Goal: Communication & Community: Answer question/provide support

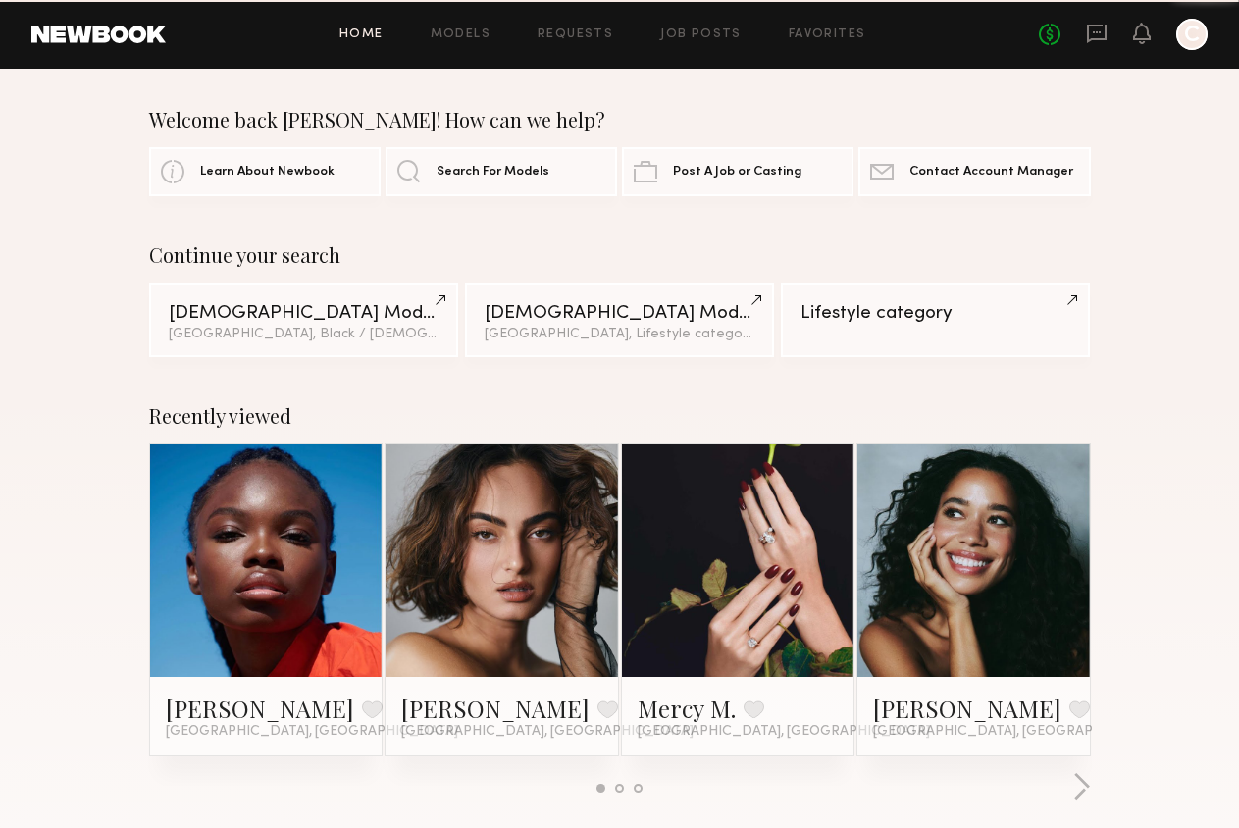
click at [1100, 46] on header "Home Models Requests Job Posts Favorites Sign Out No fees up to $5,000 C" at bounding box center [619, 34] width 1239 height 69
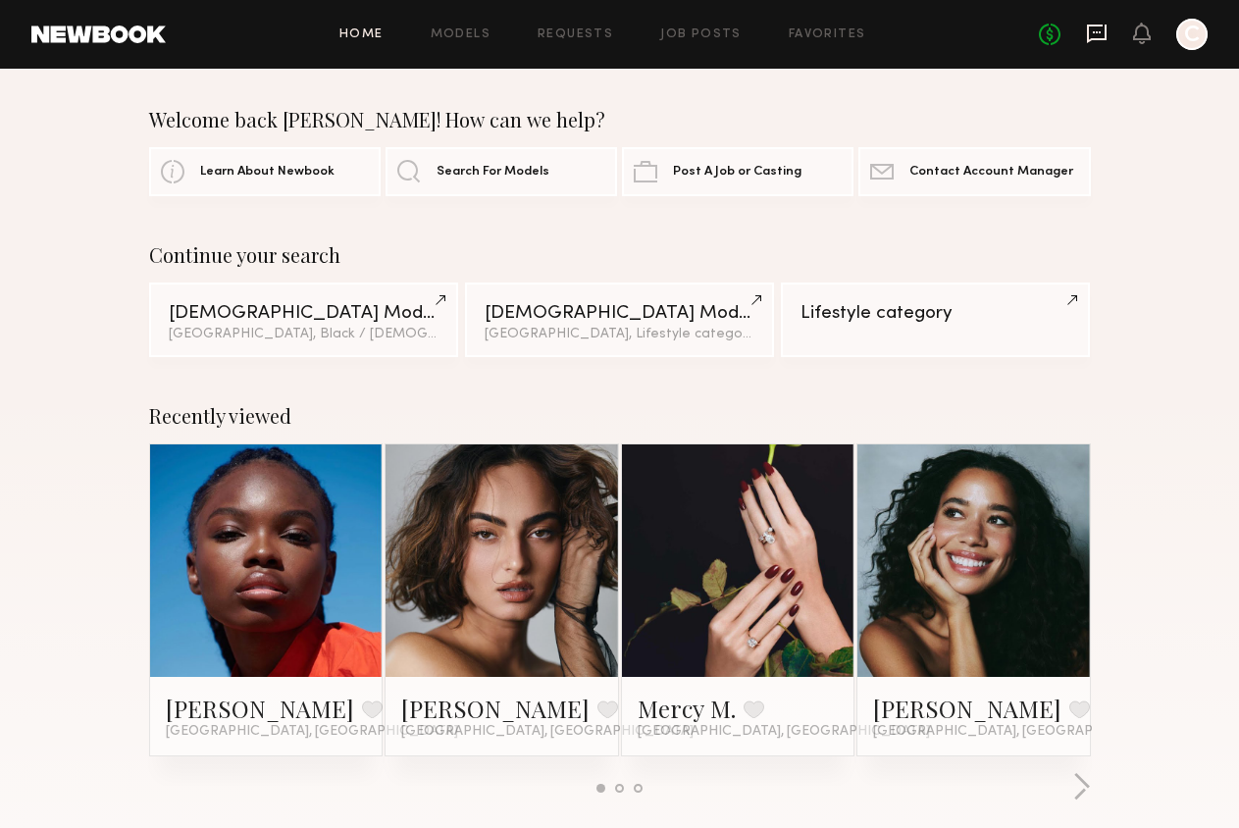
click at [1106, 24] on icon at bounding box center [1097, 34] width 22 height 22
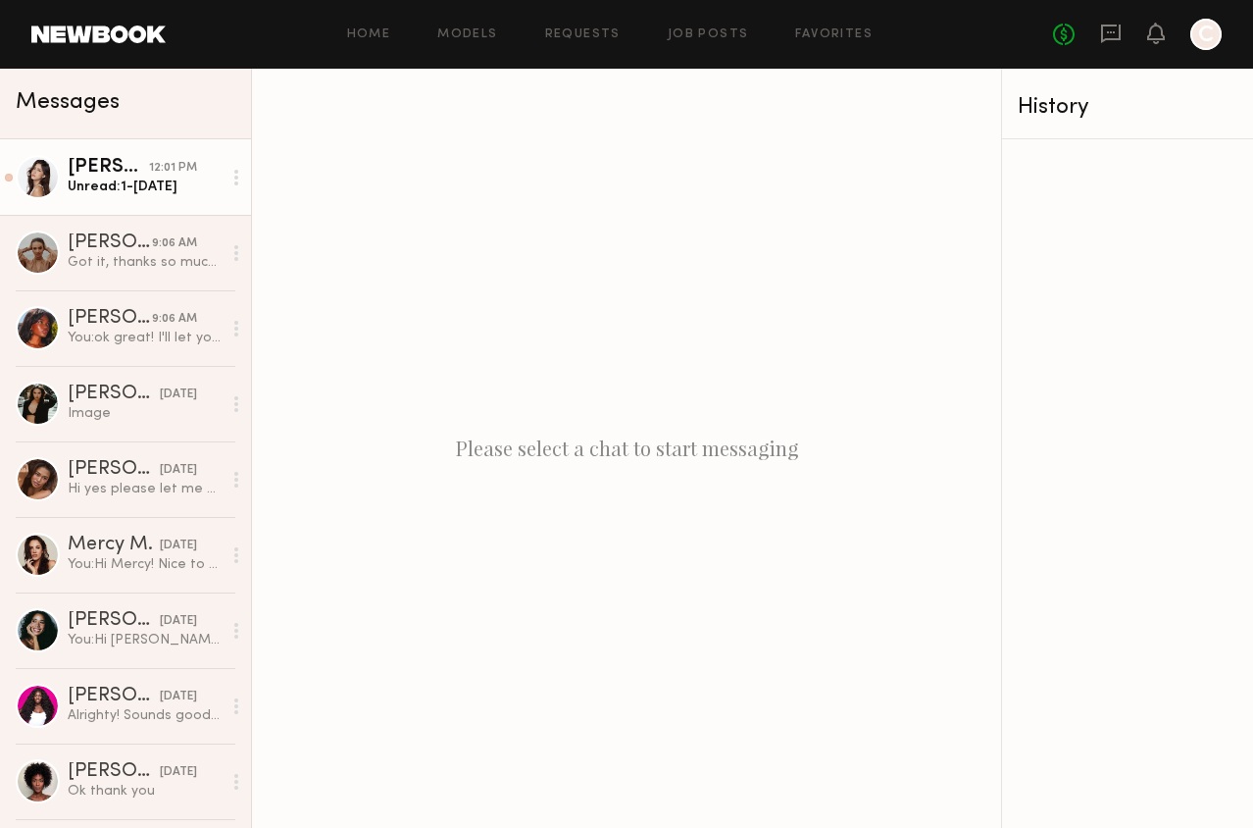
click at [136, 195] on div "Unread: 1-3 days ago" at bounding box center [145, 187] width 154 height 19
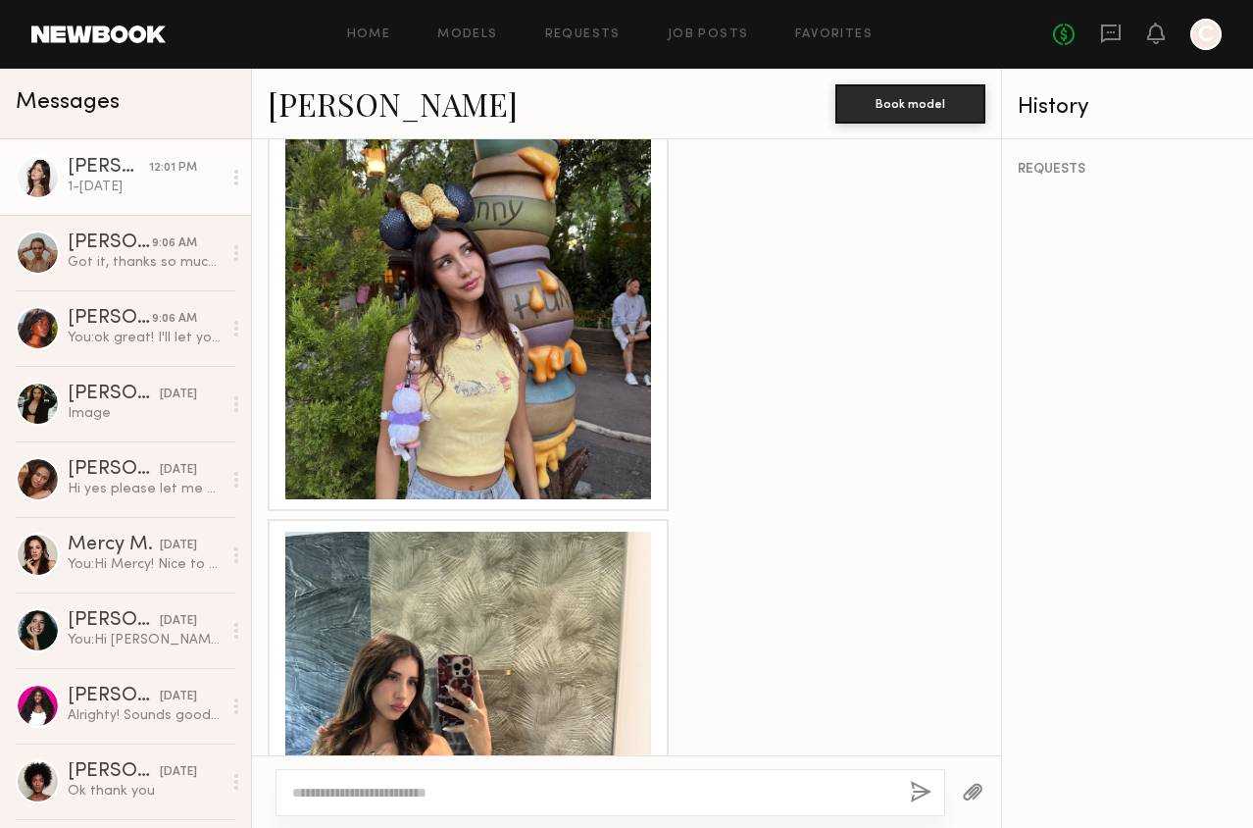
scroll to position [3301, 0]
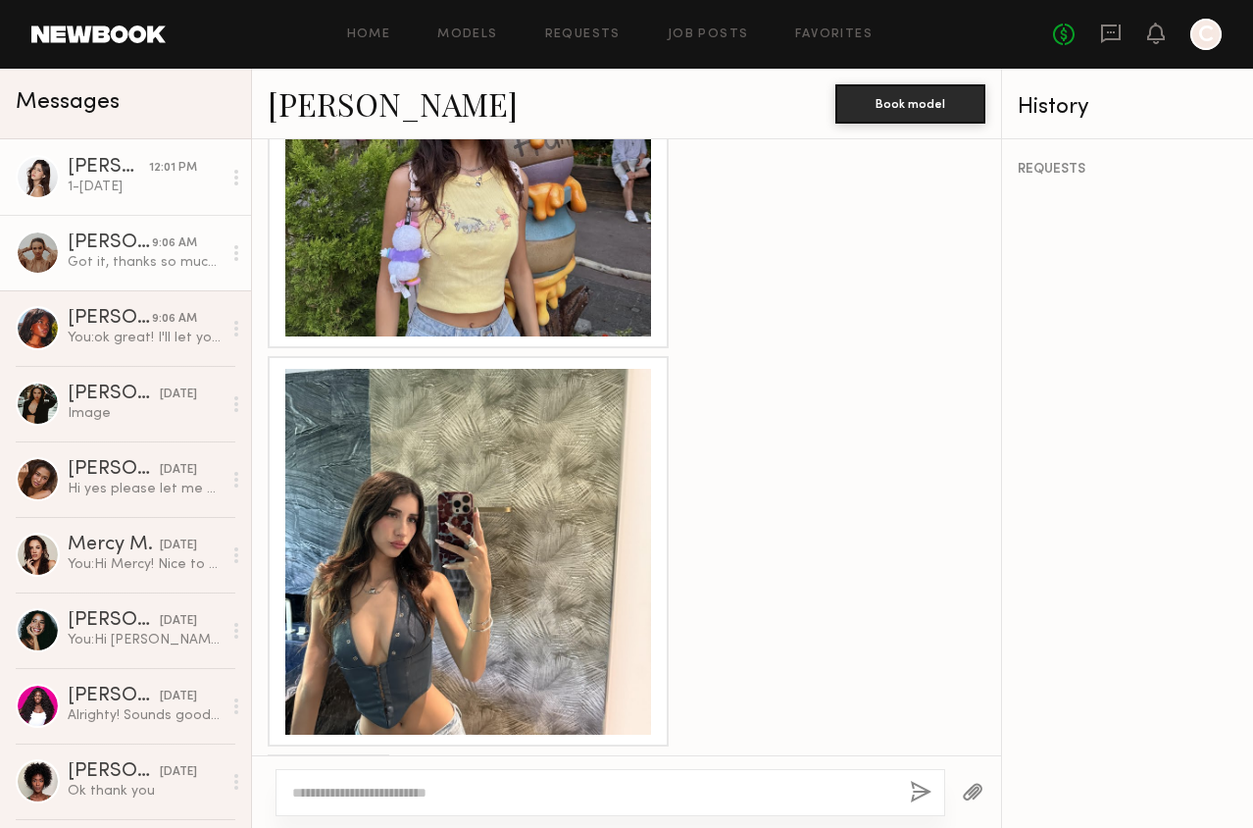
click at [157, 266] on div "Got it, thanks so much! That works for me, so we’ll stay in touch!:)" at bounding box center [145, 262] width 154 height 19
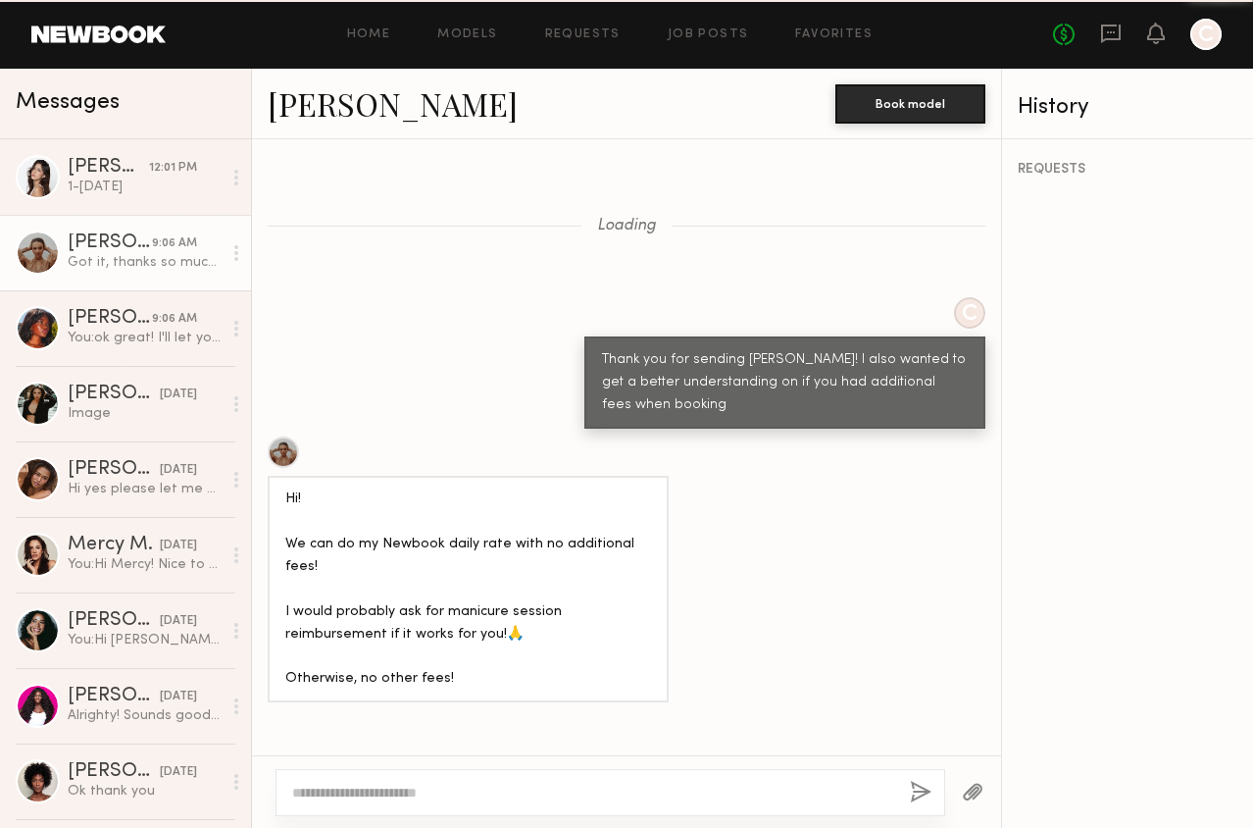
scroll to position [1202, 0]
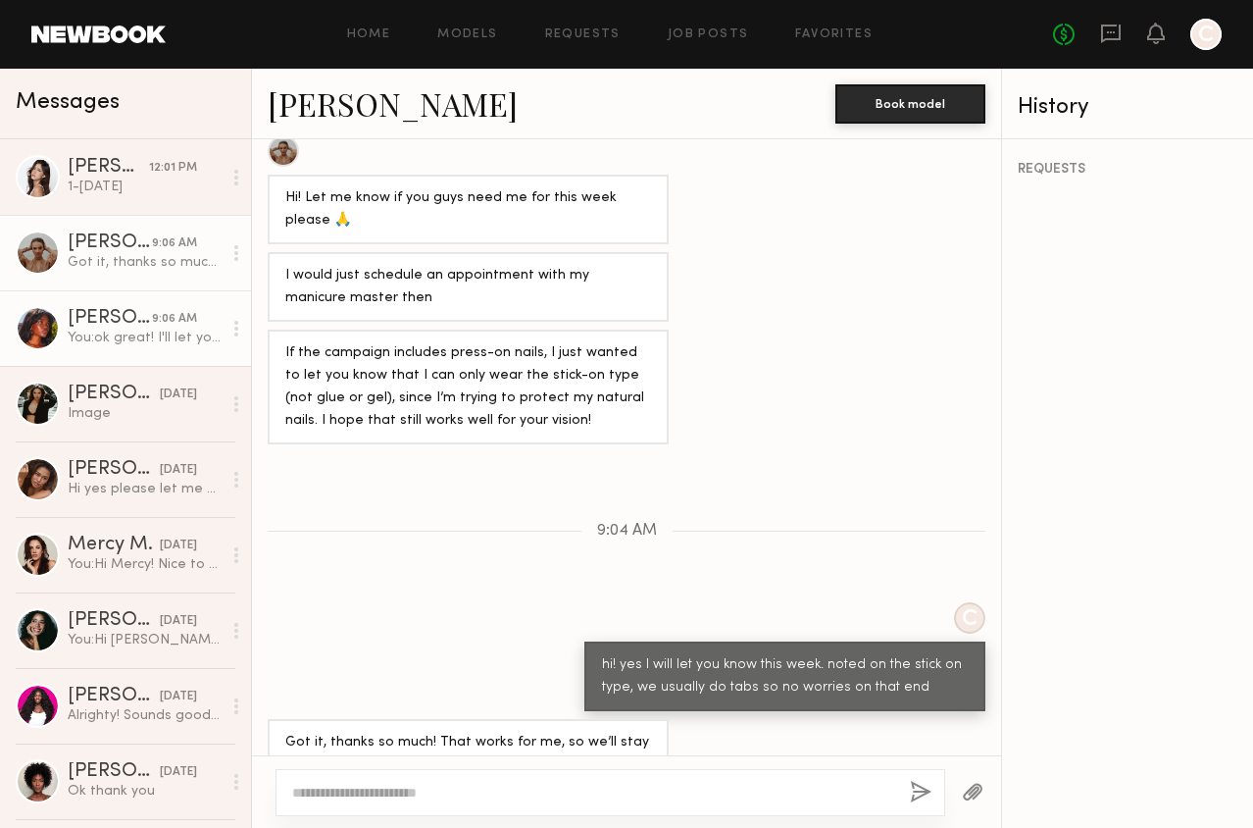
click at [150, 336] on div "You: ok great! I'll let you know by this week" at bounding box center [145, 338] width 154 height 19
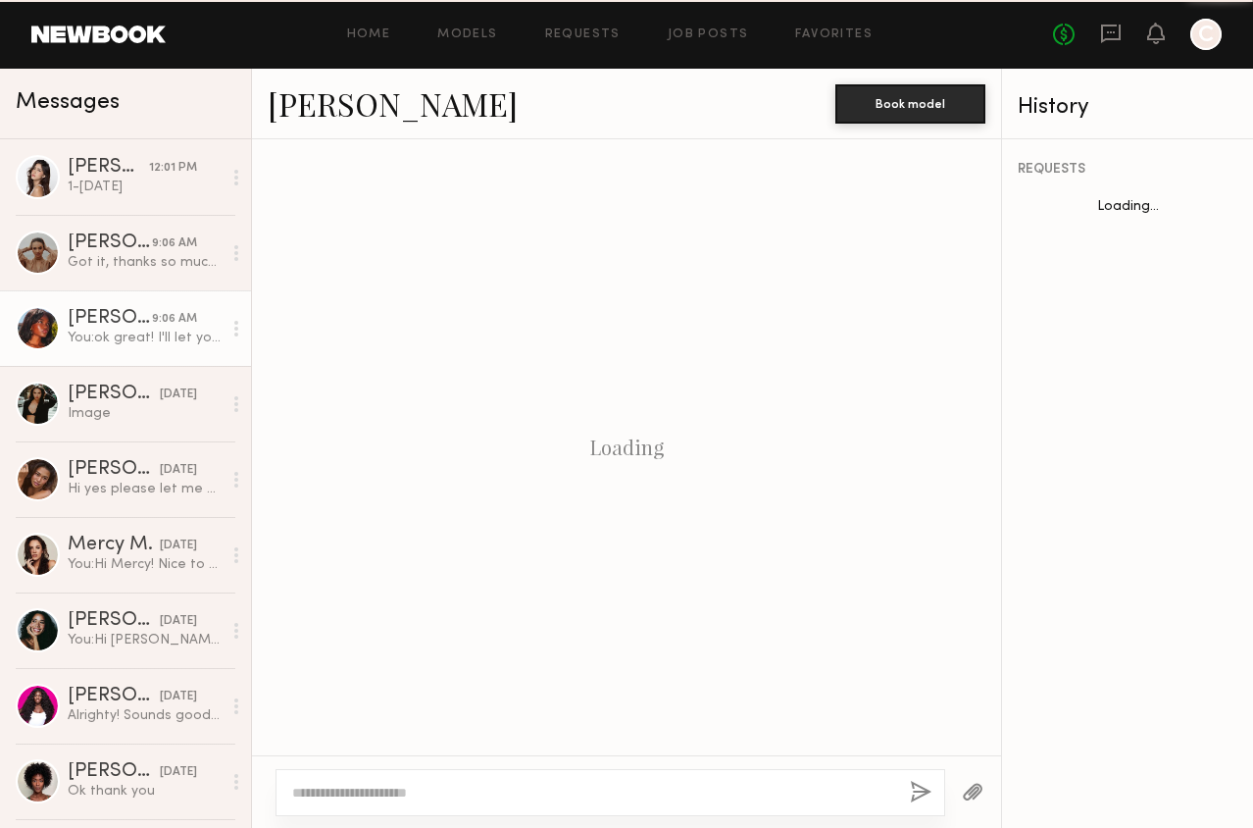
scroll to position [1536, 0]
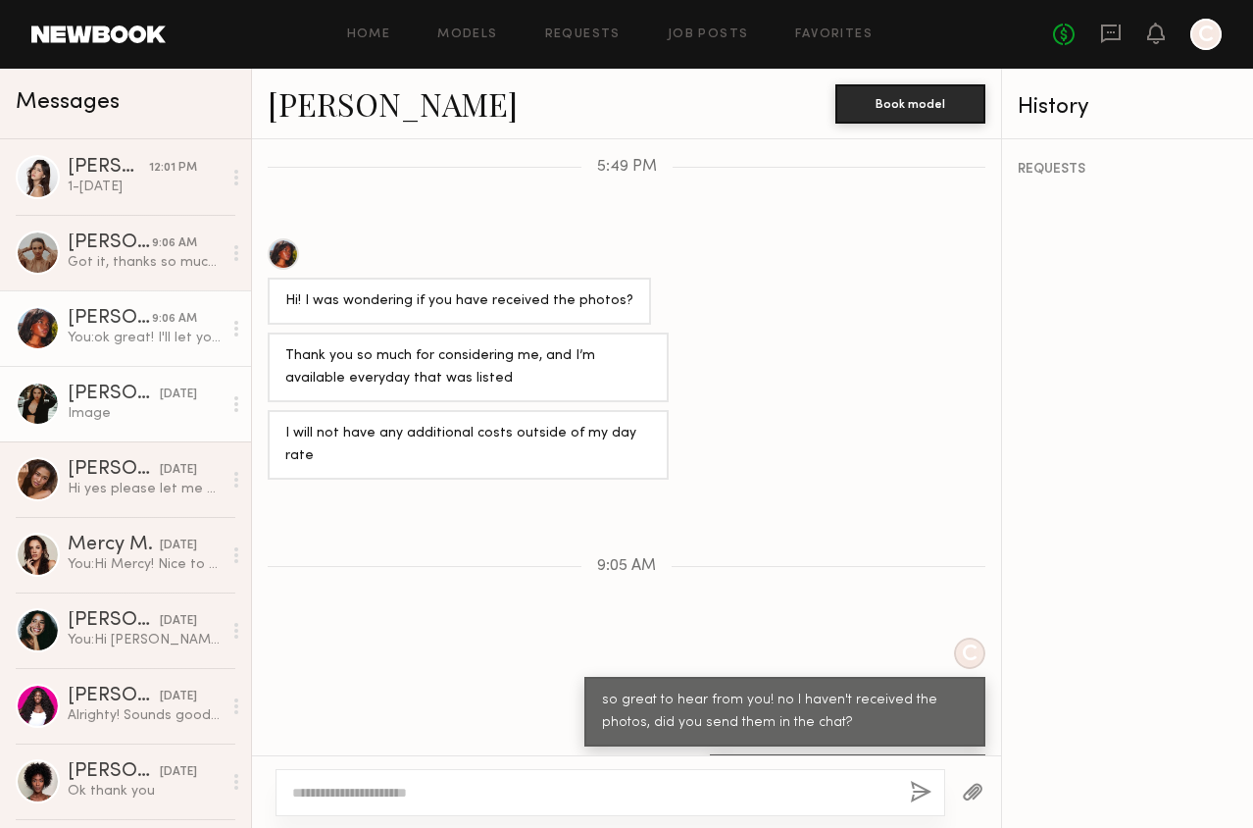
click at [160, 396] on div "[DATE]" at bounding box center [178, 394] width 37 height 19
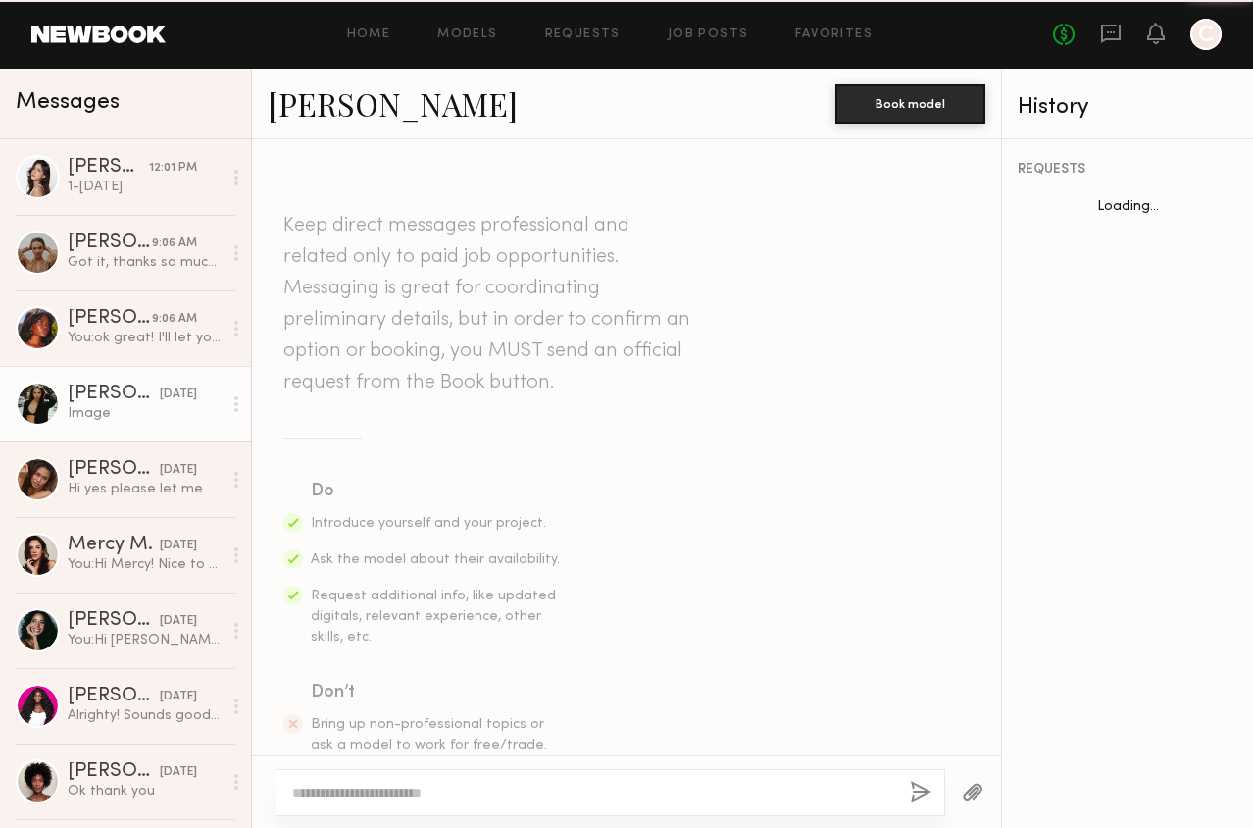
scroll to position [1810, 0]
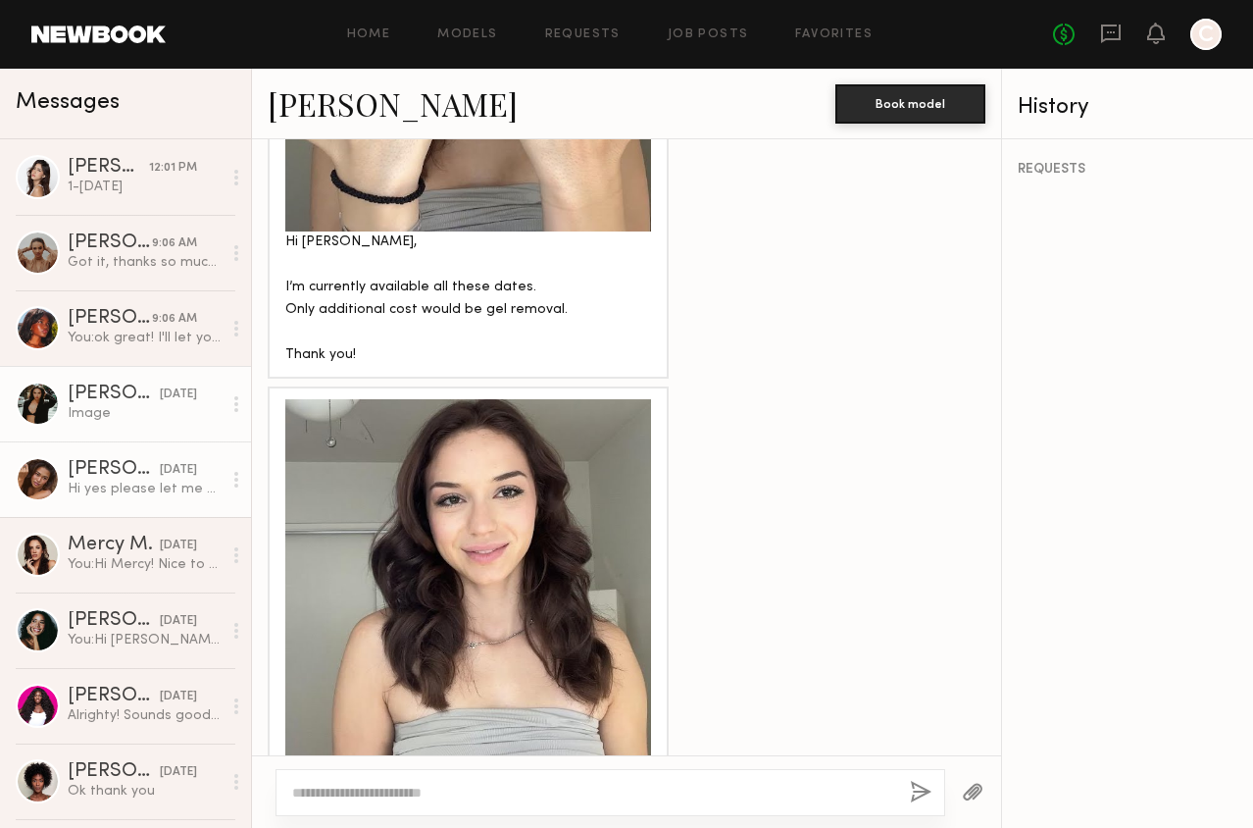
click at [160, 465] on div "[DATE]" at bounding box center [178, 470] width 37 height 19
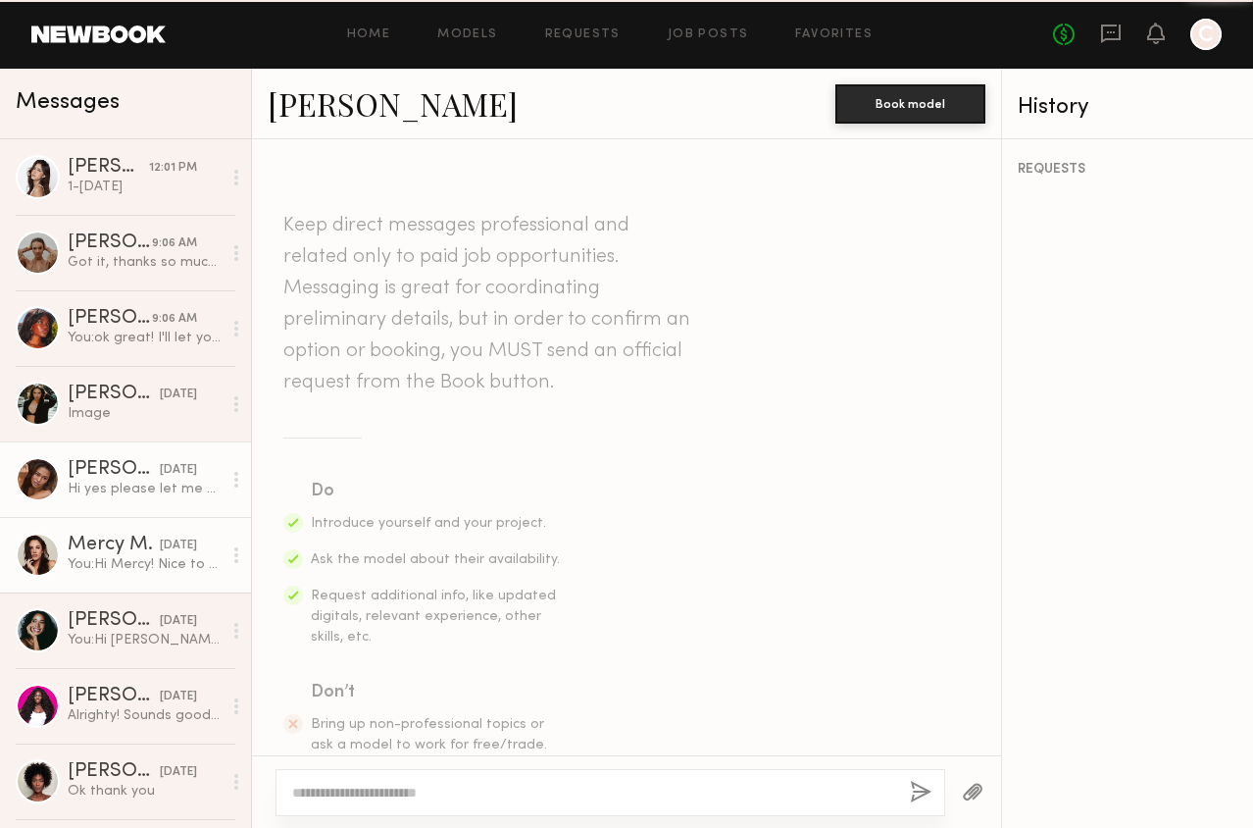
scroll to position [2478, 0]
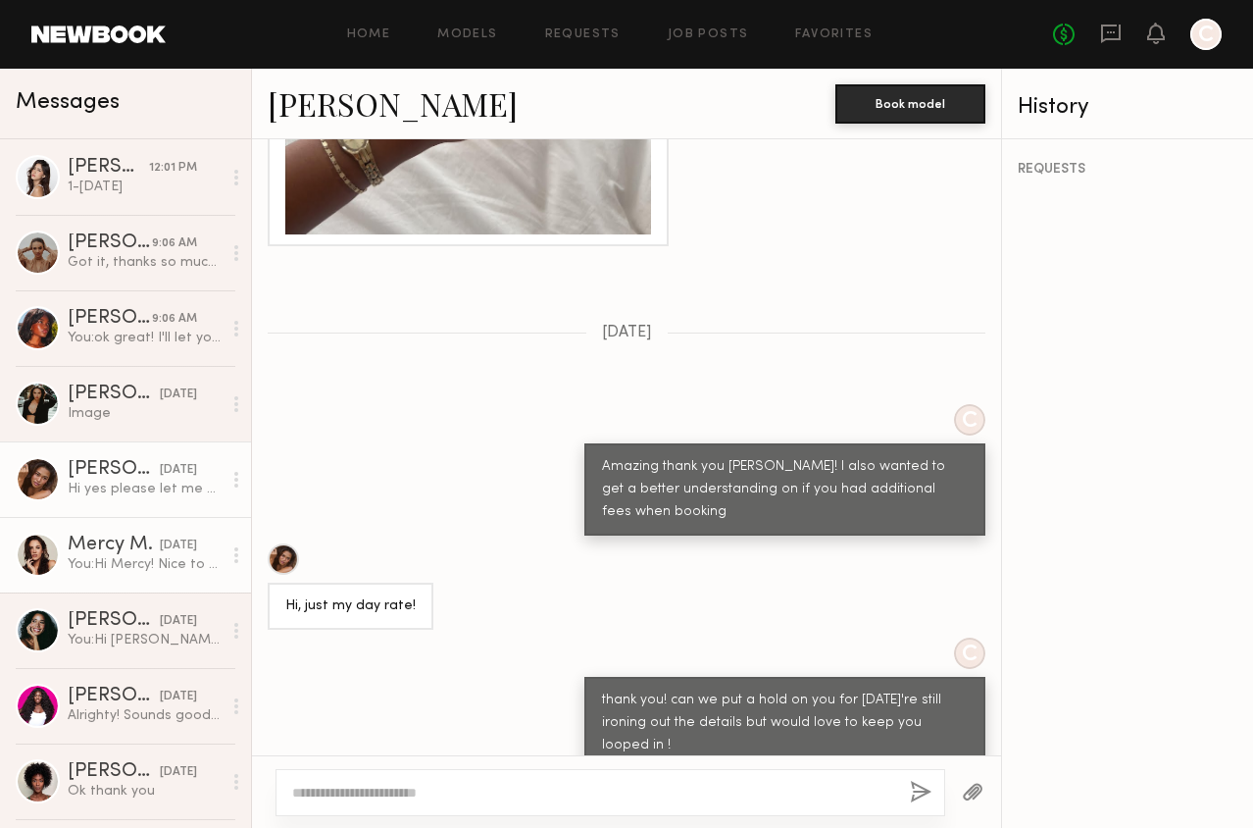
click at [171, 558] on div "You: Hi Mercy! Nice to meet you! I’m Carol, and I’m working on a photoshoot tha…" at bounding box center [145, 564] width 154 height 19
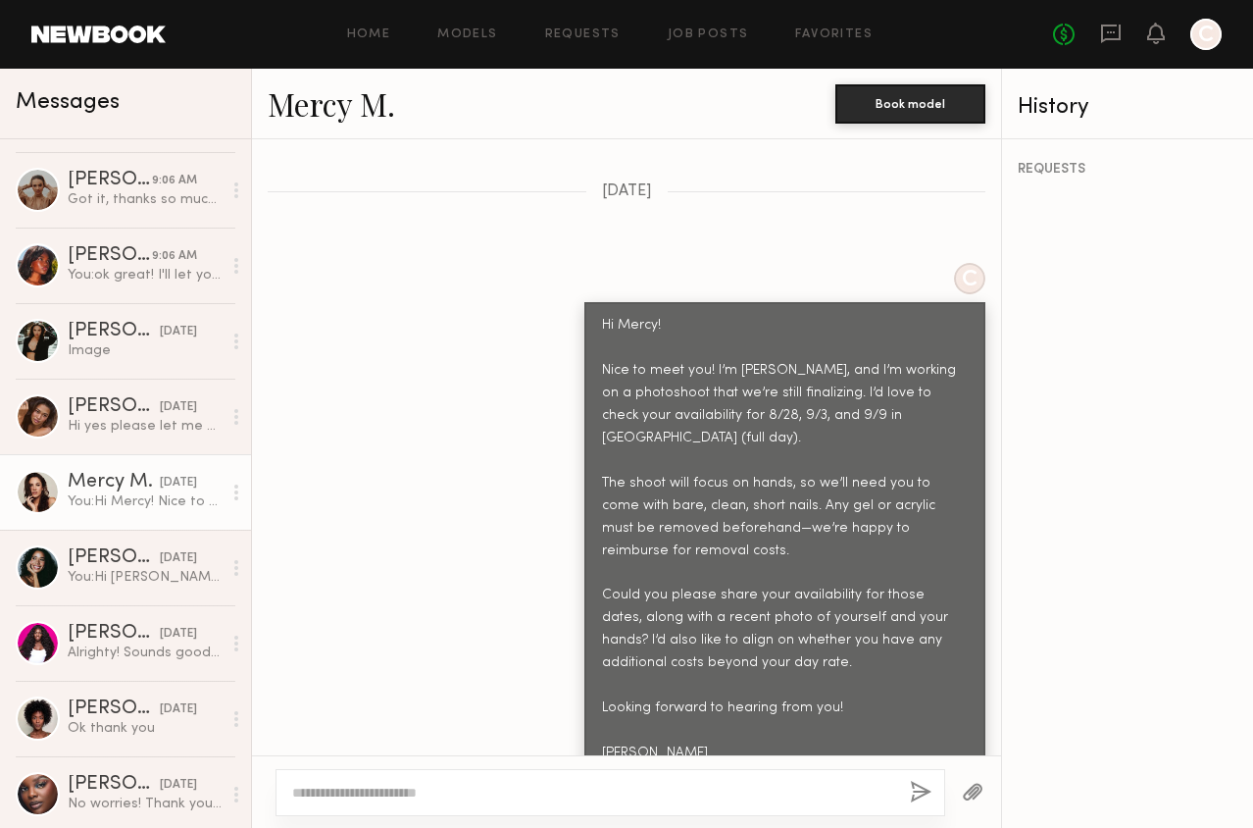
scroll to position [67, 0]
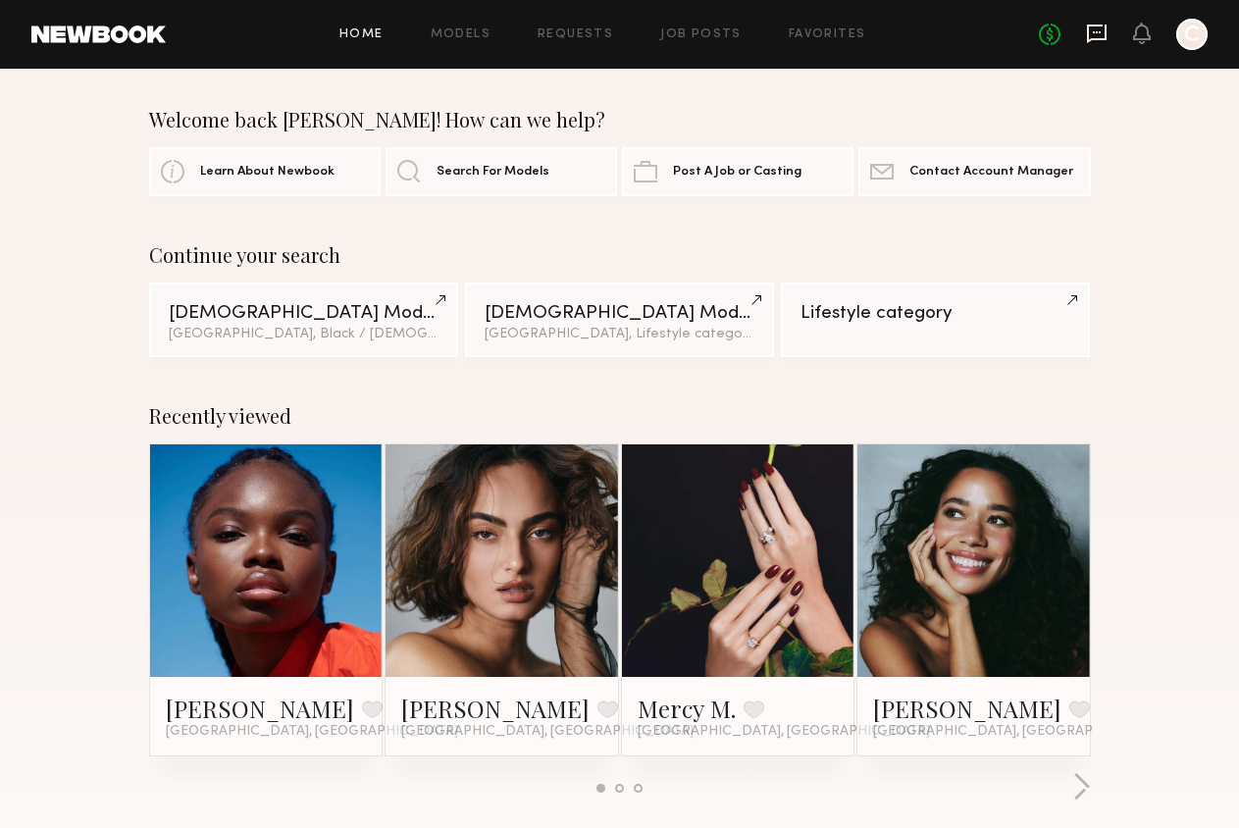
click at [1100, 28] on icon at bounding box center [1097, 34] width 22 height 22
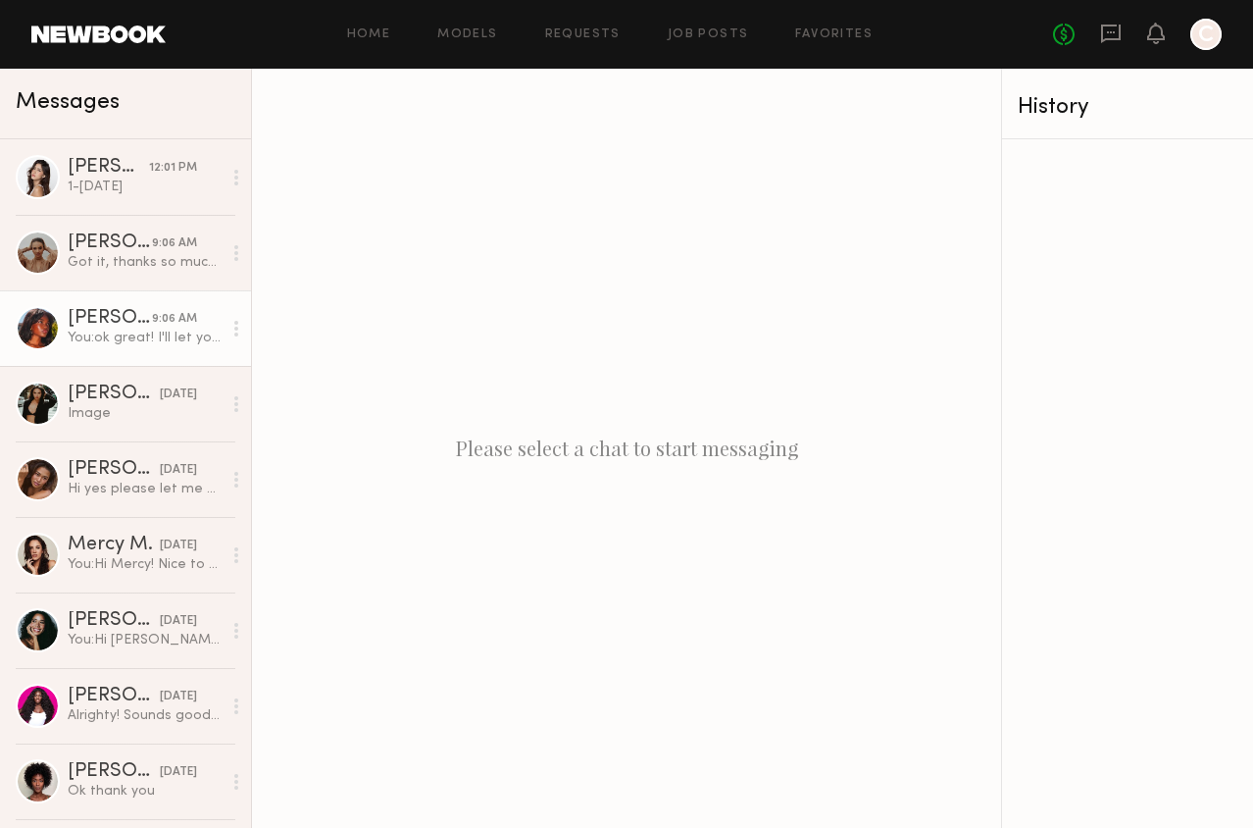
click at [114, 313] on div "[PERSON_NAME]" at bounding box center [110, 319] width 84 height 20
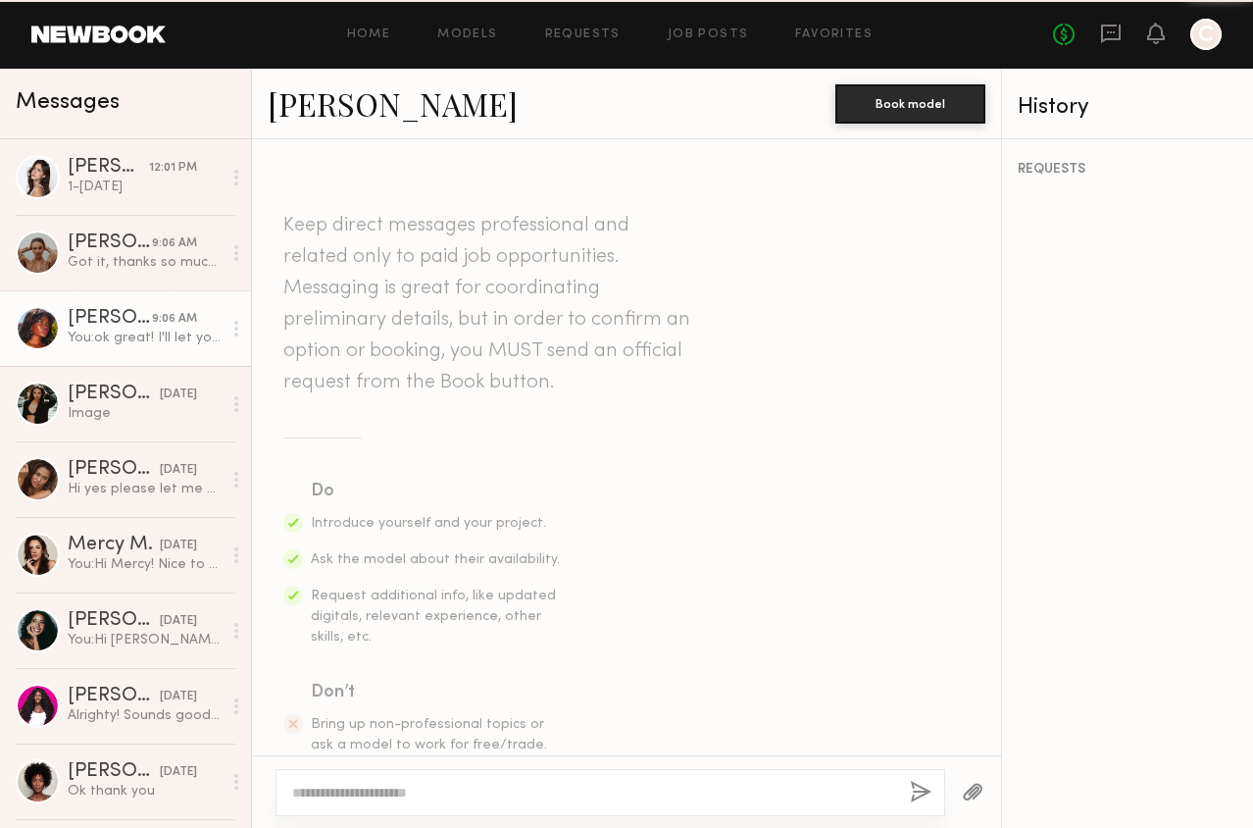
scroll to position [1536, 0]
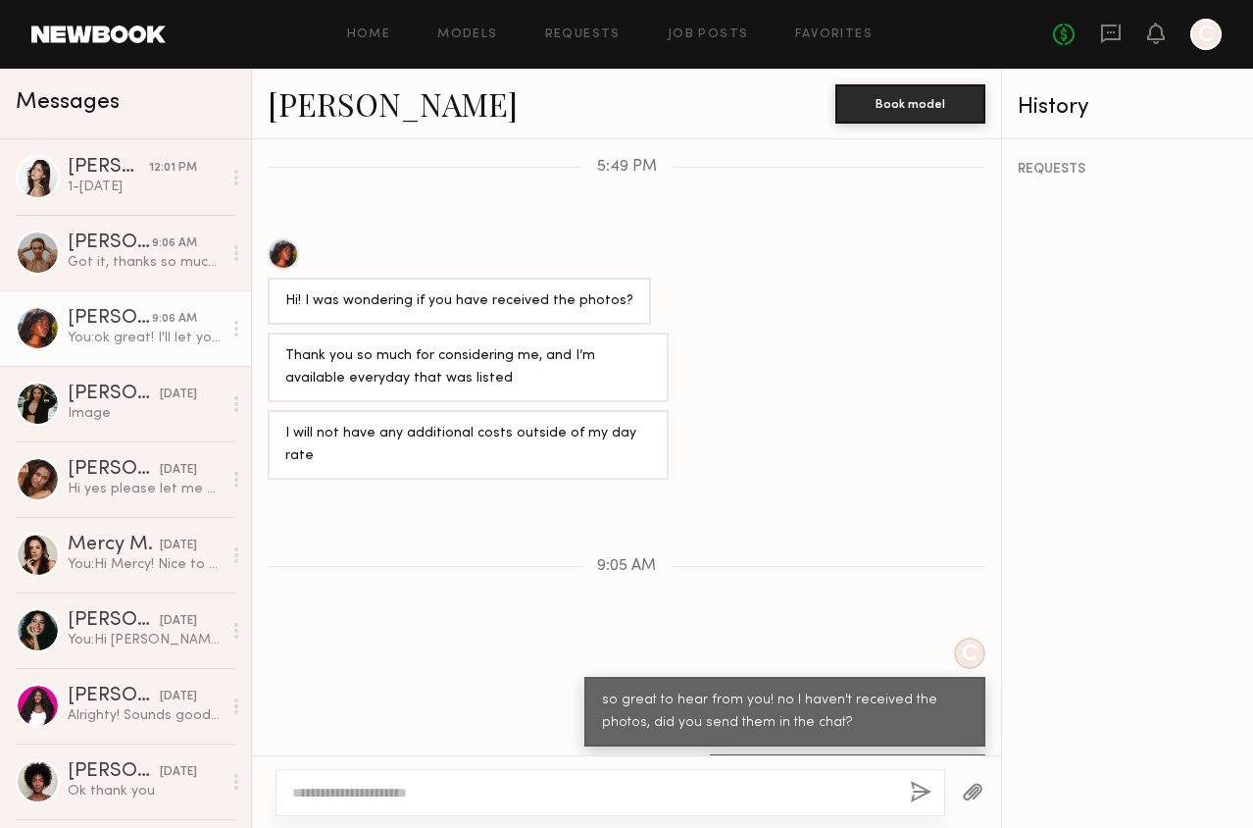
click at [581, 786] on textarea at bounding box center [593, 793] width 602 height 20
drag, startPoint x: 339, startPoint y: 791, endPoint x: 660, endPoint y: 793, distance: 320.7
click at [660, 793] on textarea "**********" at bounding box center [593, 793] width 602 height 20
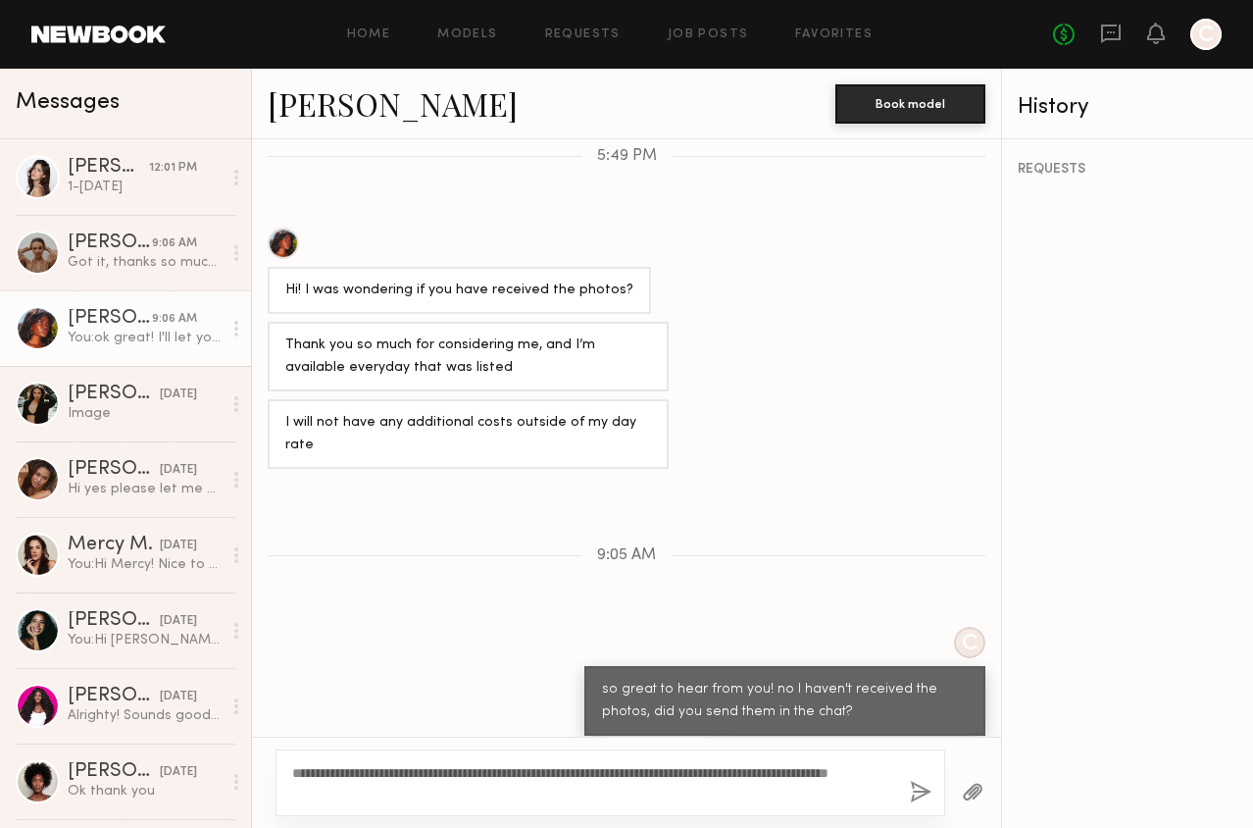
scroll to position [1553, 0]
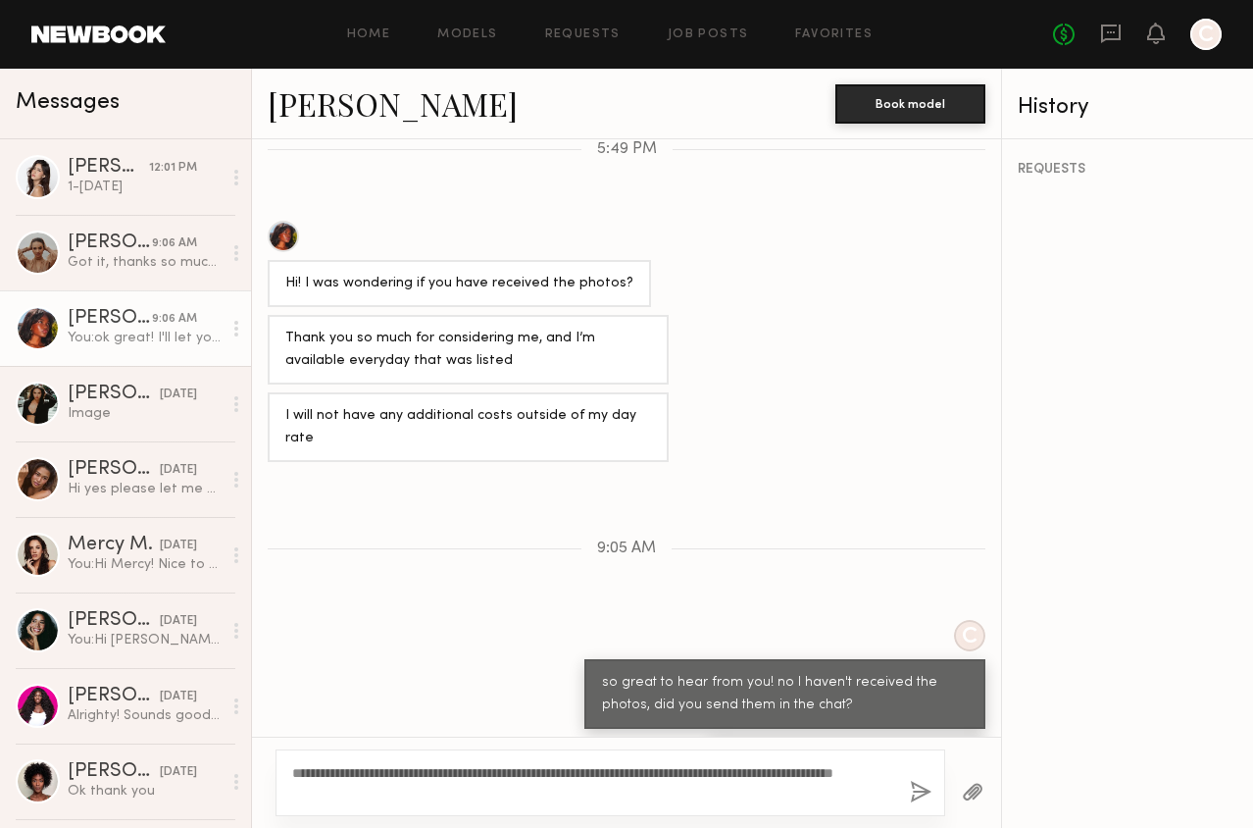
type textarea "**********"
click at [922, 792] on button "button" at bounding box center [921, 793] width 22 height 25
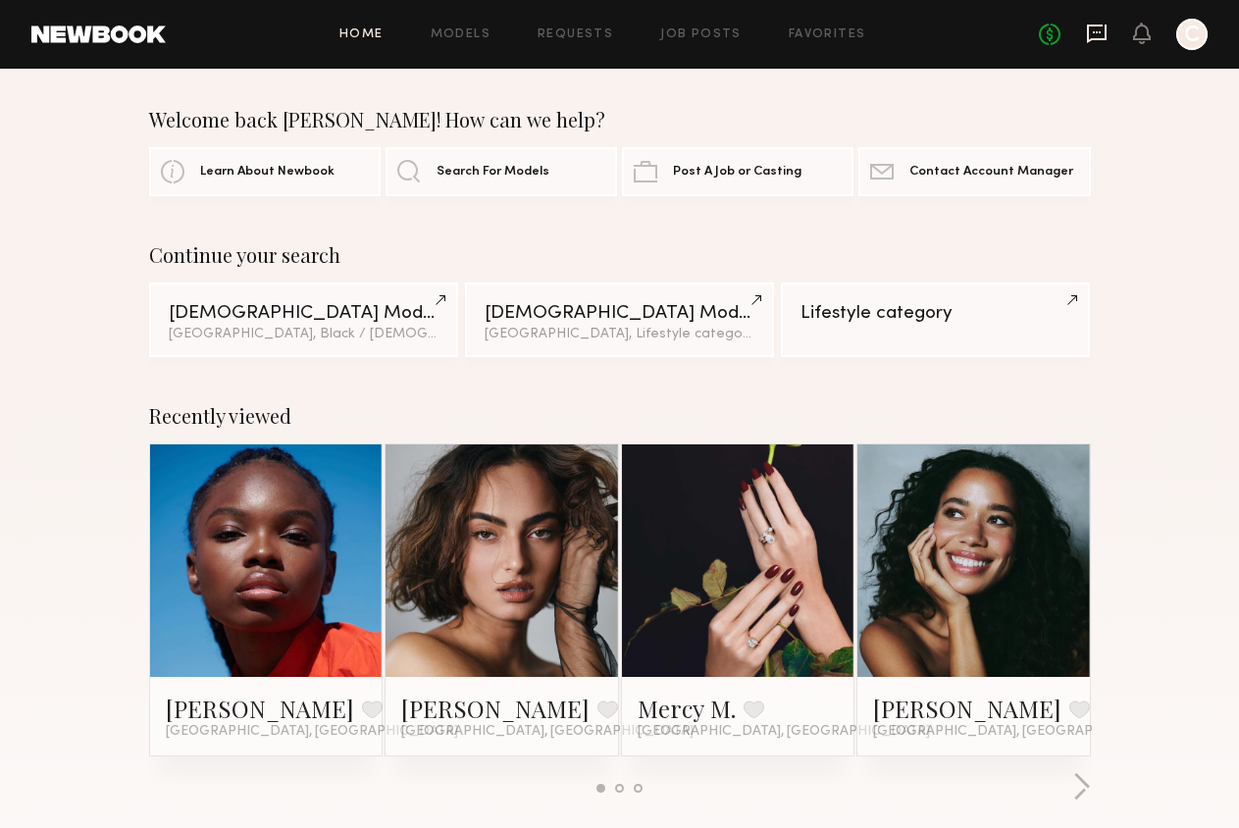
click at [1093, 43] on icon at bounding box center [1097, 34] width 22 height 22
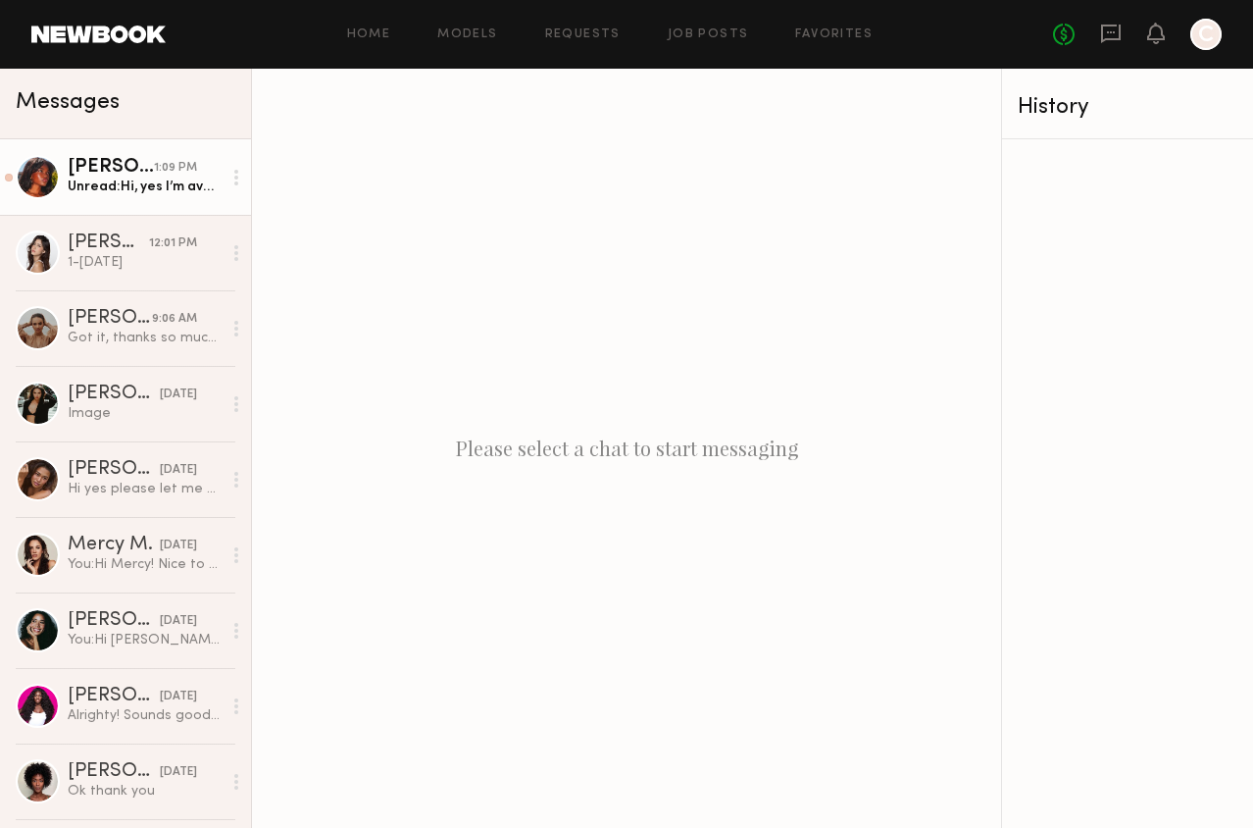
click at [187, 183] on div "Unread: Hi, yes I’m available! Which date would I be booked for?" at bounding box center [145, 187] width 154 height 19
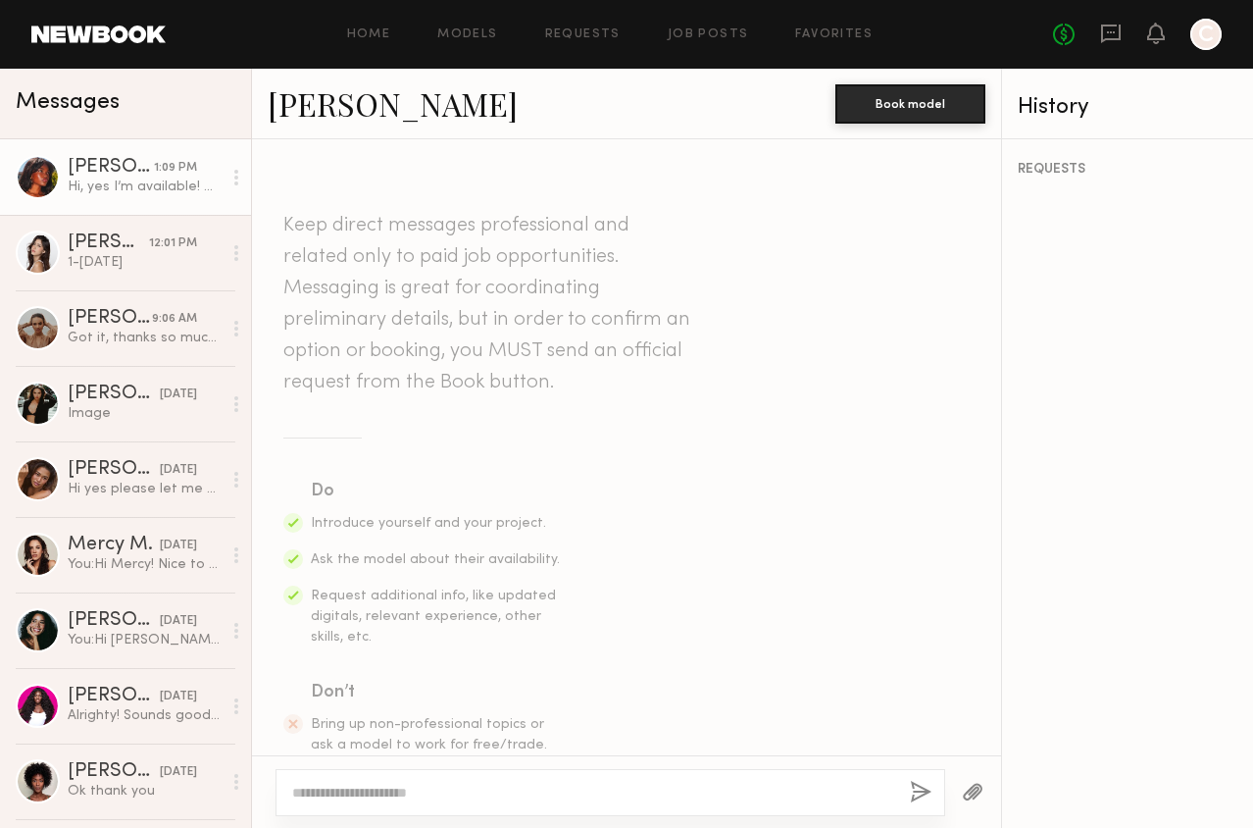
scroll to position [1668, 0]
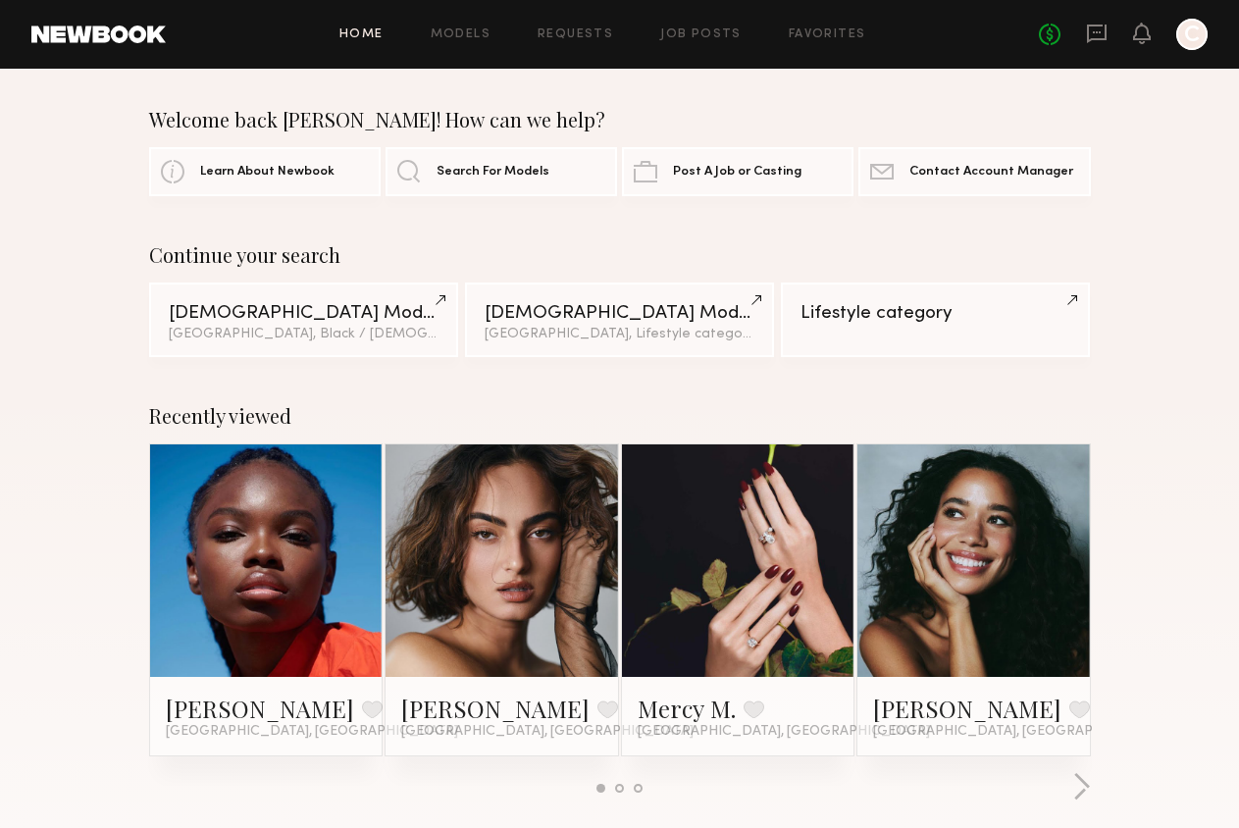
click at [273, 638] on link at bounding box center [266, 560] width 107 height 232
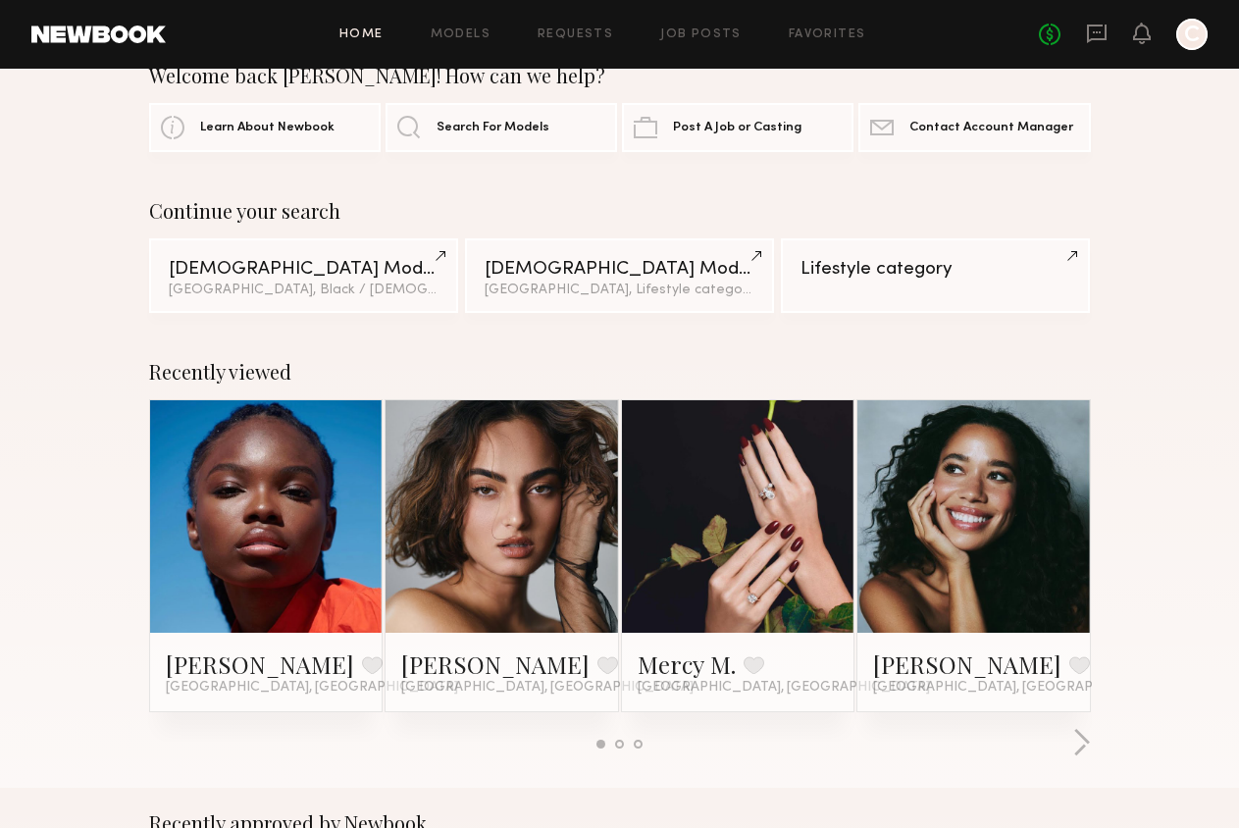
scroll to position [64, 0]
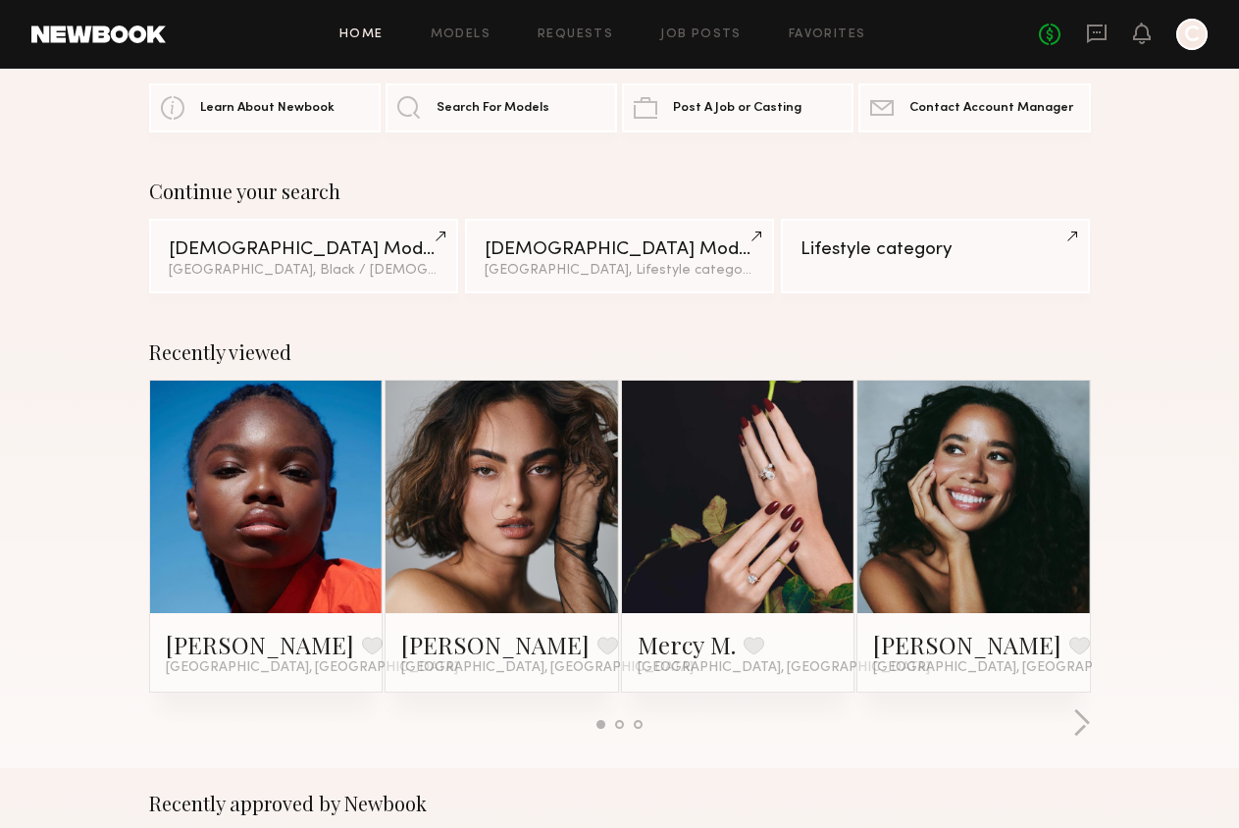
click at [1085, 24] on div "No fees up to $5,000 C" at bounding box center [1123, 34] width 169 height 31
click at [1089, 27] on icon at bounding box center [1097, 34] width 22 height 22
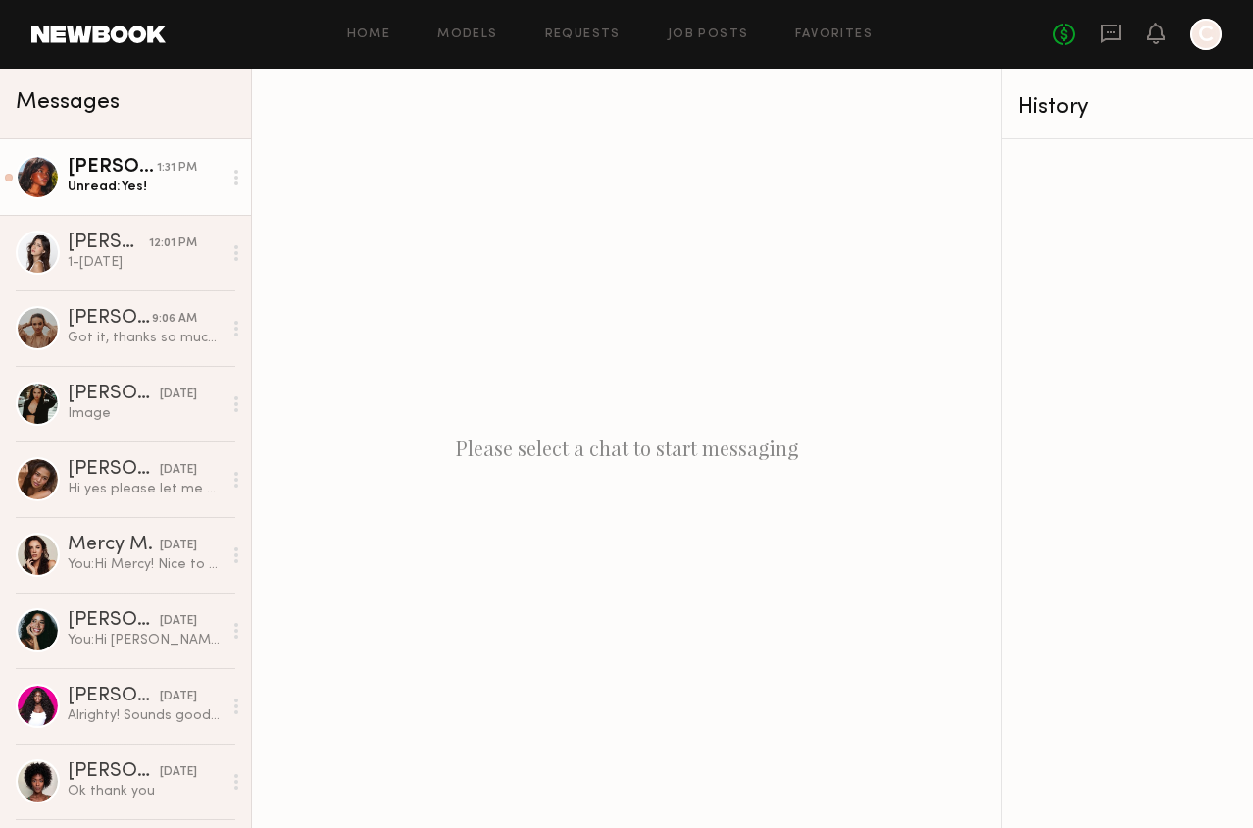
click at [124, 178] on div "Unread: Yes!" at bounding box center [145, 187] width 154 height 19
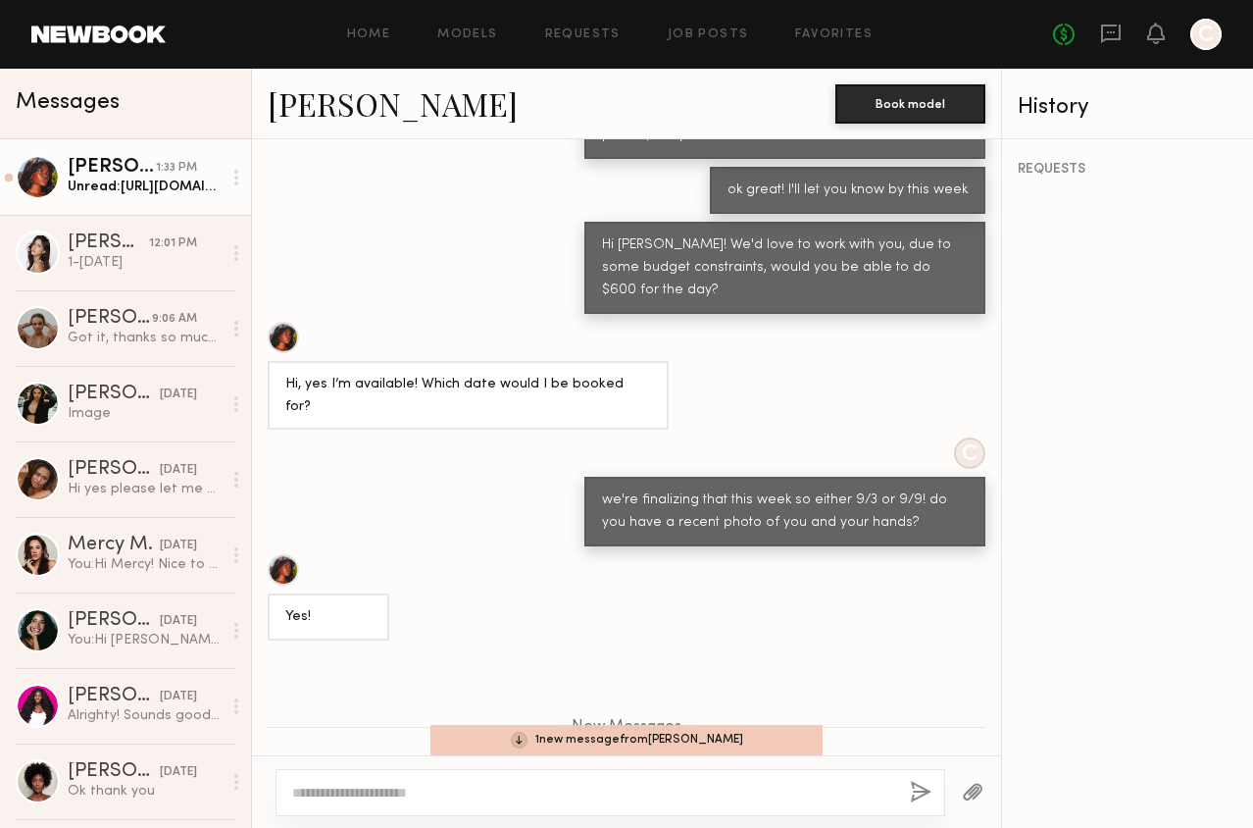
scroll to position [2167, 0]
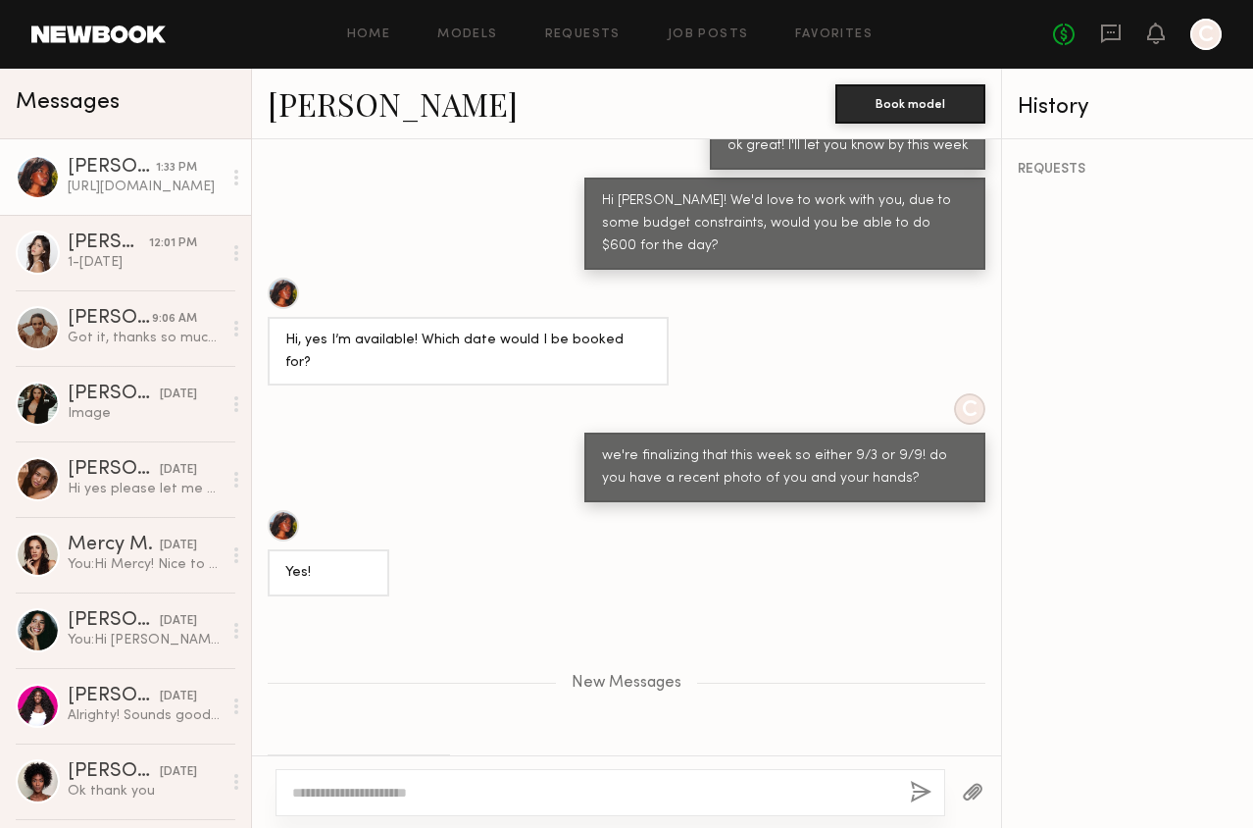
click at [432, 767] on div "https://docs.google.com/document/d/1-L_0ZaMrZuhlCzyknlUy42a4mXa2XLuXd3QbUZ7Atjs…" at bounding box center [358, 778] width 147 height 23
drag, startPoint x: 420, startPoint y: 710, endPoint x: 283, endPoint y: 662, distance: 144.5
click at [284, 754] on div "https://docs.google.com/document/d/1-L_0ZaMrZuhlCzyknlUy42a4mXa2XLuXd3QbUZ7Atjs…" at bounding box center [359, 777] width 182 height 47
copy div "https://docs.google.com/document/d/1-L_0ZaMrZuhlCzyknlUy42a4mXa2XLuXd3QbUZ7Atjs…"
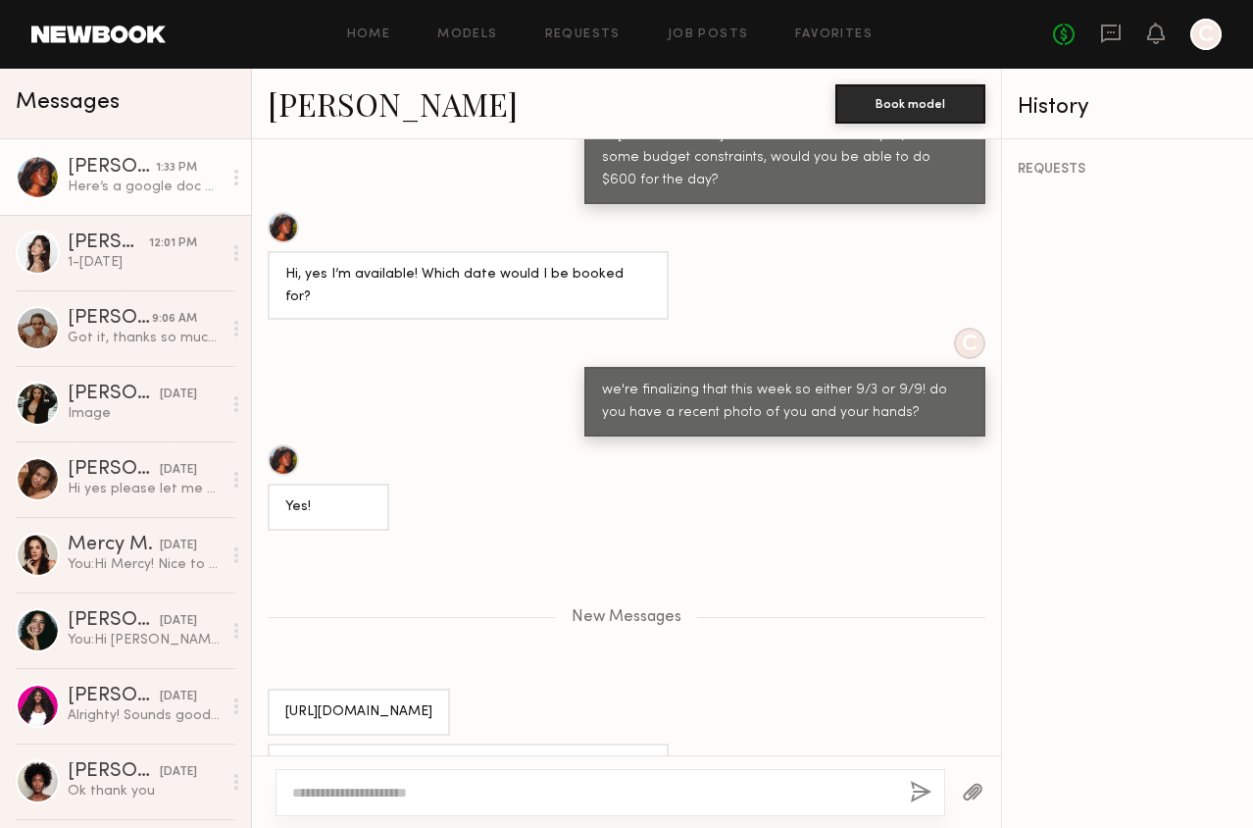
scroll to position [2244, 0]
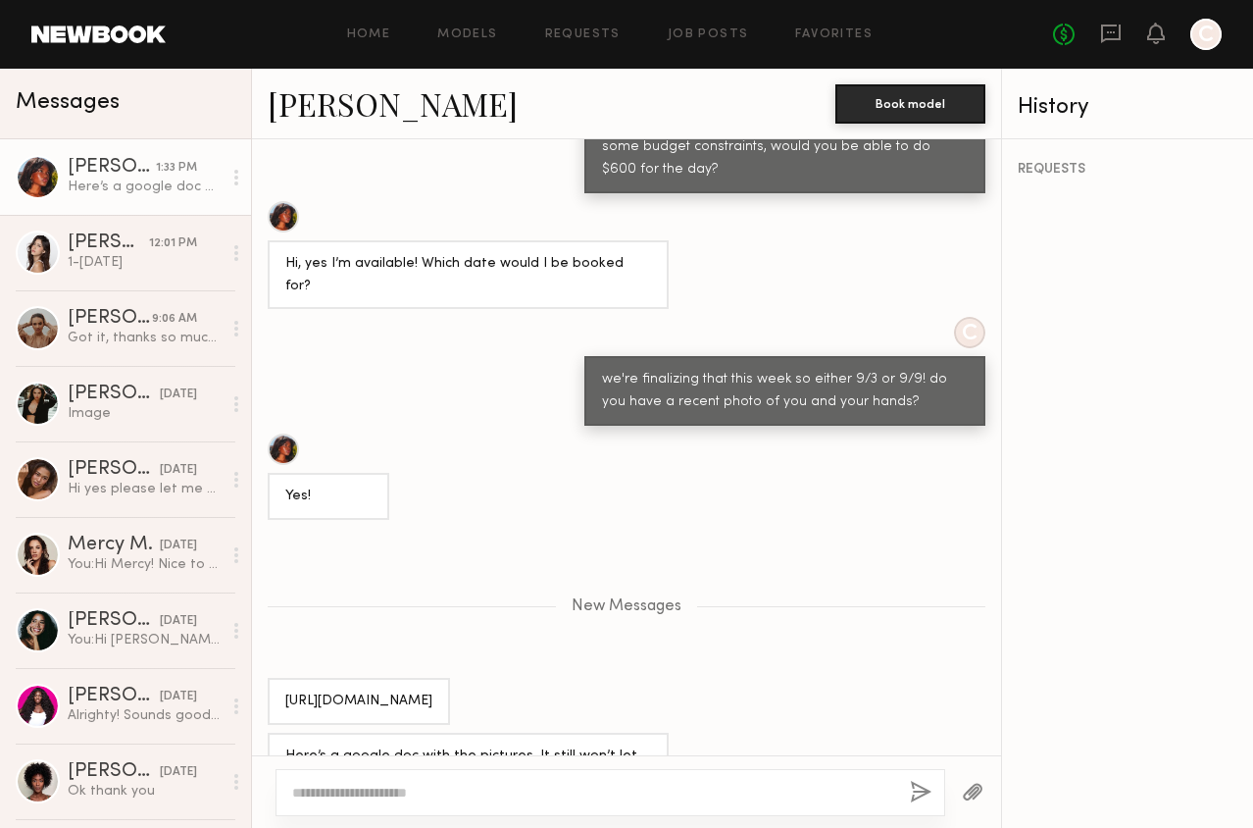
click at [585, 803] on div at bounding box center [611, 792] width 670 height 47
click at [581, 795] on textarea at bounding box center [593, 793] width 602 height 20
type textarea "**********"
click at [913, 789] on button "button" at bounding box center [921, 793] width 22 height 25
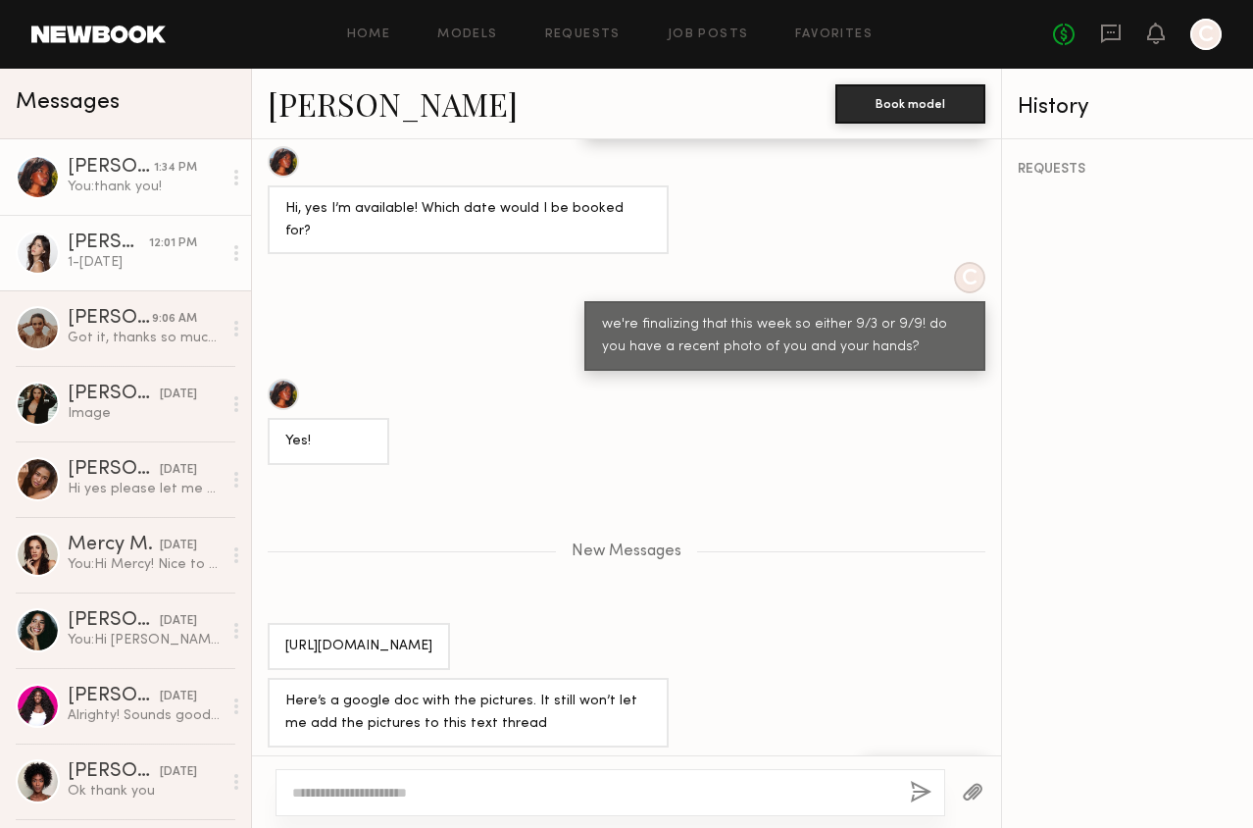
click at [184, 249] on div "Gizelle D. 12:01 PM" at bounding box center [145, 243] width 154 height 20
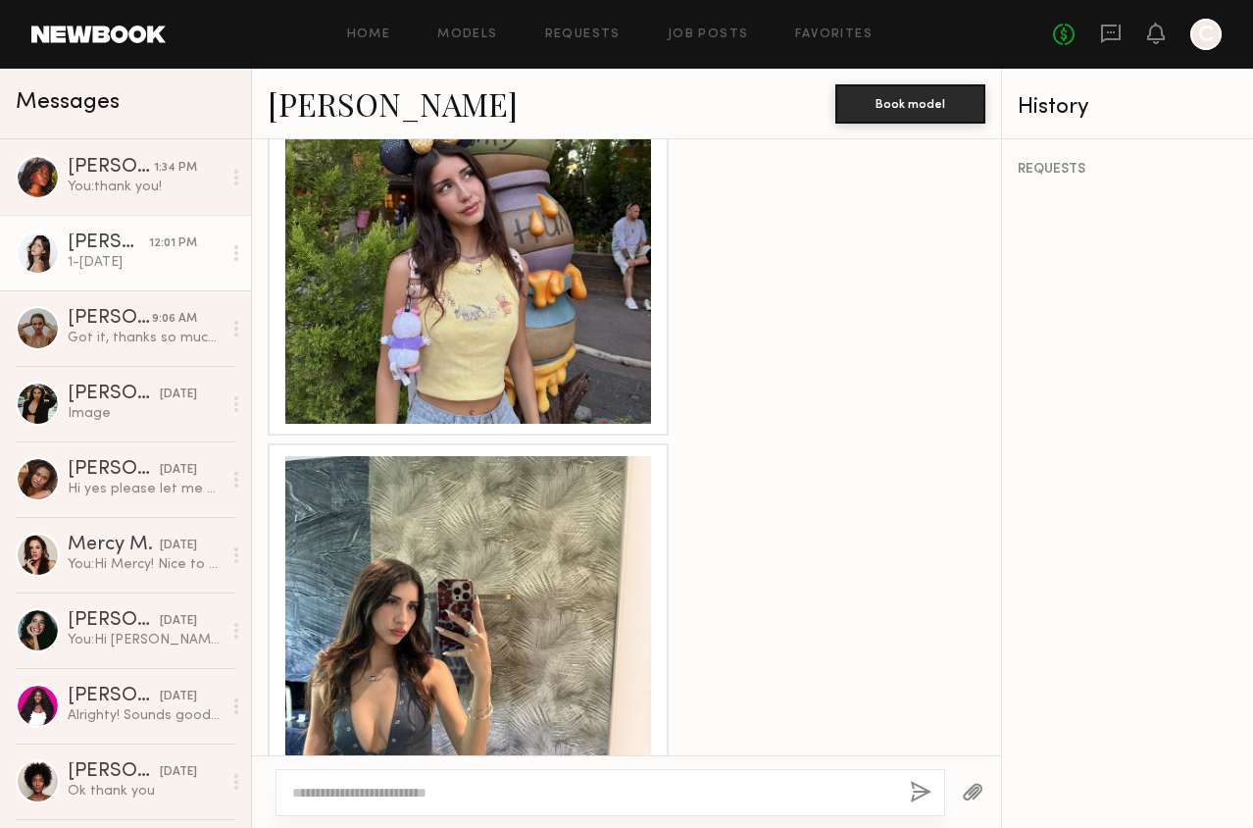
scroll to position [1690, 0]
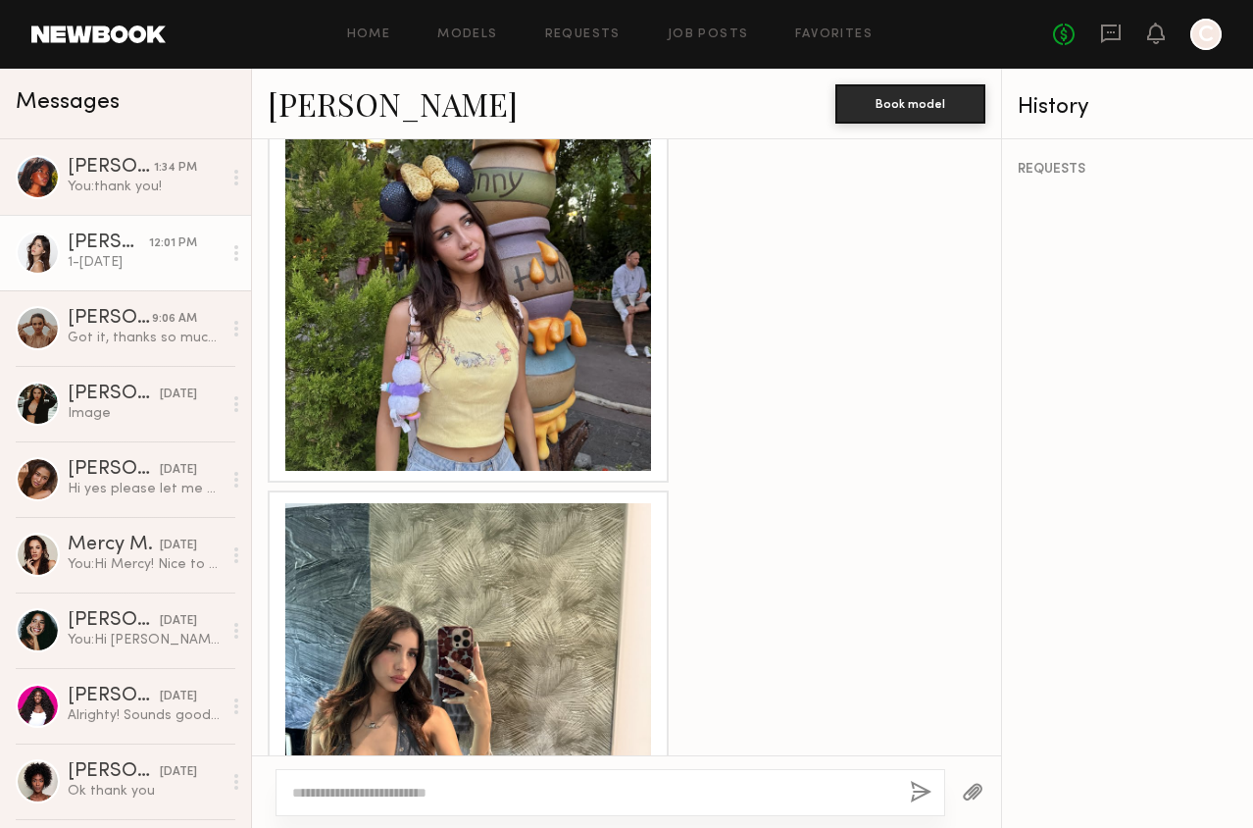
click at [372, 101] on link "Gizelle D." at bounding box center [393, 103] width 250 height 42
click at [111, 165] on div "Mia H." at bounding box center [111, 168] width 86 height 20
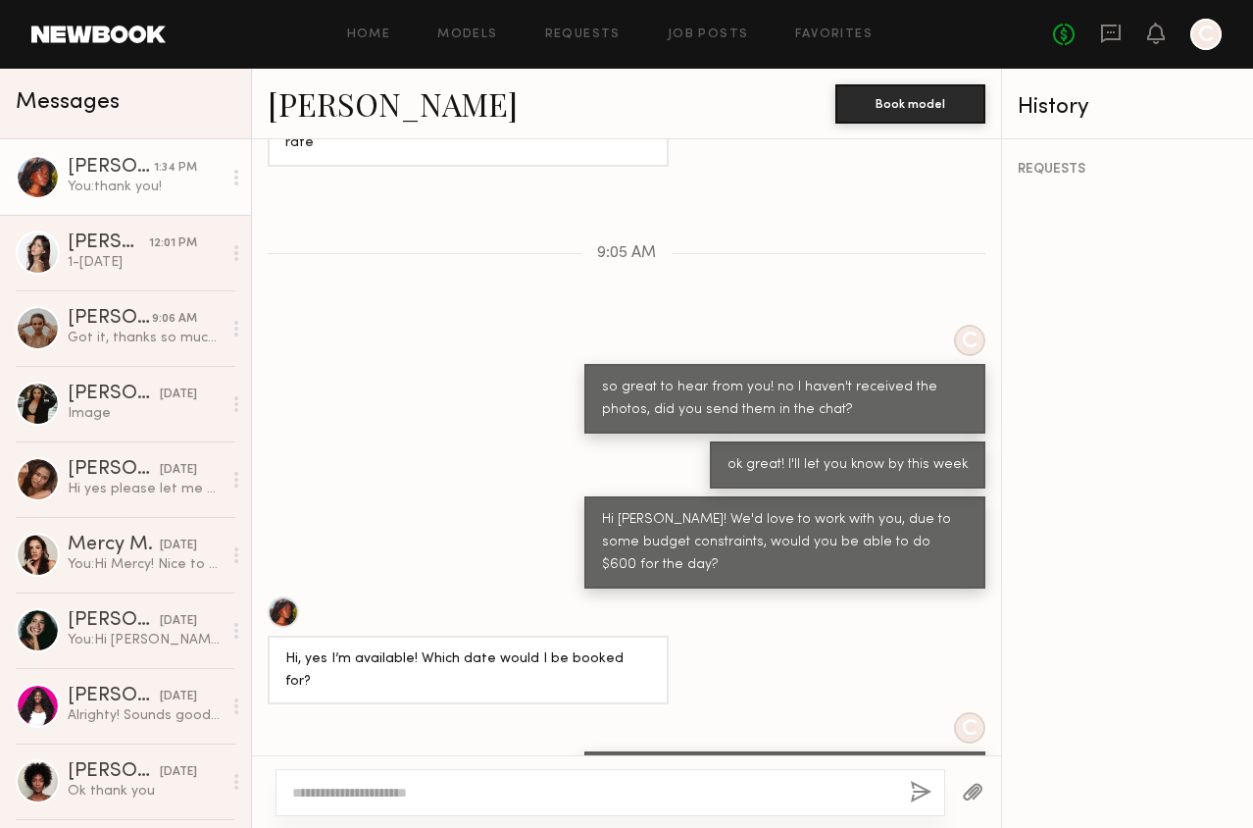
scroll to position [1729, 0]
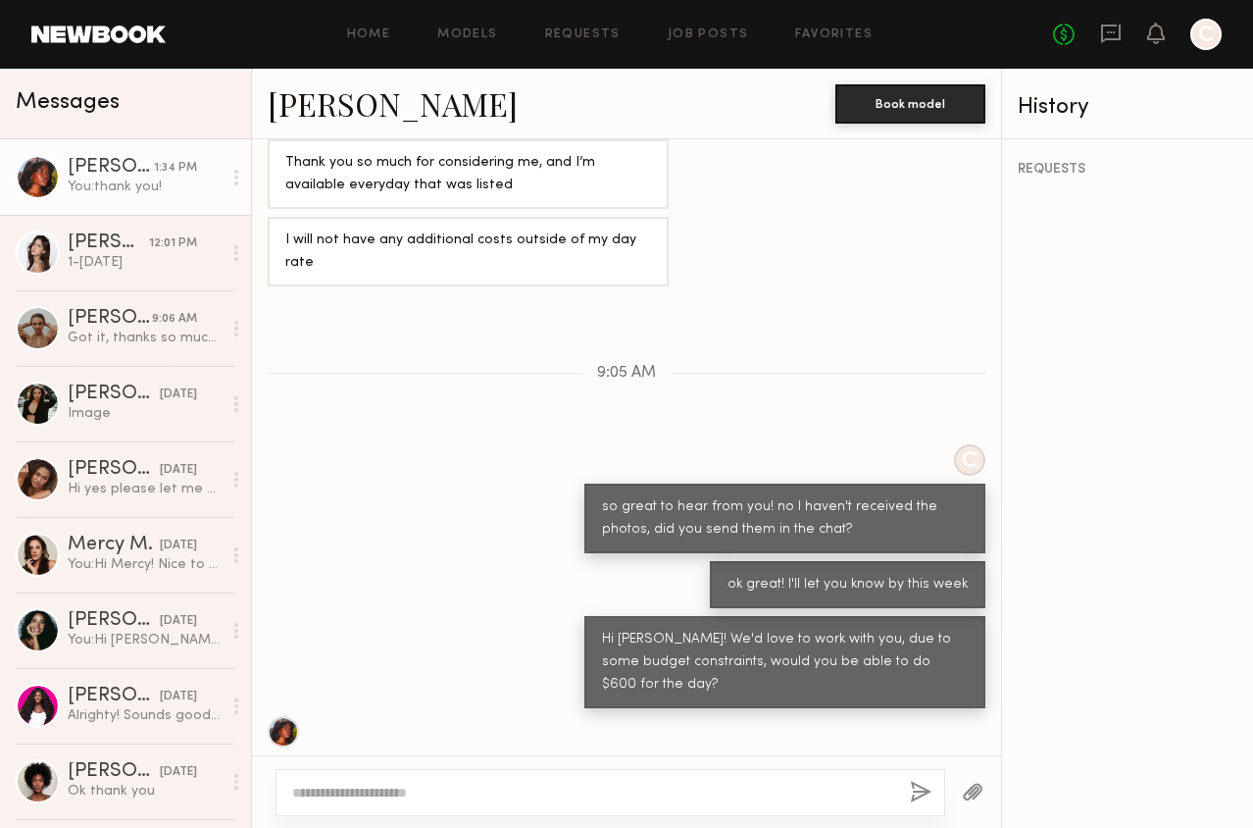
click at [341, 100] on link "Mia H." at bounding box center [393, 103] width 250 height 42
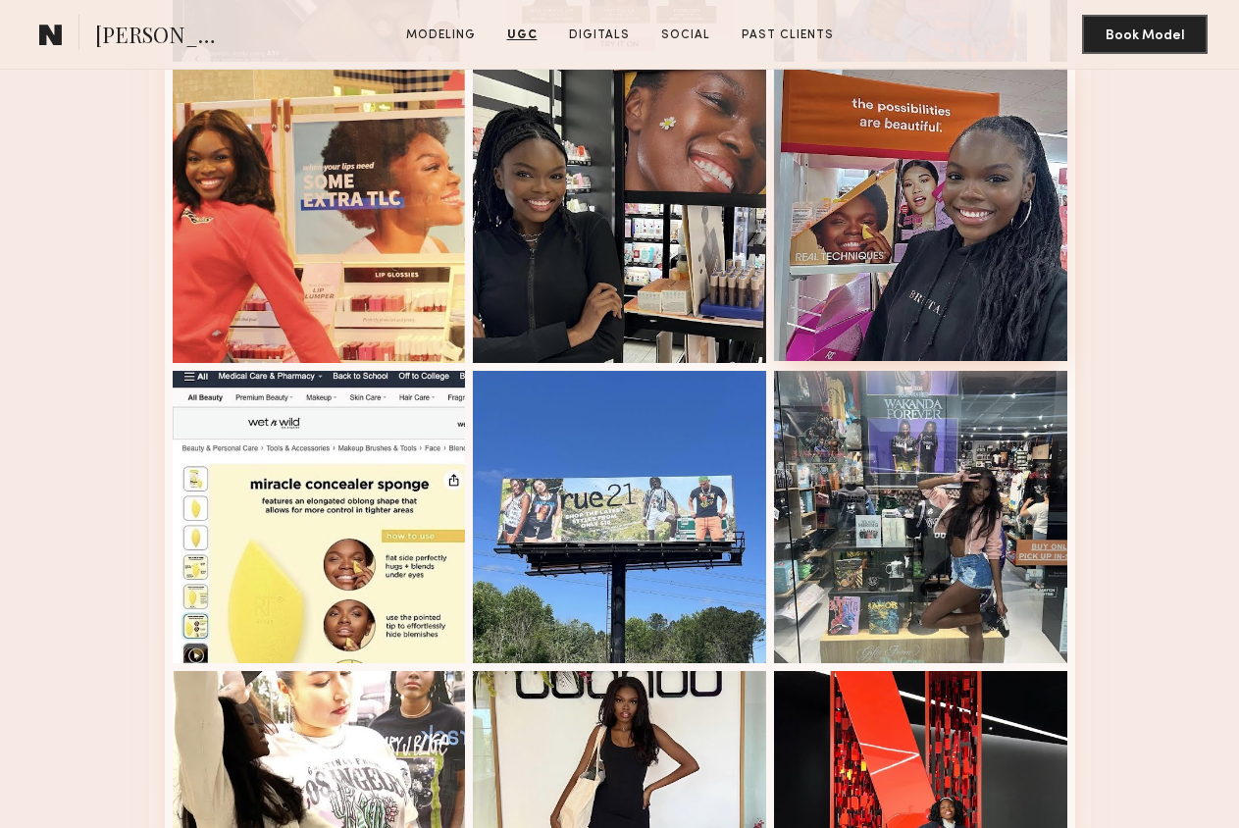
scroll to position [3781, 0]
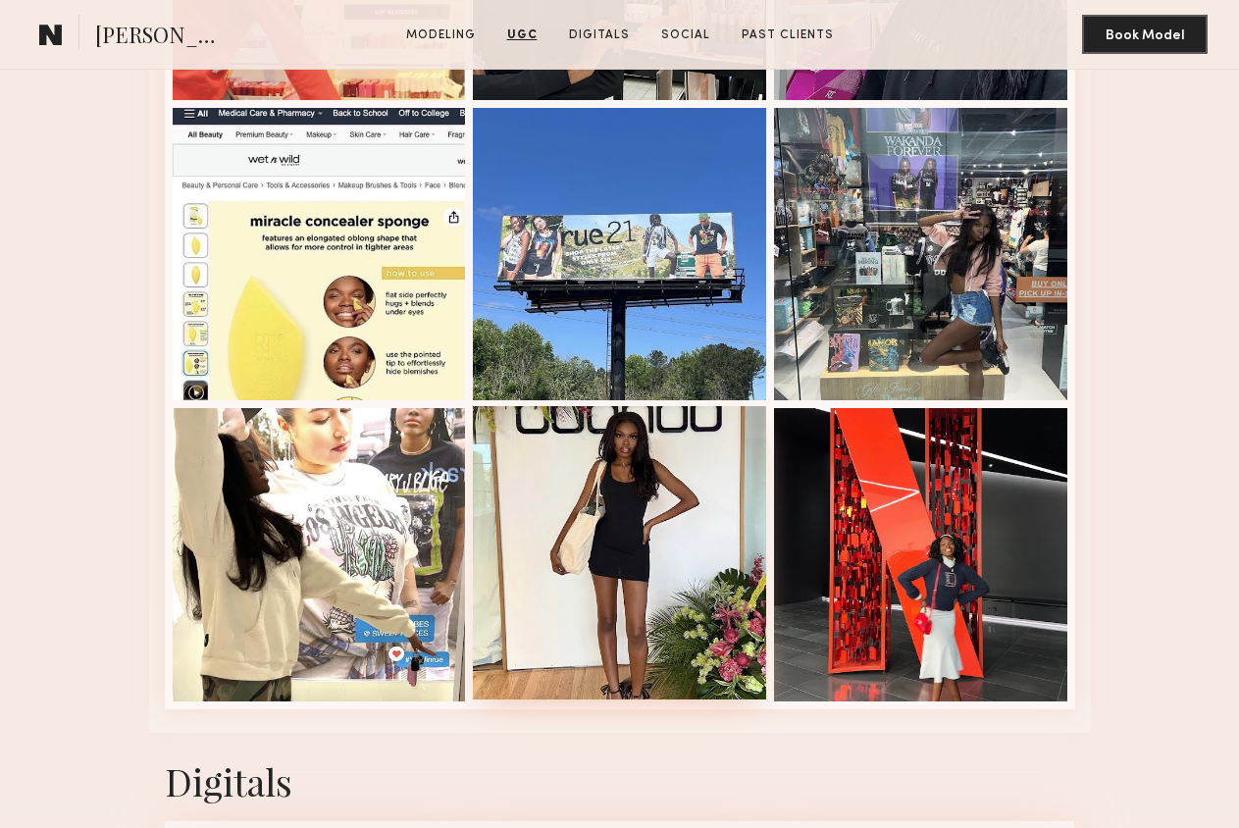
click at [617, 530] on div at bounding box center [619, 552] width 293 height 293
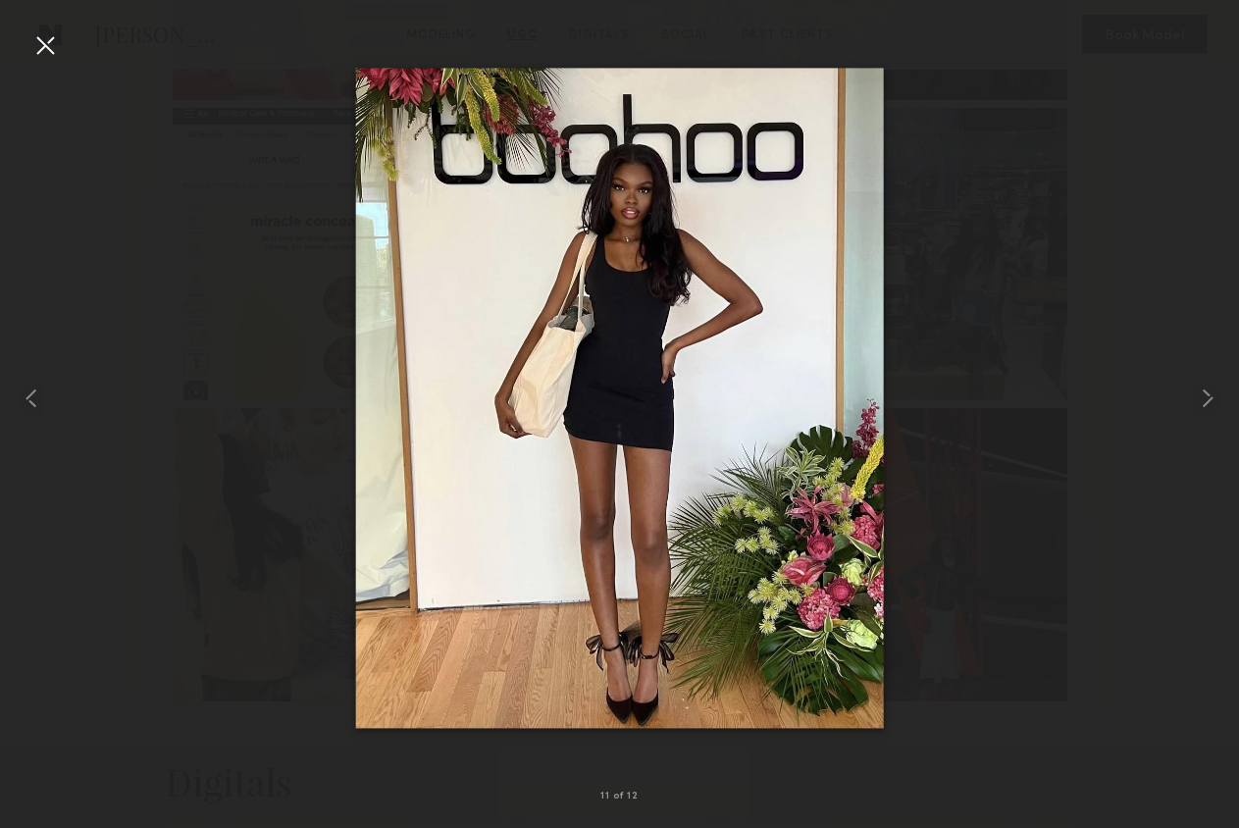
click at [60, 45] on div at bounding box center [44, 44] width 31 height 31
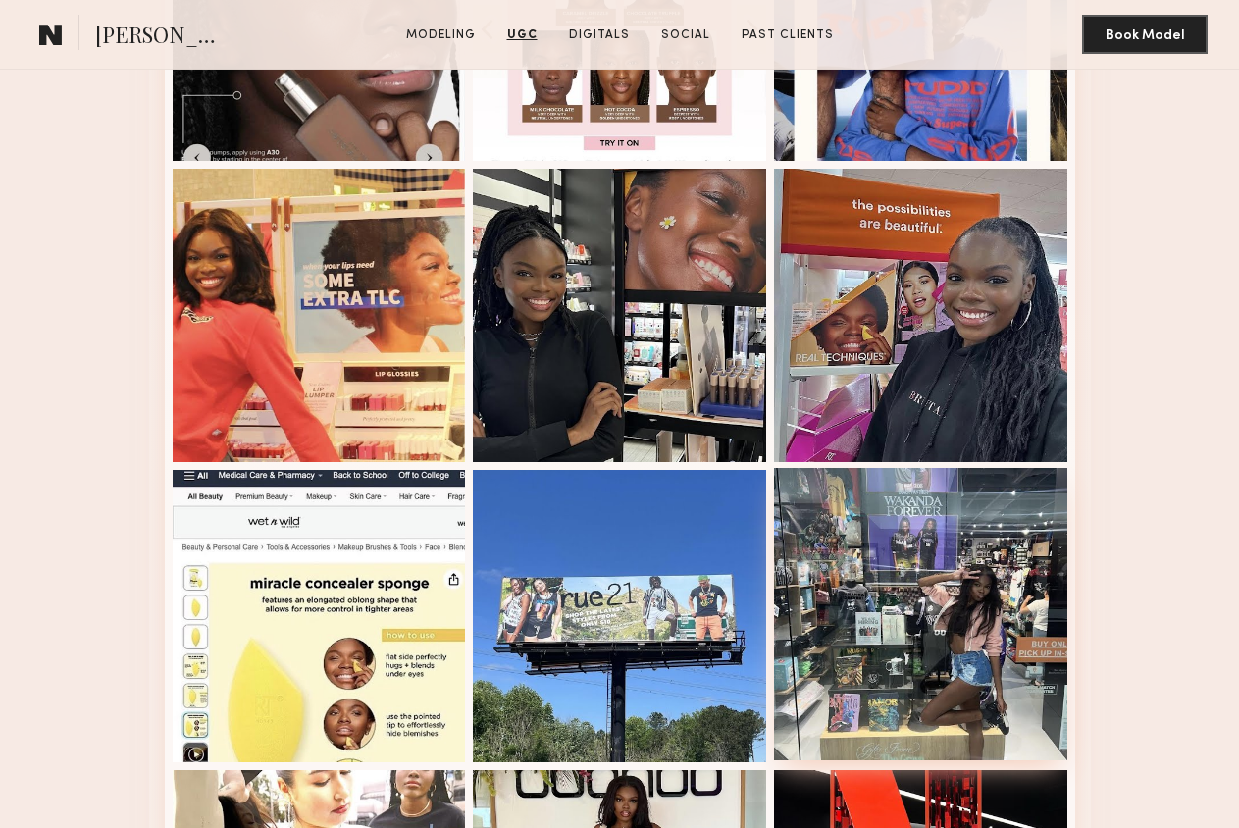
scroll to position [3418, 0]
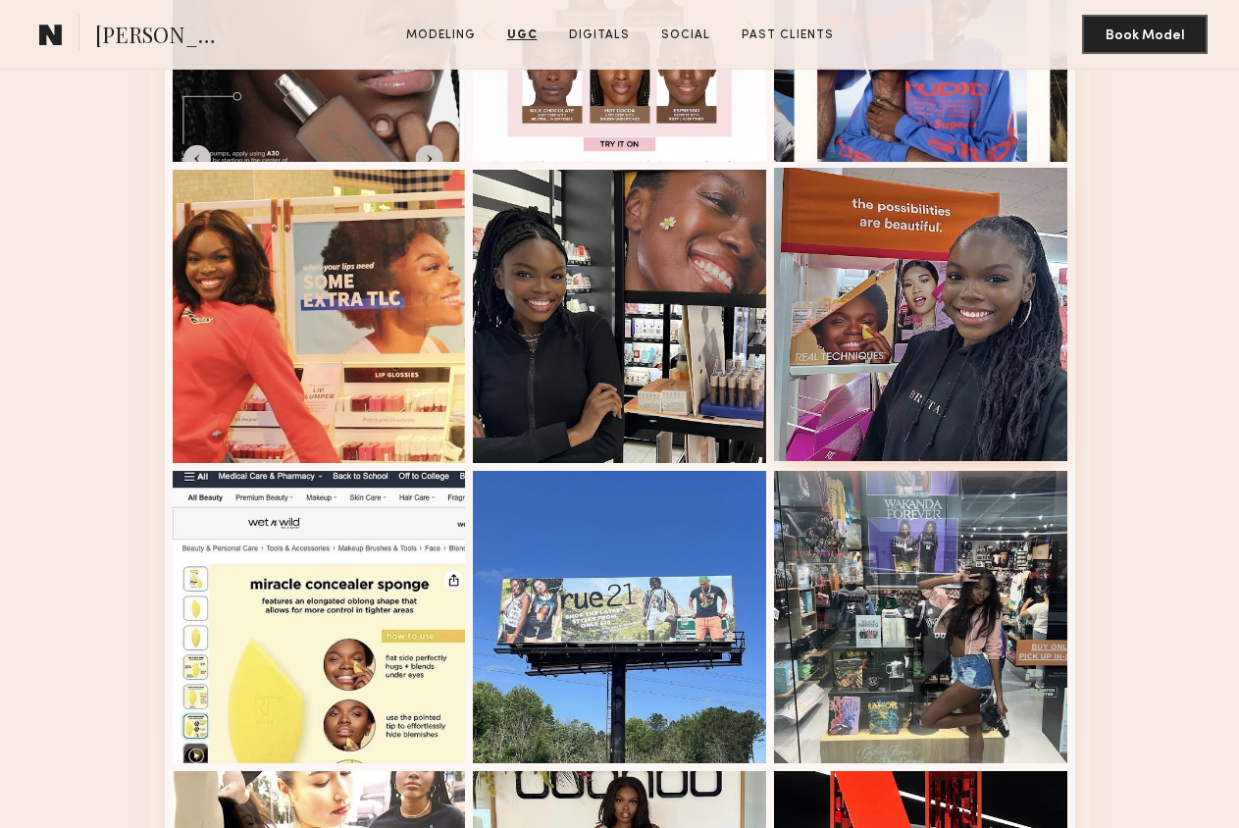
click at [945, 419] on div at bounding box center [920, 314] width 293 height 293
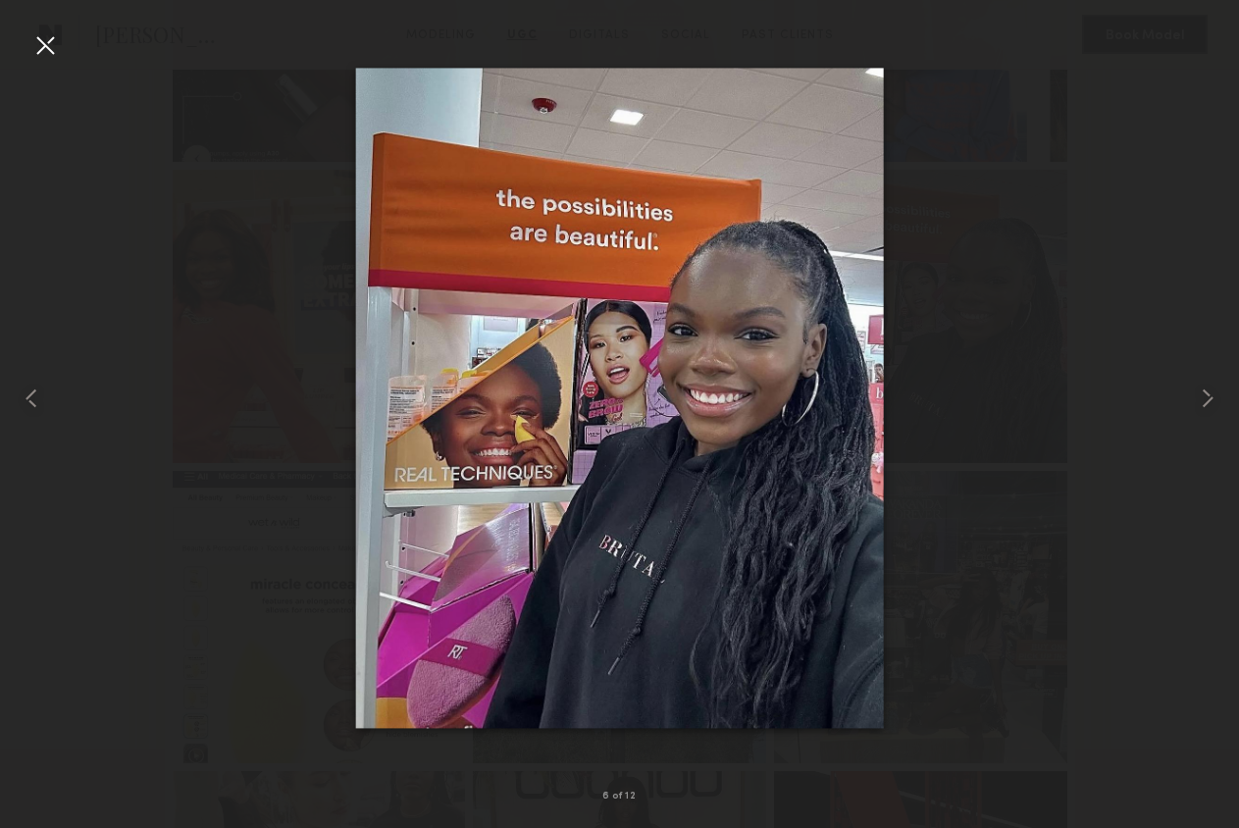
click at [229, 341] on div at bounding box center [619, 398] width 1239 height 734
click at [181, 114] on div at bounding box center [619, 398] width 1239 height 734
click at [49, 44] on div at bounding box center [44, 44] width 31 height 31
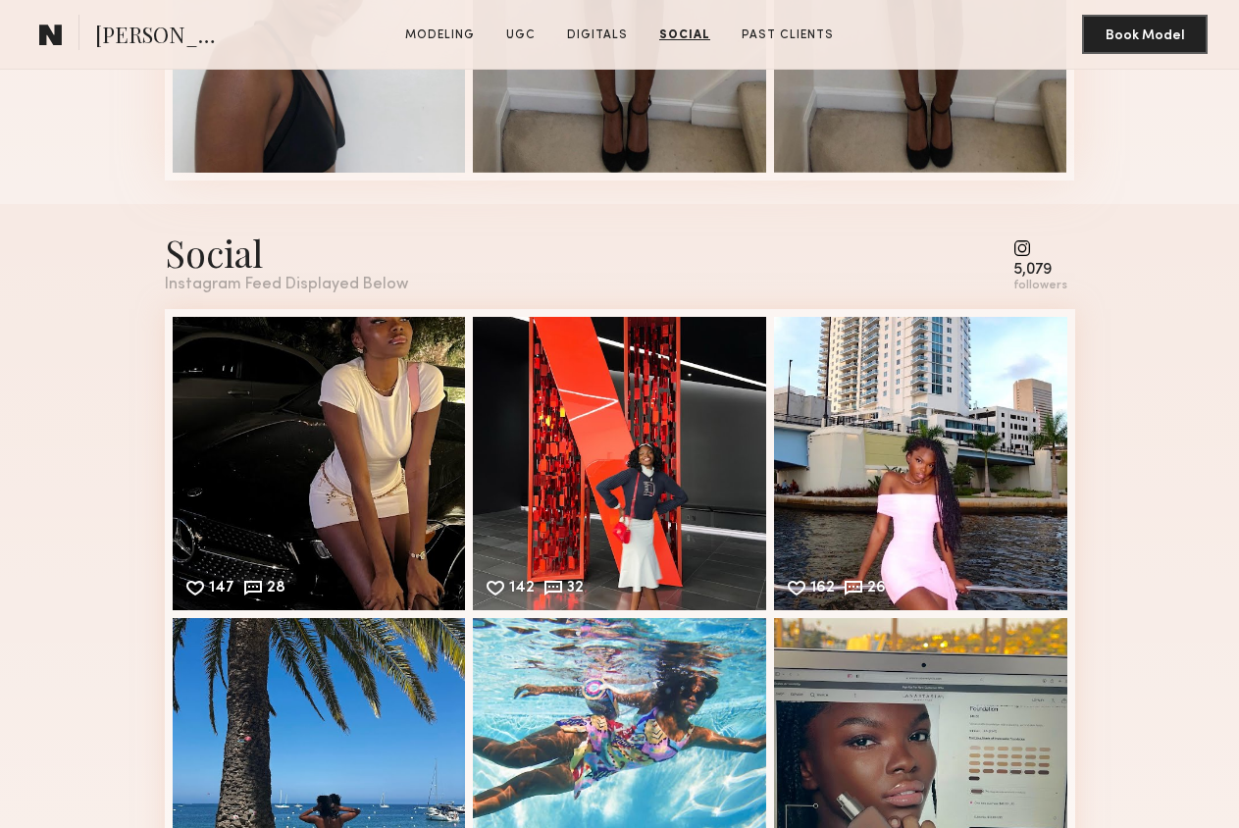
scroll to position [5027, 0]
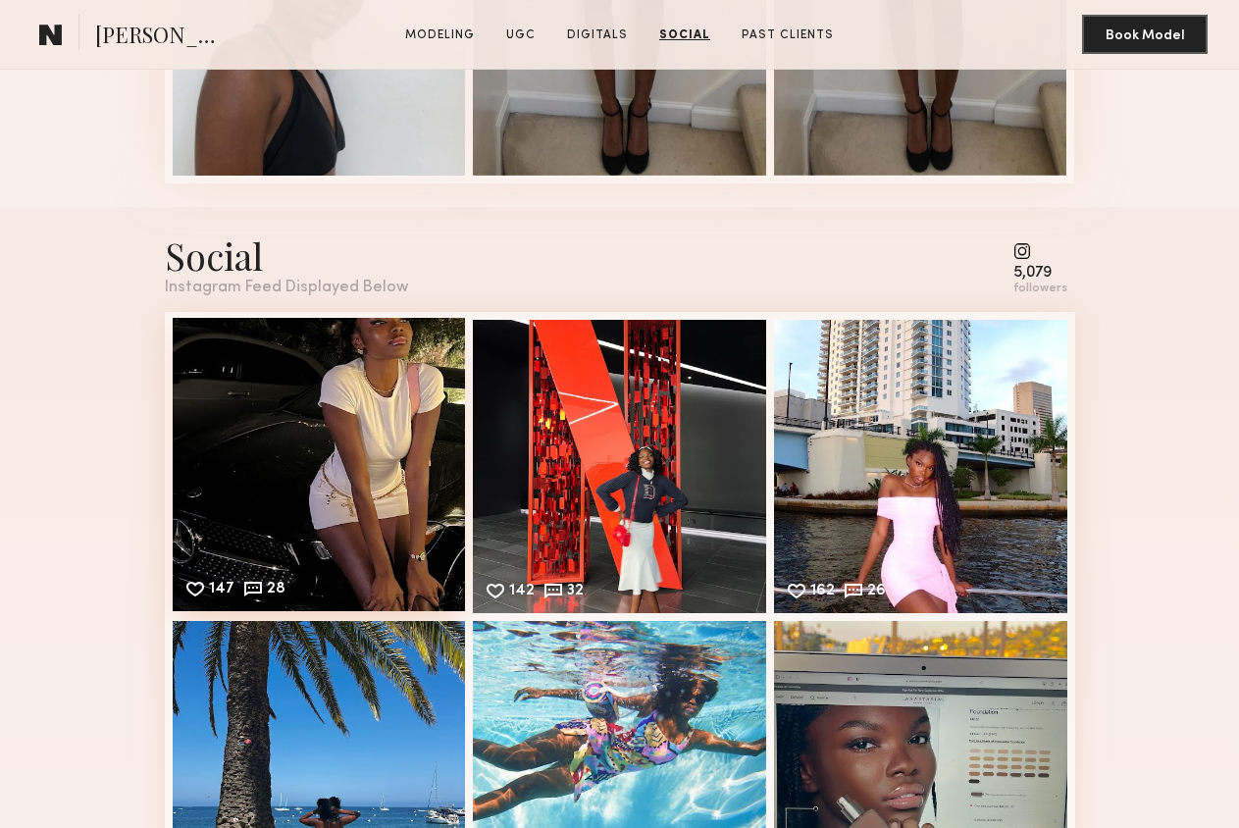
click at [296, 406] on div "147 28 Likes & comments displayed to show model’s engagement" at bounding box center [319, 464] width 293 height 293
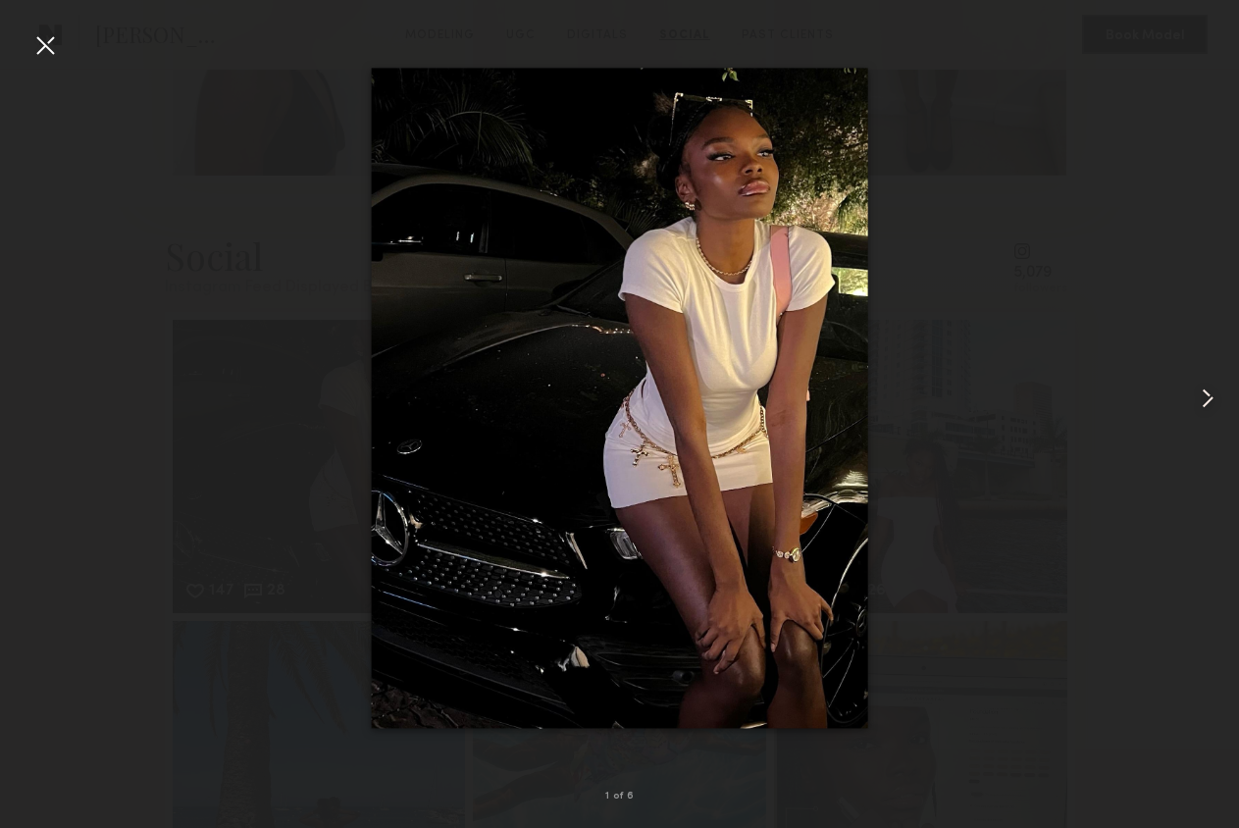
click at [1207, 407] on common-icon at bounding box center [1207, 397] width 31 height 31
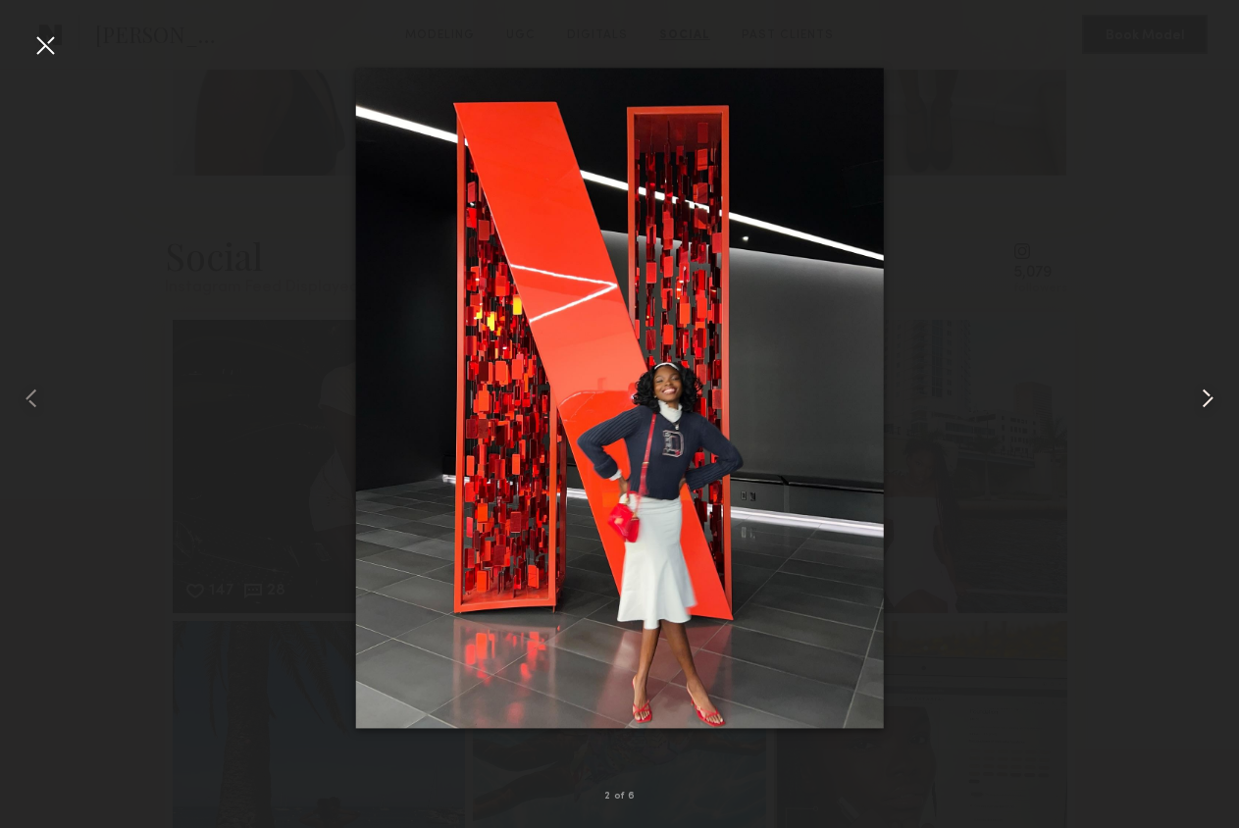
click at [1207, 407] on common-icon at bounding box center [1207, 397] width 31 height 31
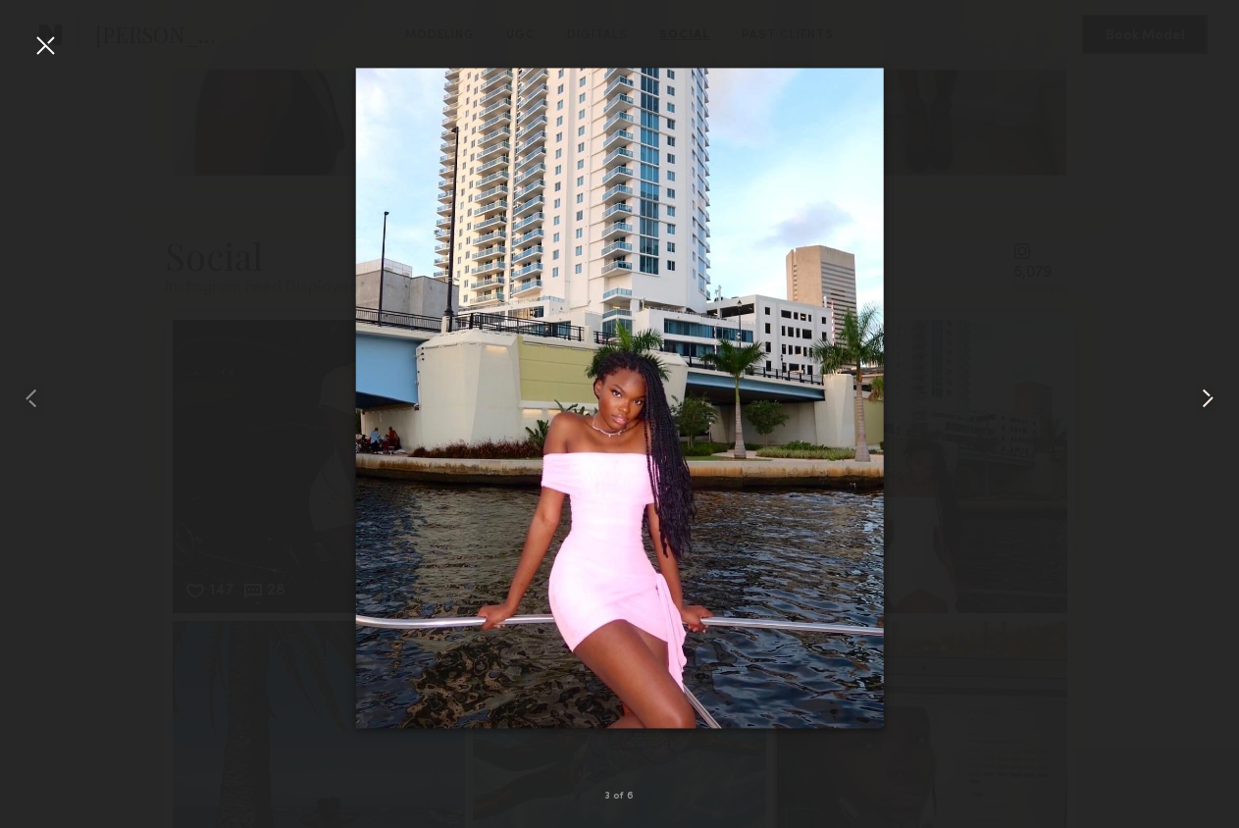
click at [1207, 407] on common-icon at bounding box center [1207, 397] width 31 height 31
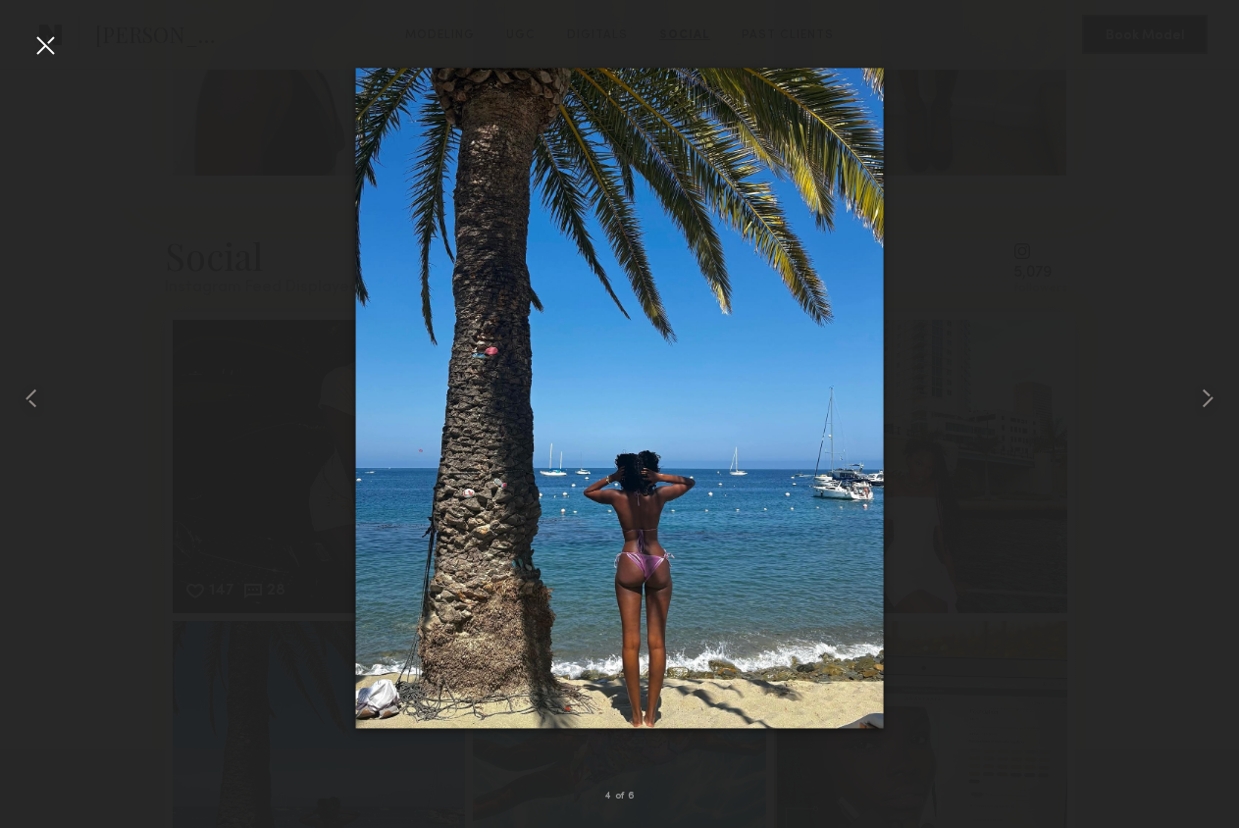
drag, startPoint x: 1094, startPoint y: 407, endPoint x: 1078, endPoint y: 463, distance: 58.3
click at [1093, 407] on div at bounding box center [619, 398] width 1239 height 734
click at [58, 38] on div at bounding box center [44, 44] width 31 height 31
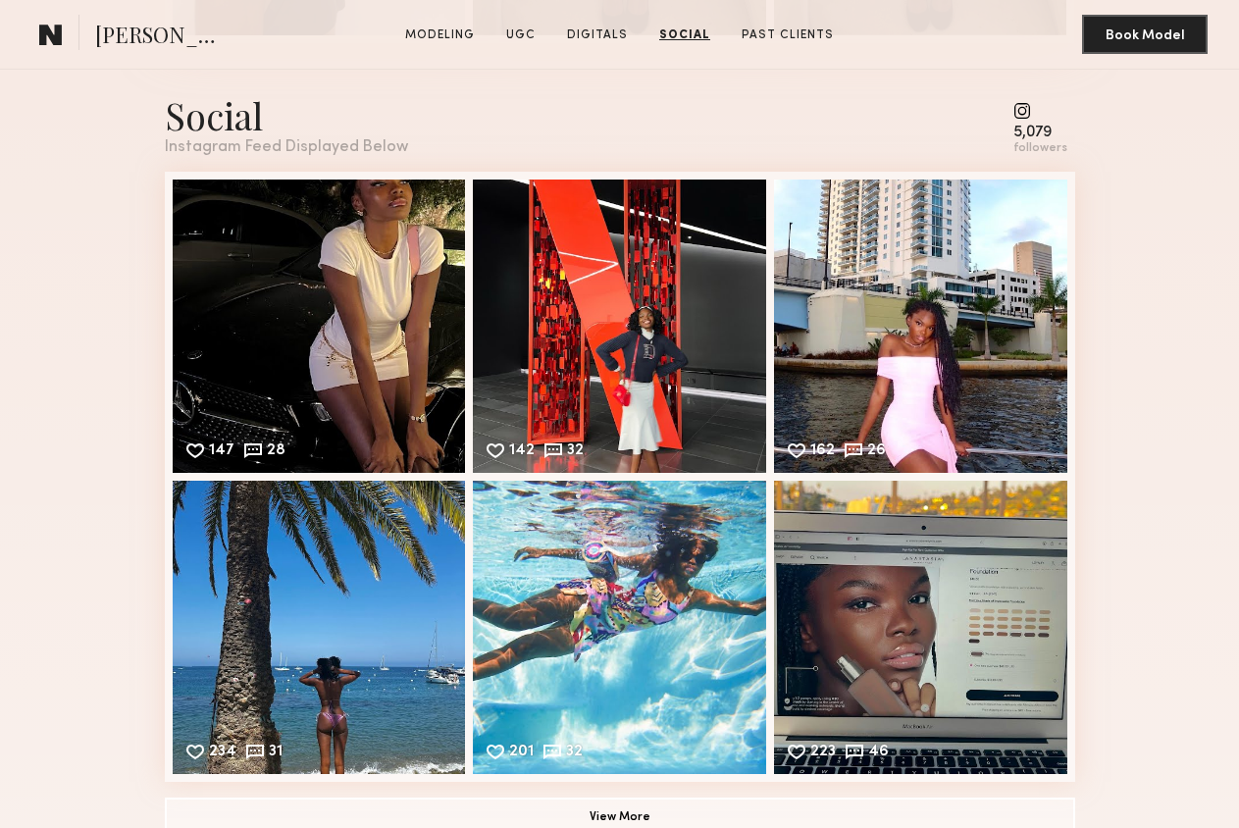
scroll to position [5630, 0]
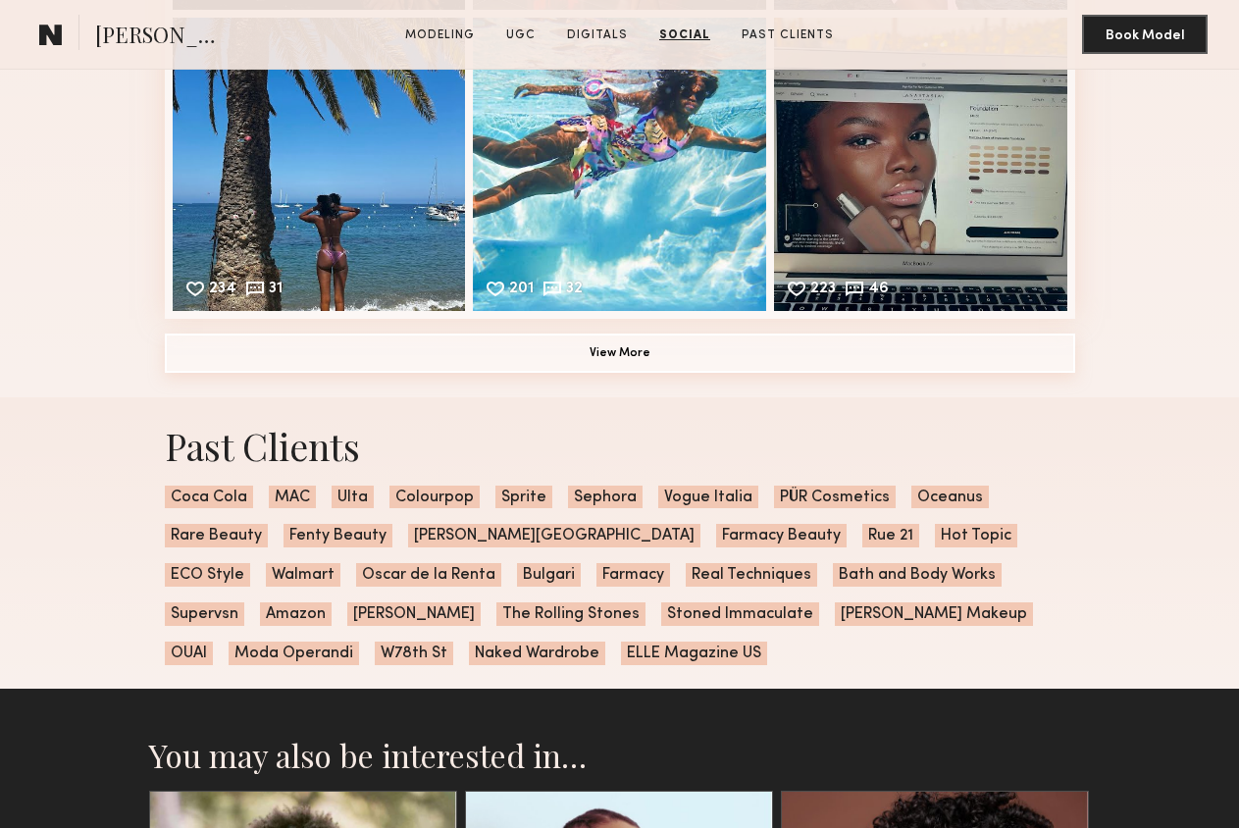
click at [761, 362] on button "View More" at bounding box center [620, 352] width 910 height 39
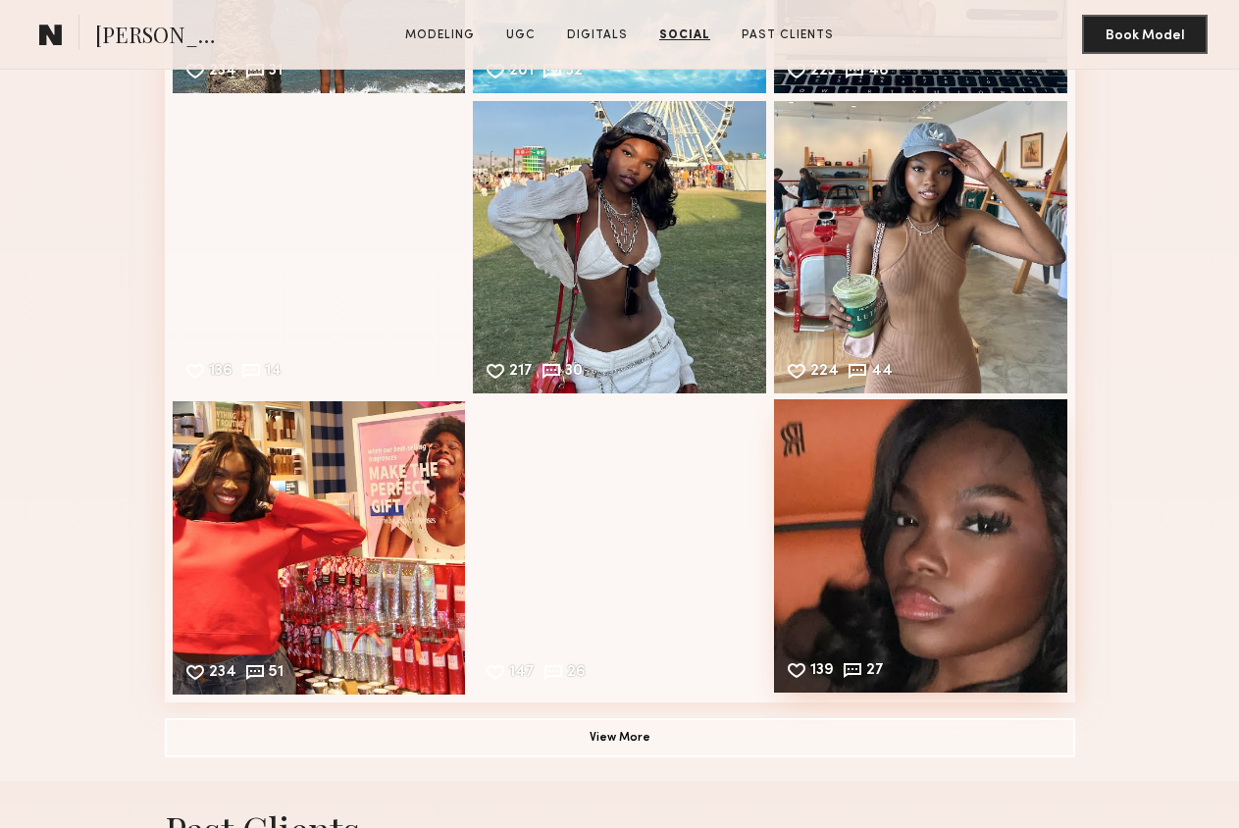
scroll to position [5847, 0]
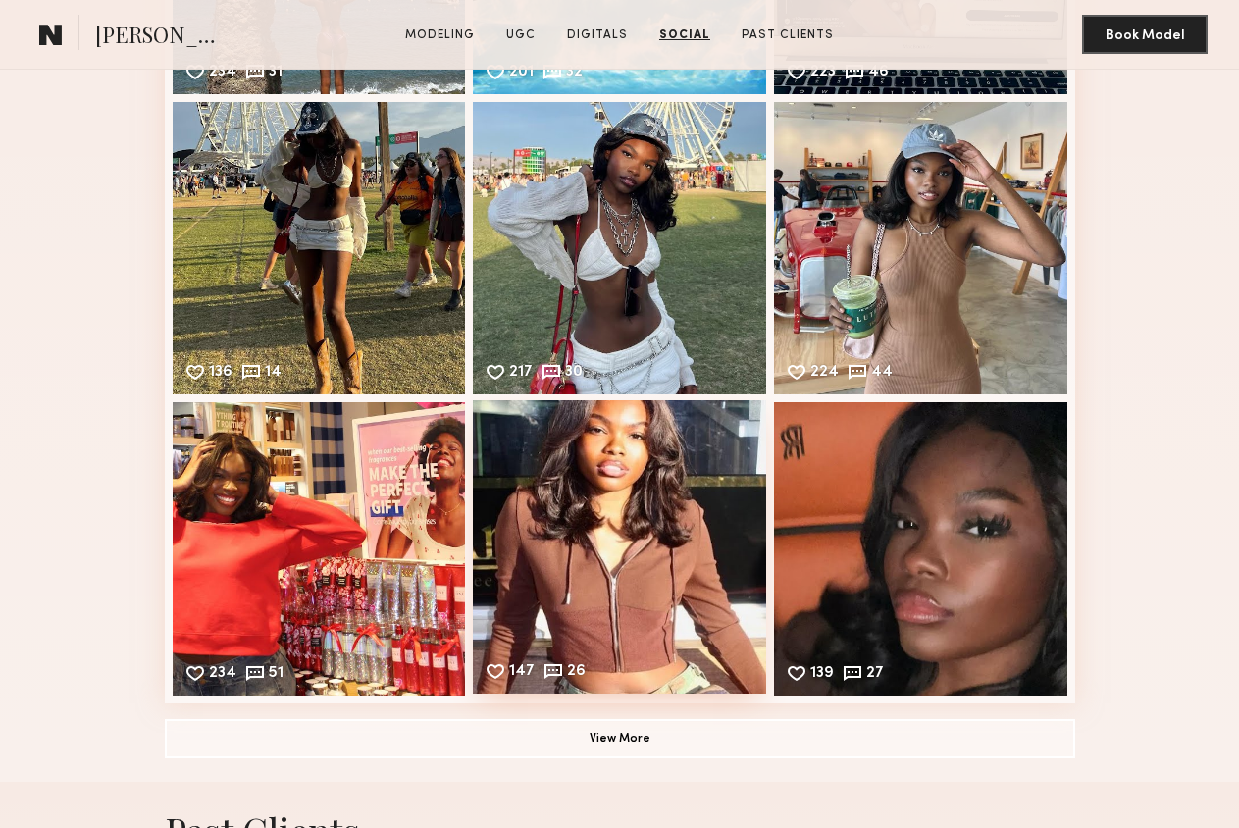
click at [733, 546] on div "147 26 Likes & comments displayed to show model’s engagement" at bounding box center [619, 546] width 293 height 293
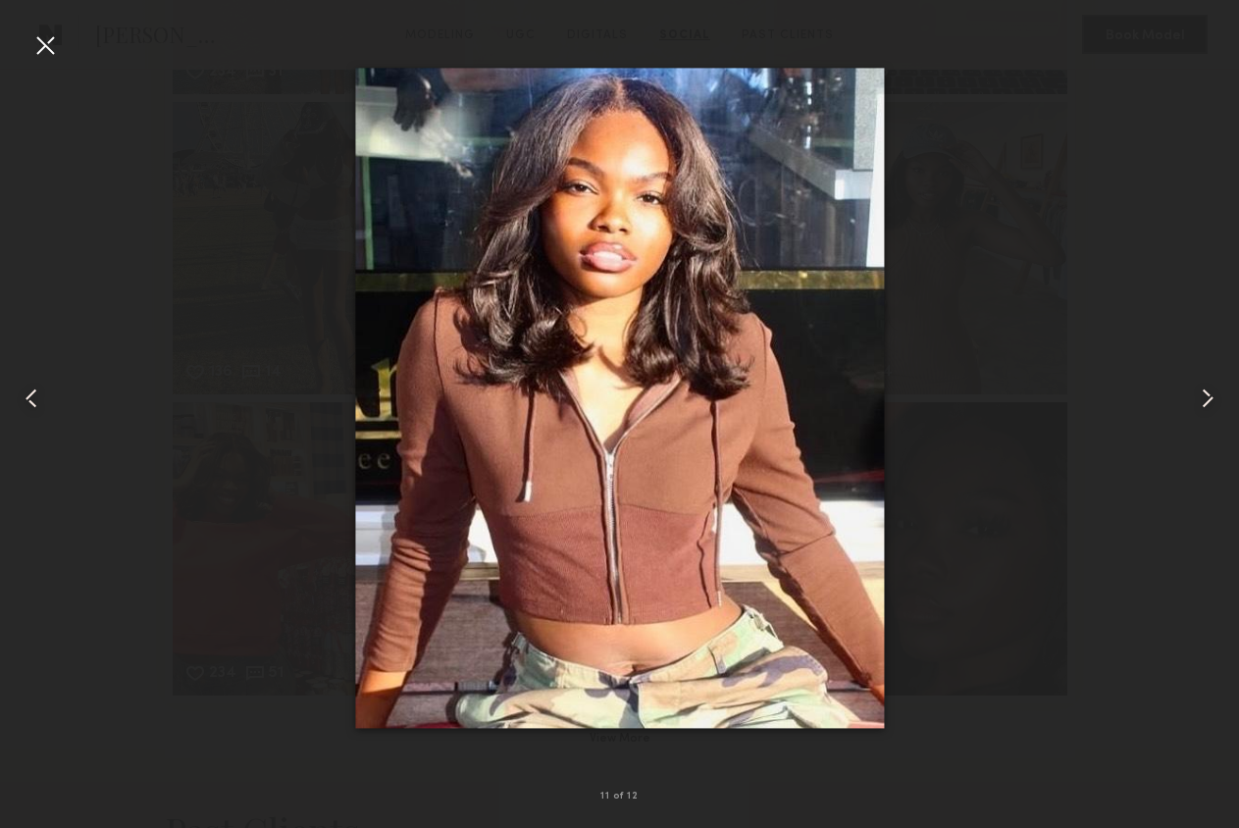
click at [48, 55] on div at bounding box center [44, 44] width 31 height 31
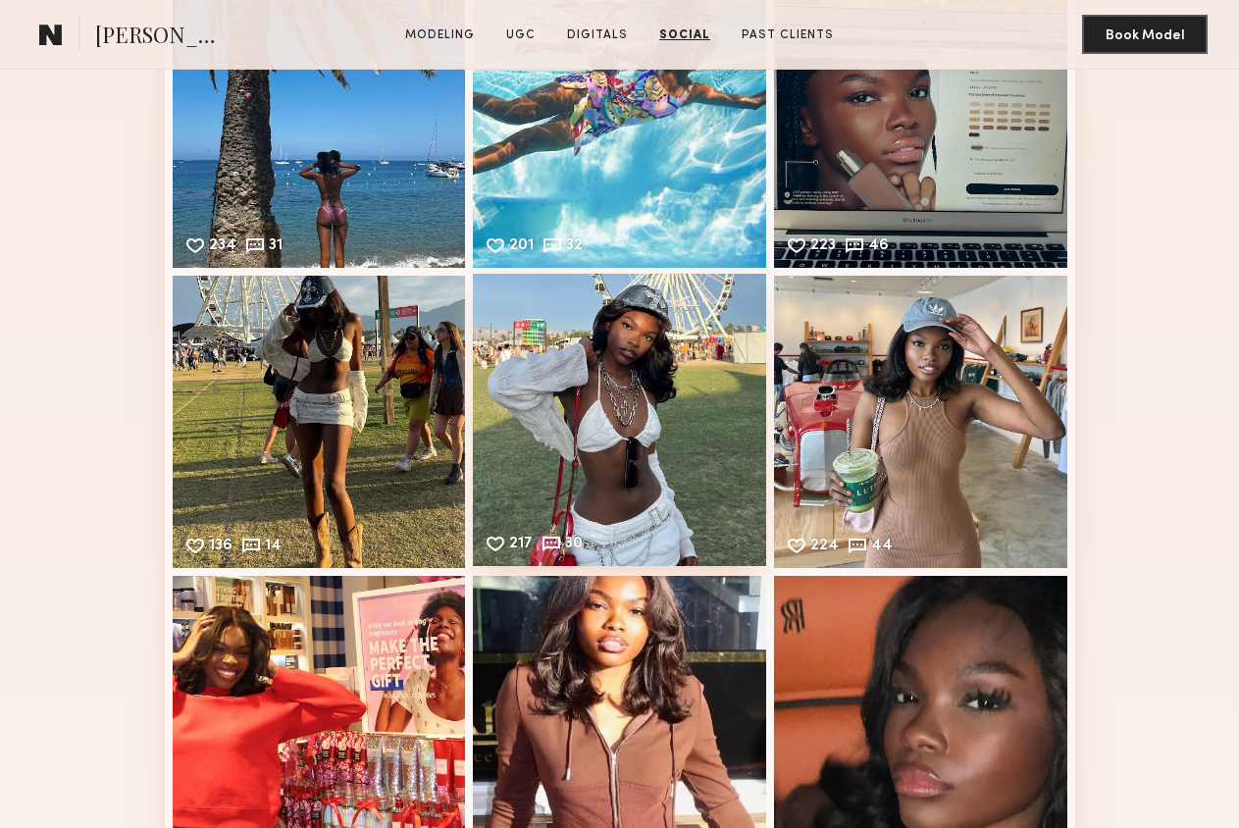
scroll to position [5643, 0]
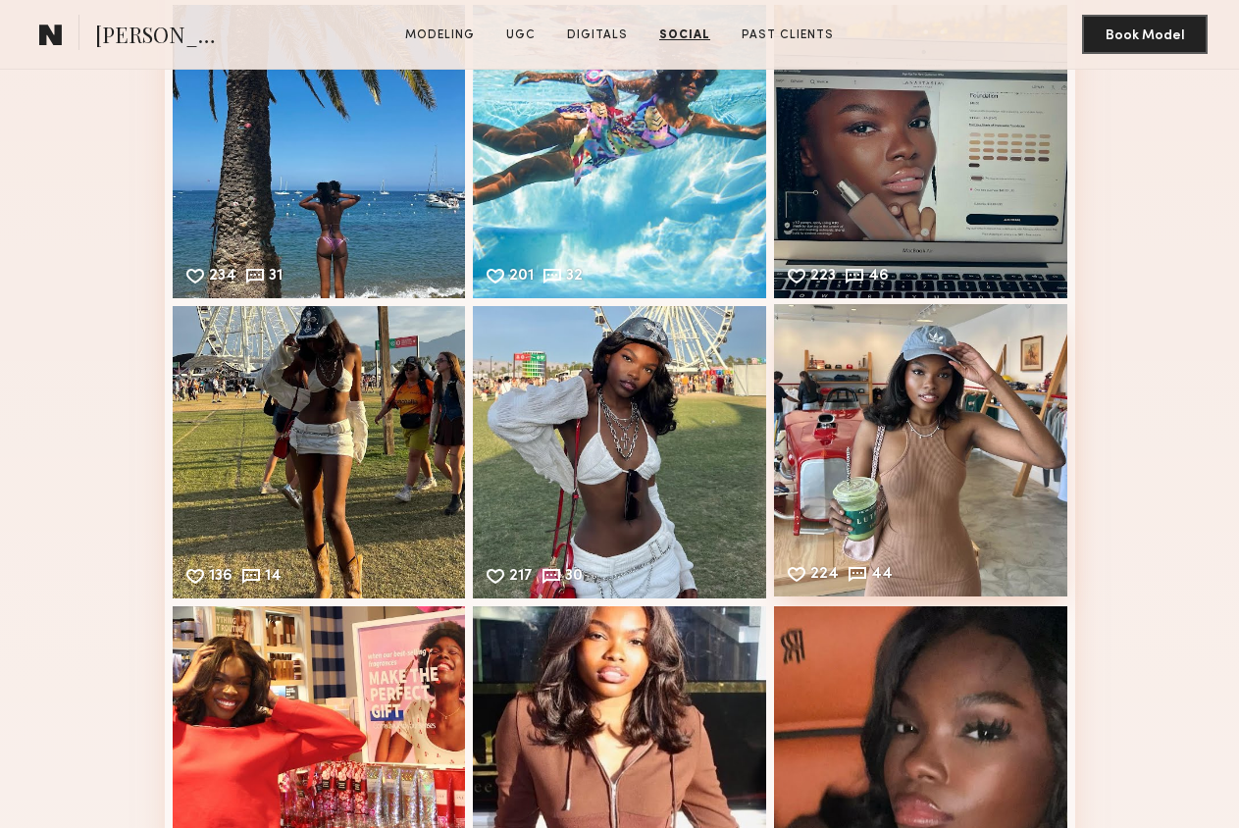
click at [976, 504] on div "224 44 Likes & comments displayed to show model’s engagement" at bounding box center [920, 450] width 293 height 293
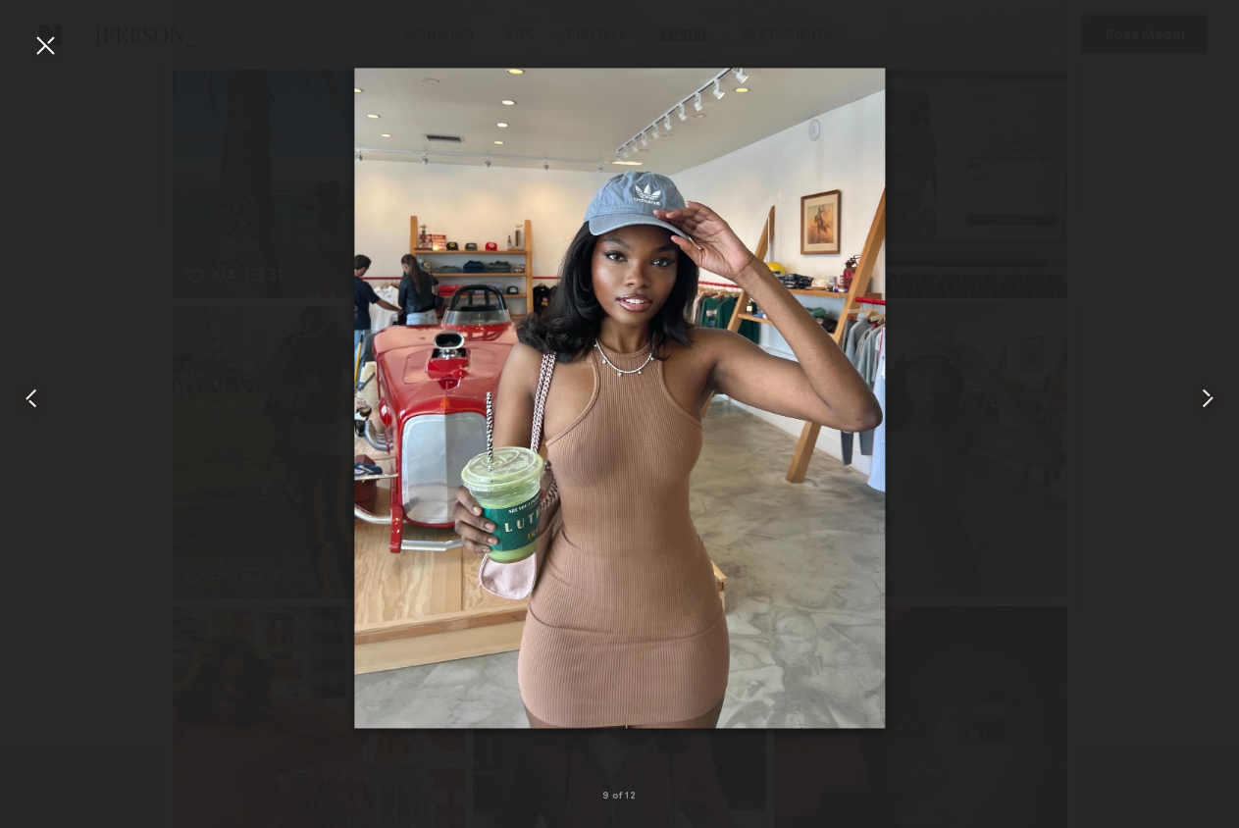
click at [976, 504] on div at bounding box center [619, 398] width 1239 height 734
click at [34, 54] on div at bounding box center [44, 44] width 31 height 31
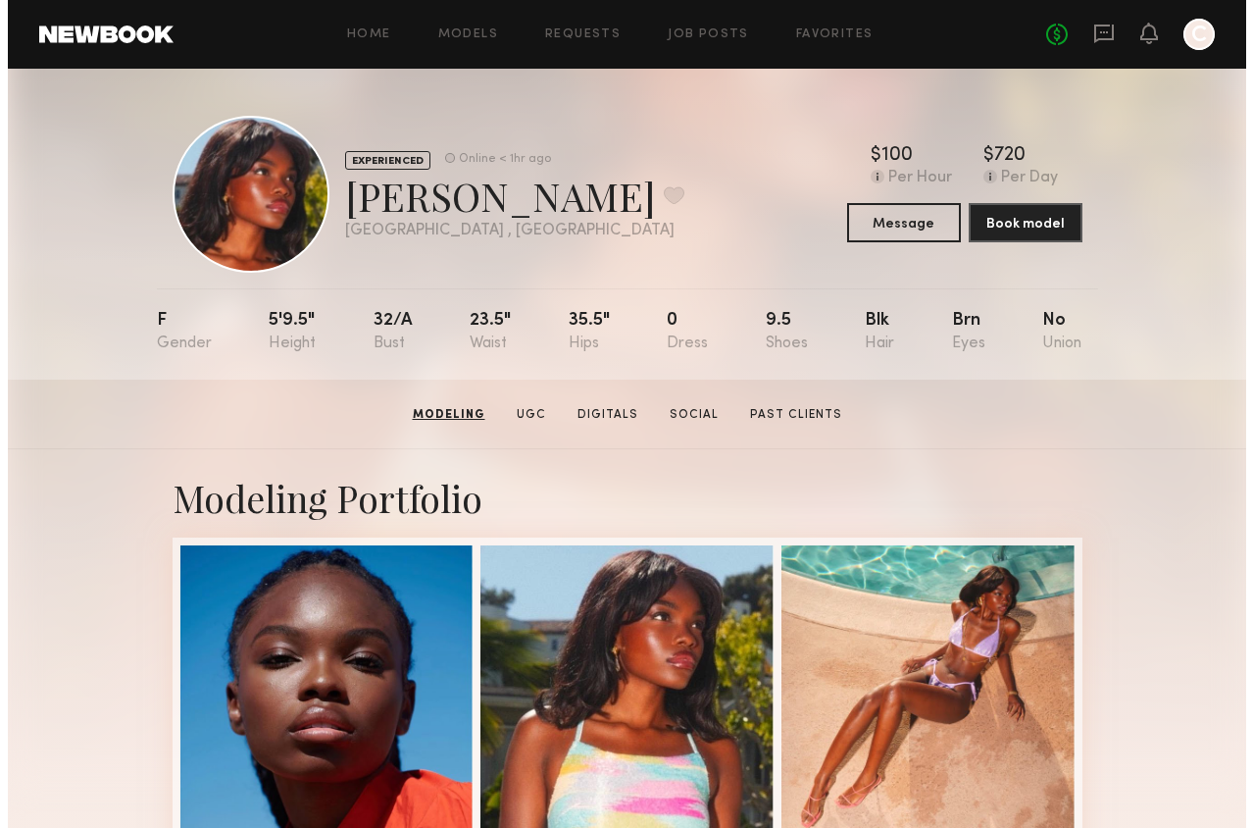
scroll to position [0, 0]
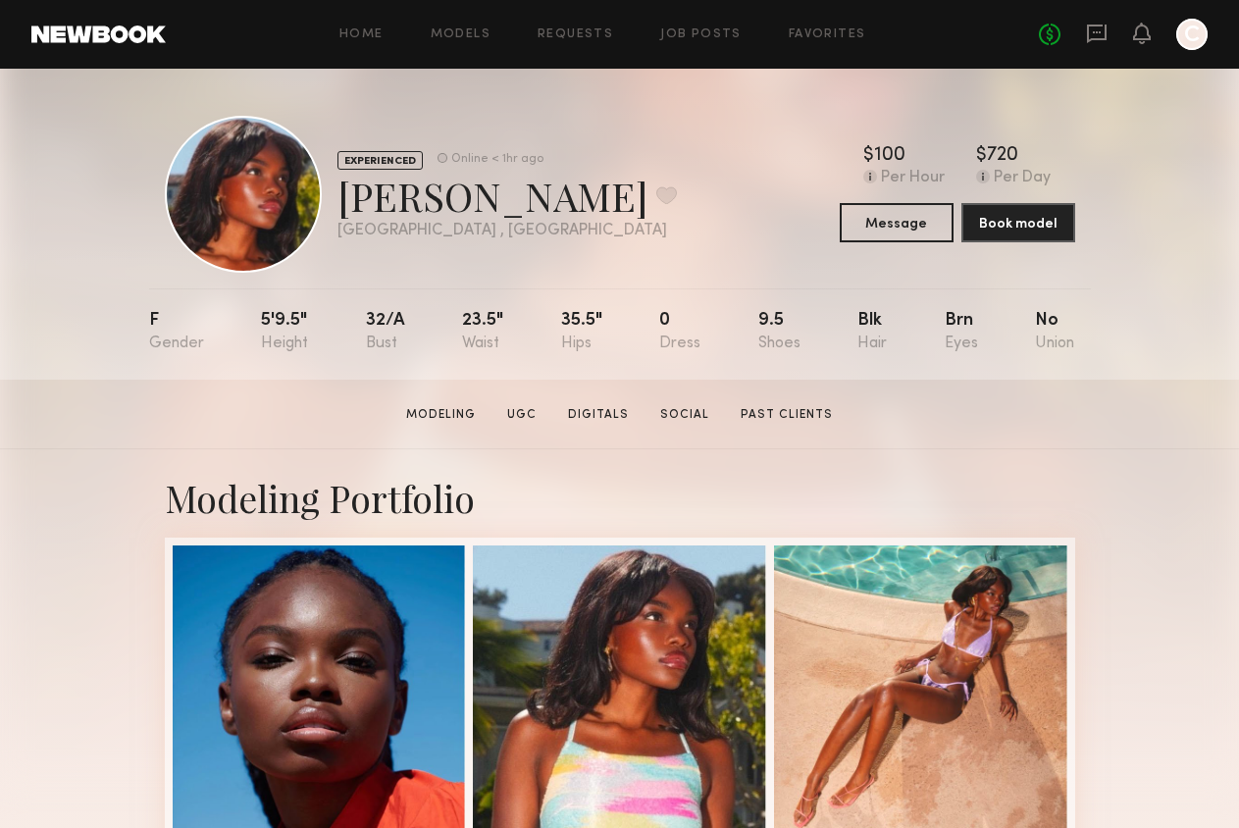
click at [1083, 24] on div "No fees up to $5,000 C" at bounding box center [1123, 34] width 169 height 31
click at [1089, 32] on icon at bounding box center [1097, 34] width 20 height 19
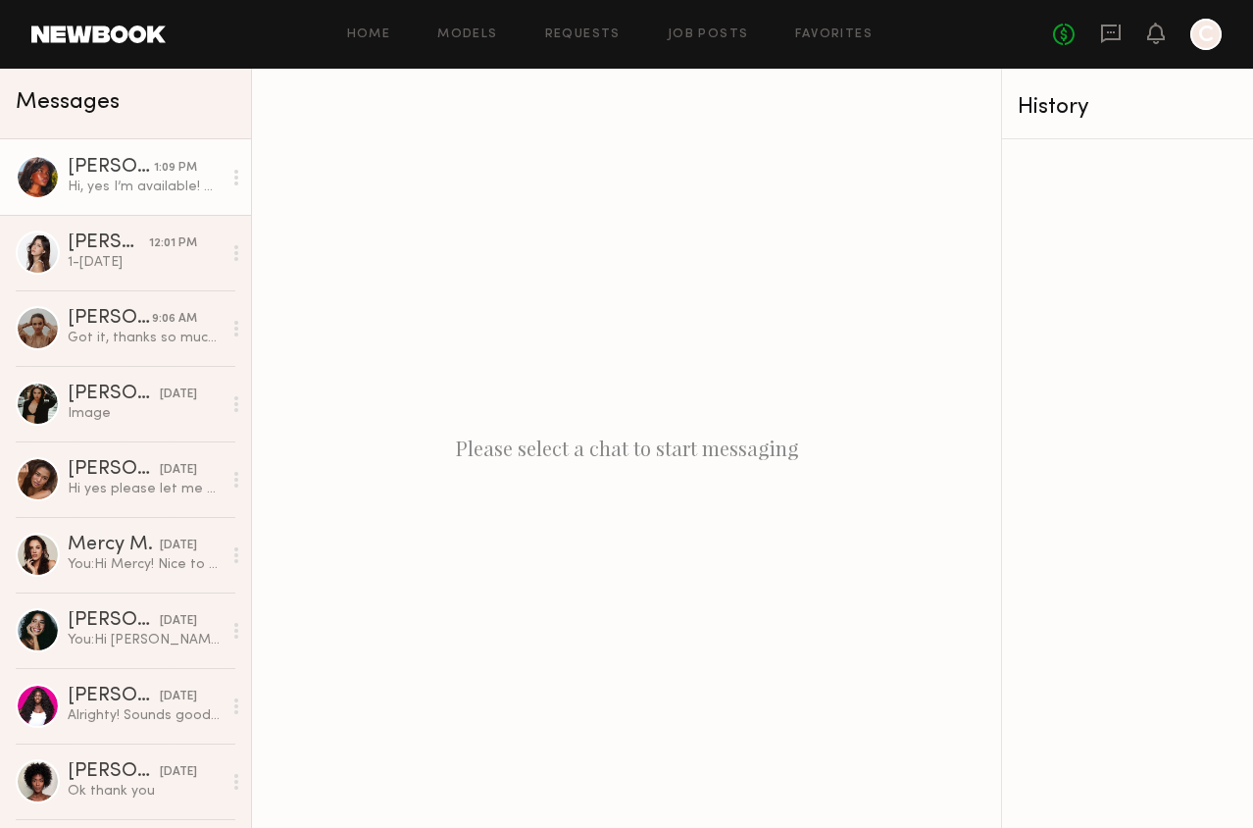
click at [148, 197] on link "Mia H. 1:09 PM Hi, yes I’m available! Which date would I be booked for?" at bounding box center [125, 177] width 251 height 76
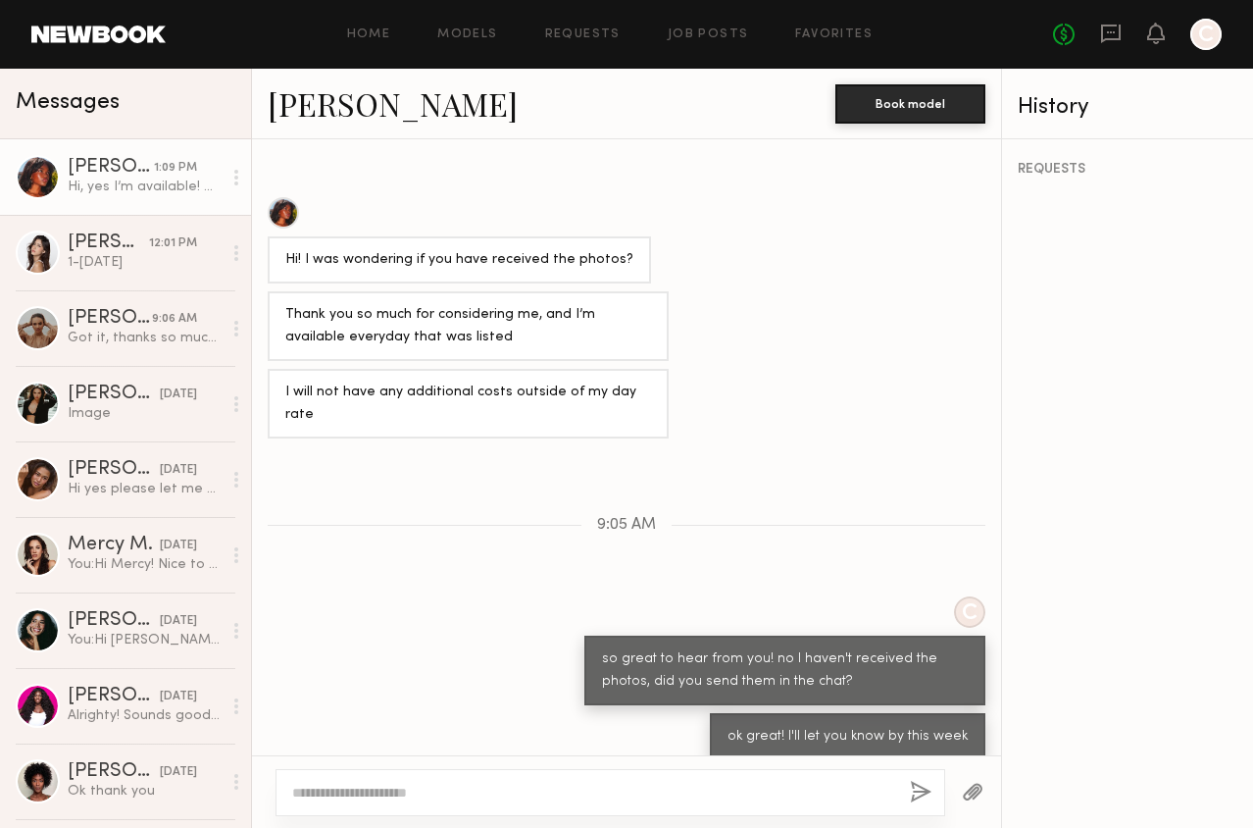
scroll to position [1668, 0]
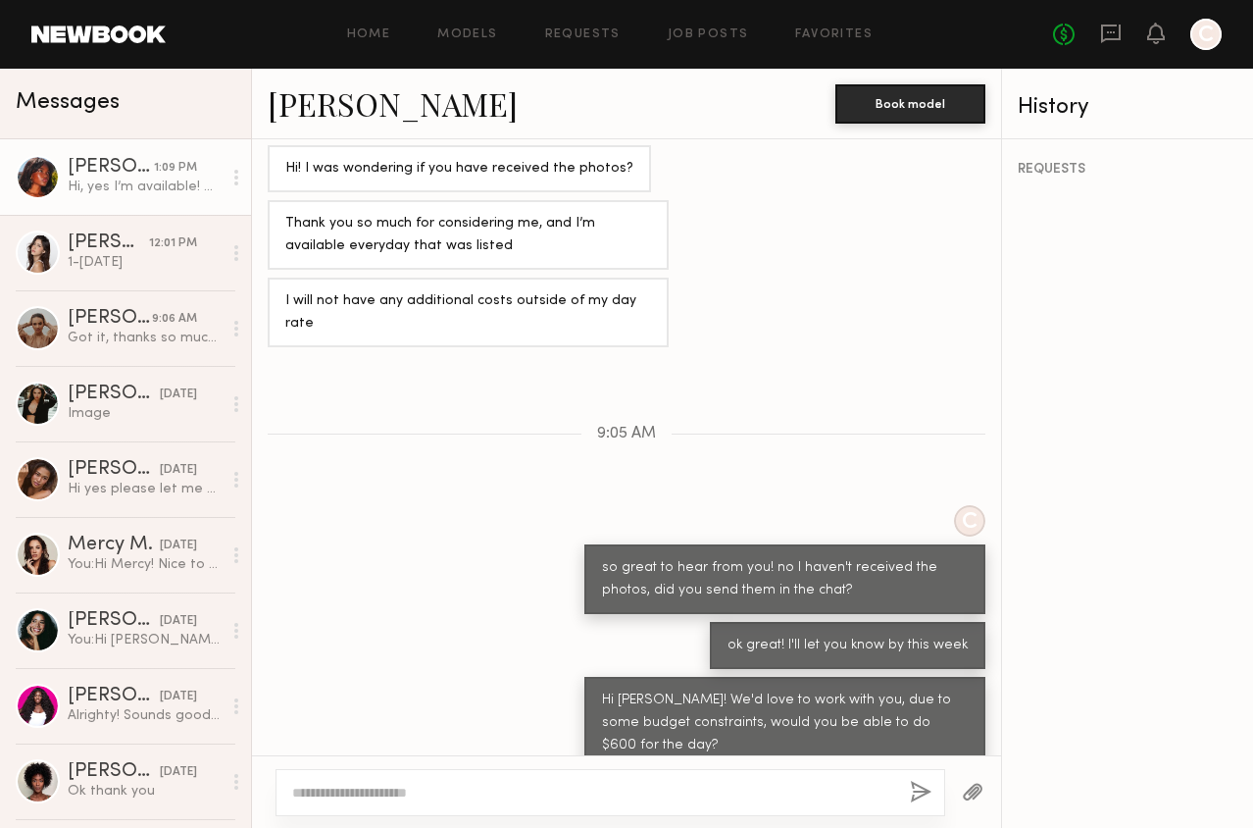
click at [682, 792] on textarea at bounding box center [593, 793] width 602 height 20
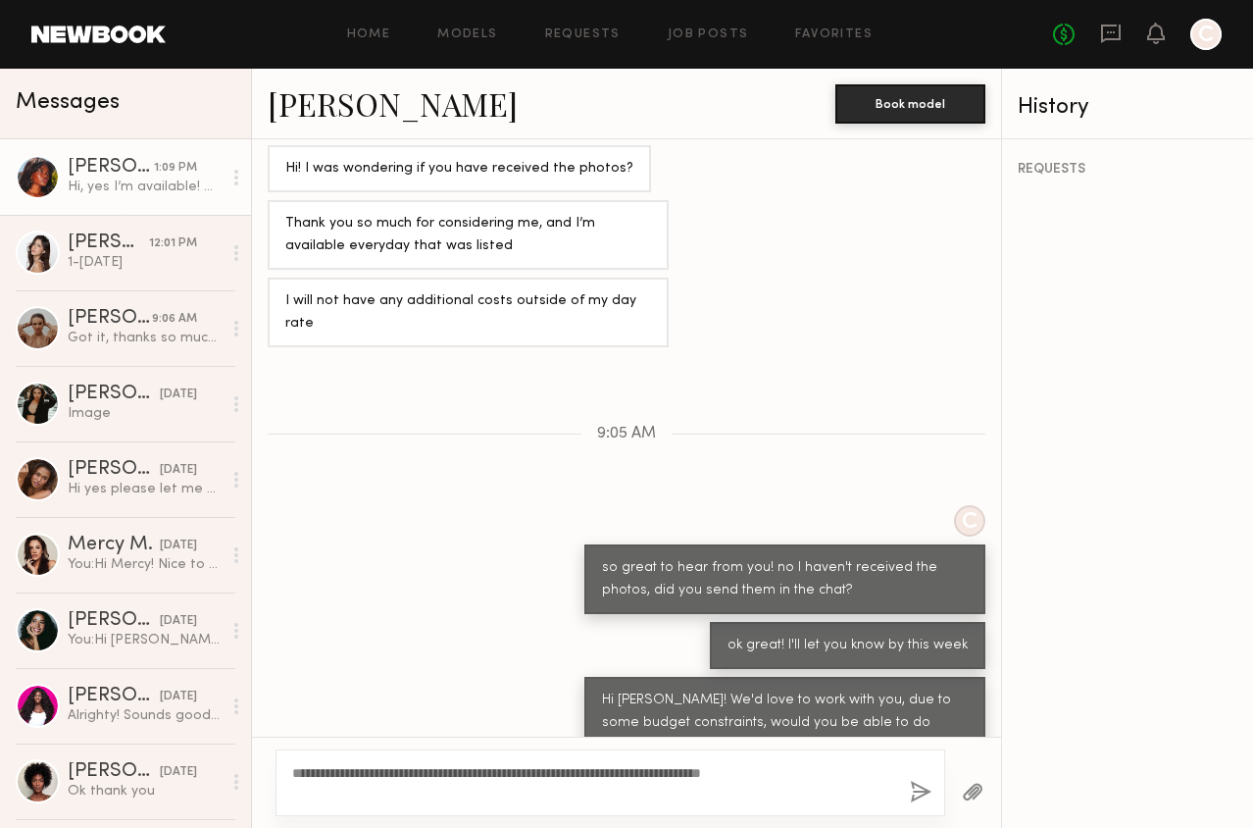
click at [475, 765] on textarea "**********" at bounding box center [593, 782] width 602 height 39
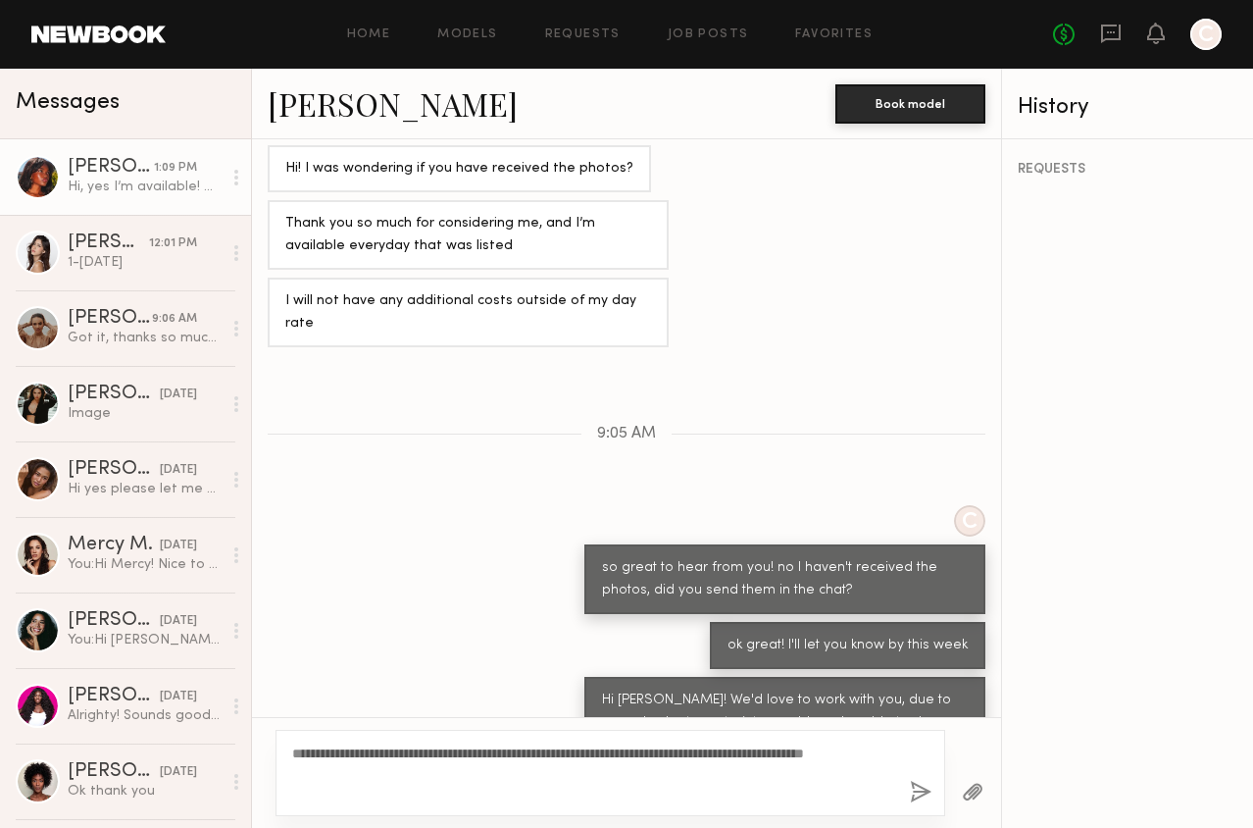
click at [492, 784] on textarea "**********" at bounding box center [593, 772] width 602 height 59
type textarea "**********"
click at [916, 788] on button "button" at bounding box center [921, 793] width 22 height 25
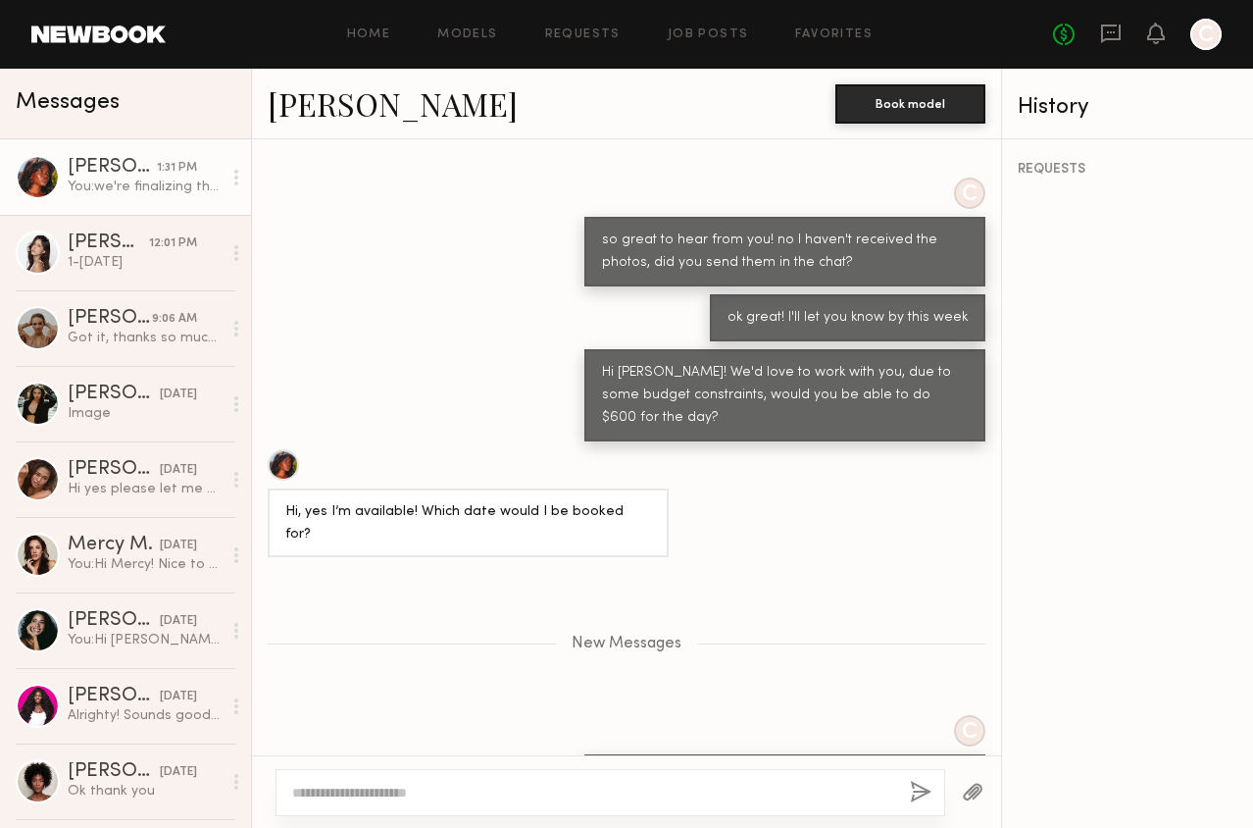
scroll to position [2028, 0]
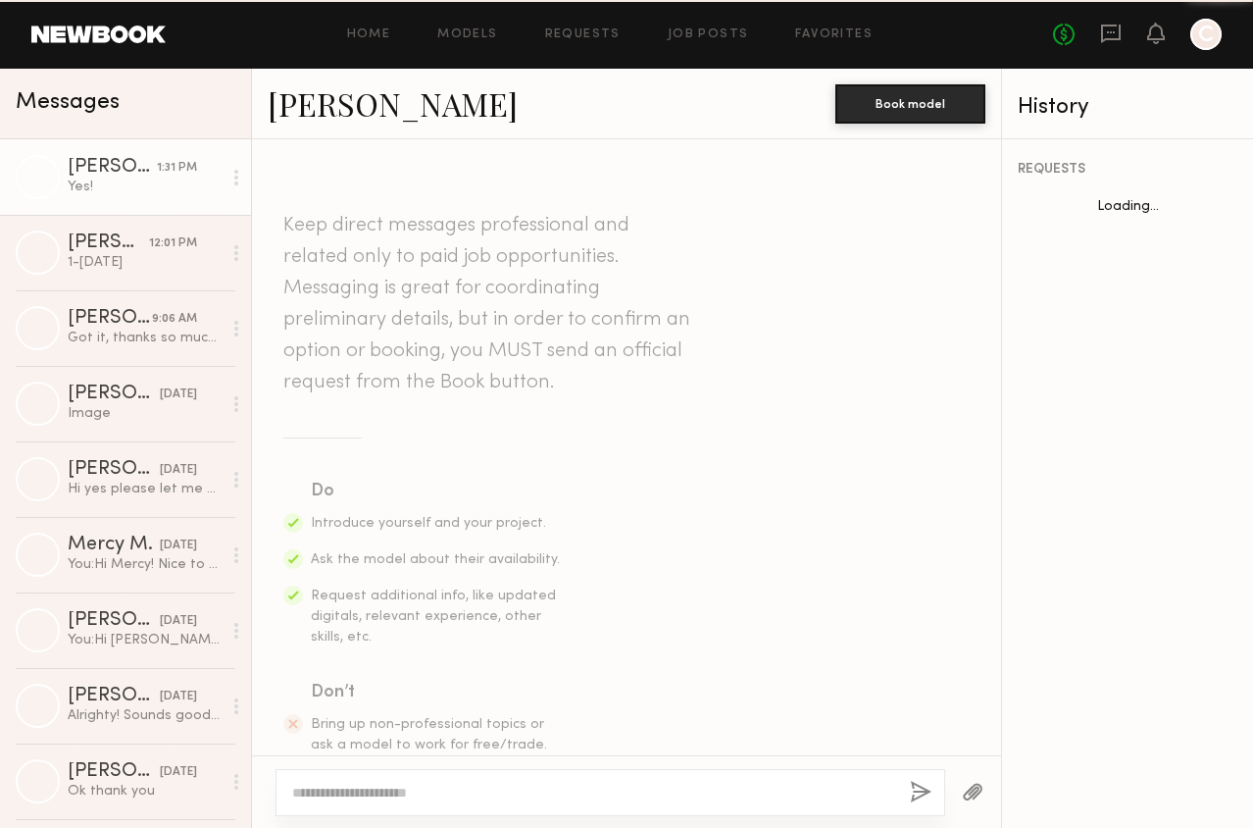
scroll to position [1879, 0]
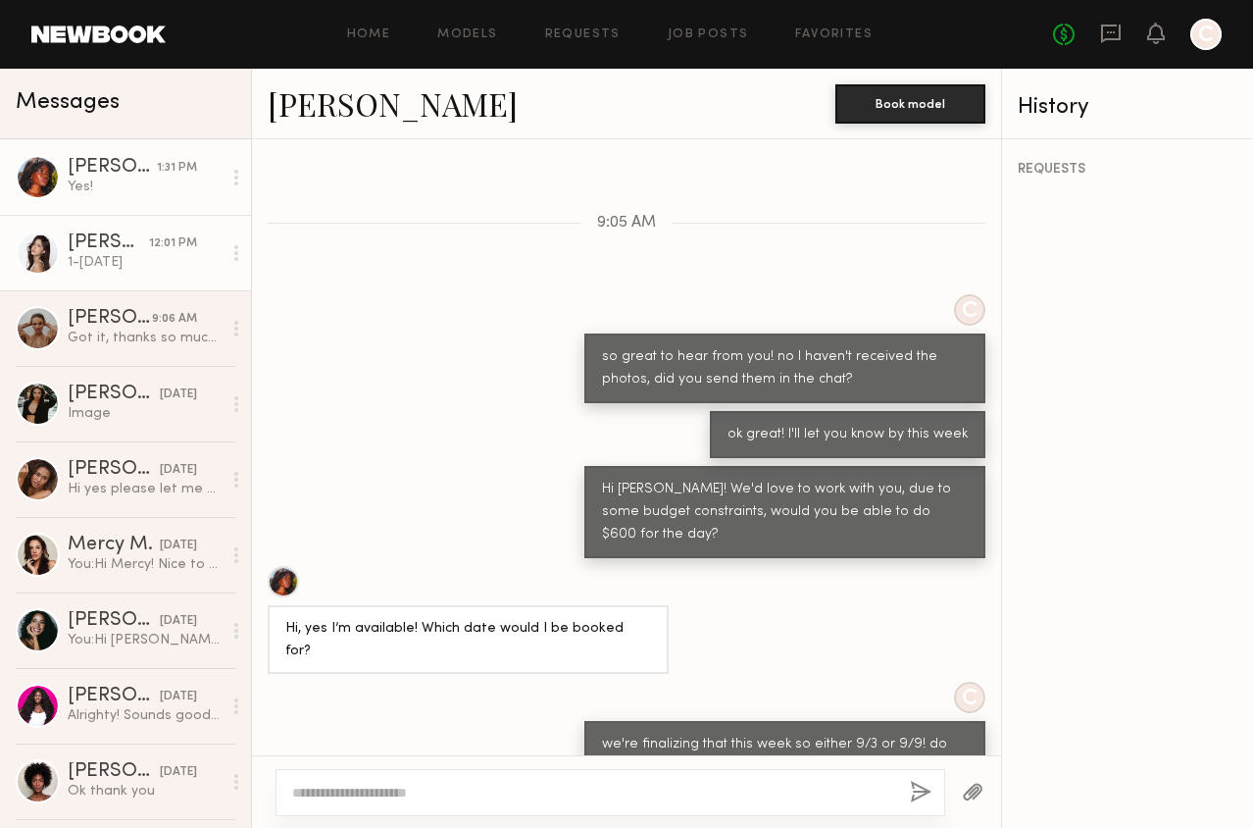
click at [193, 254] on div "1-[DATE]" at bounding box center [145, 262] width 154 height 19
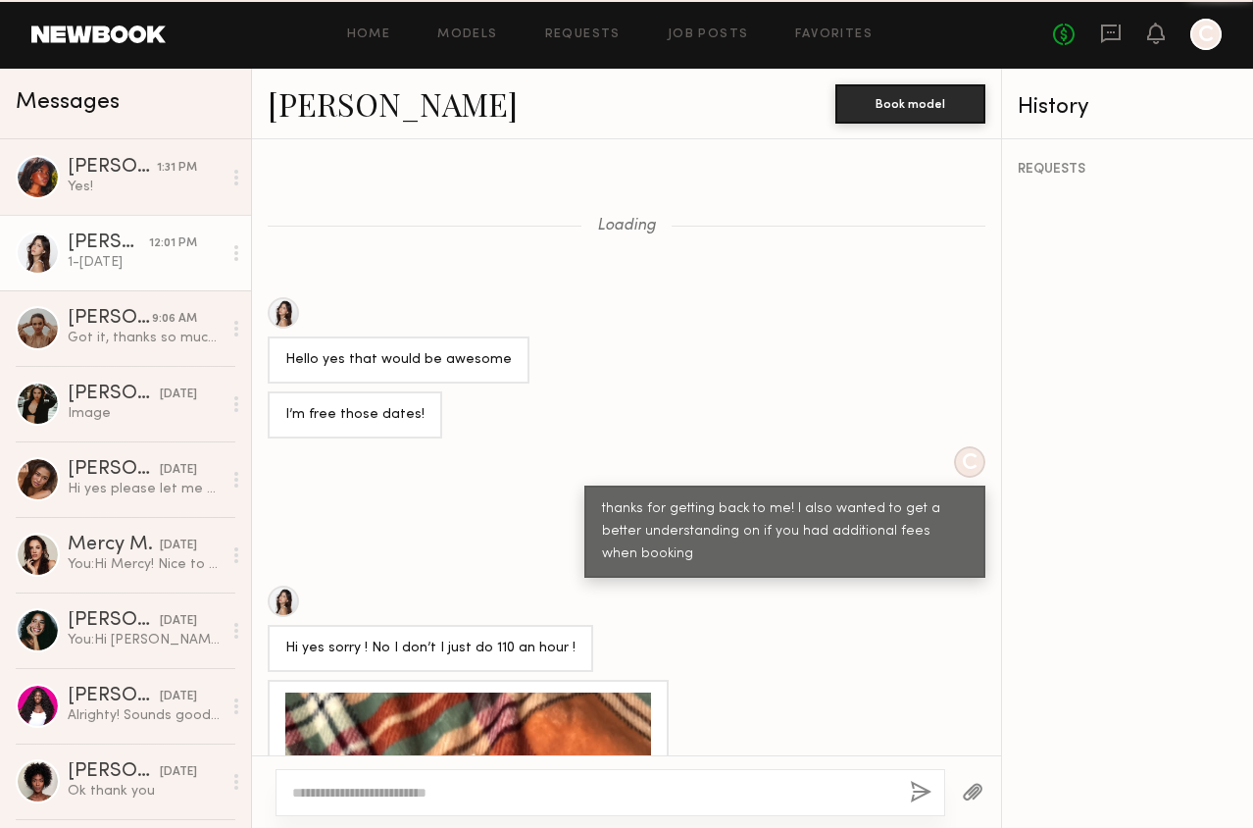
scroll to position [1861, 0]
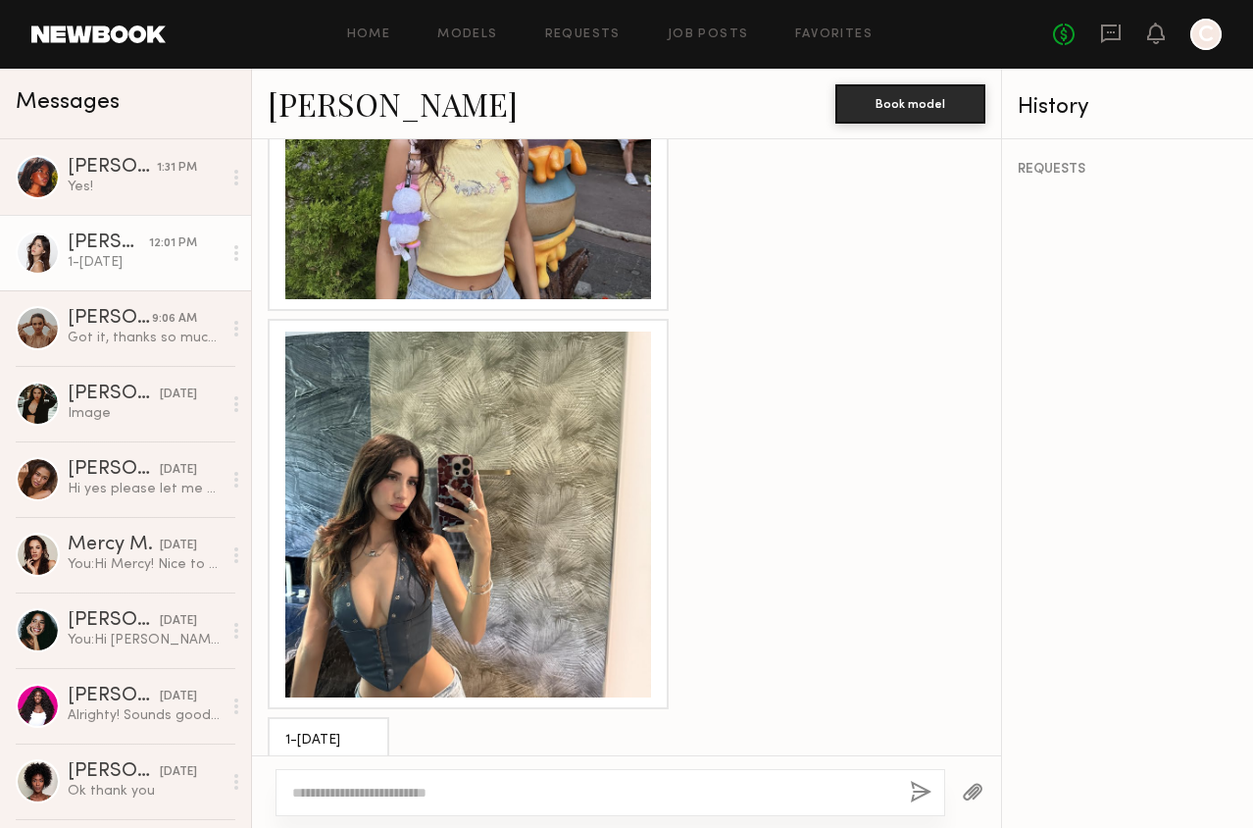
click at [371, 115] on link "[PERSON_NAME]" at bounding box center [393, 103] width 250 height 42
